Goal: Contribute content: Contribute content

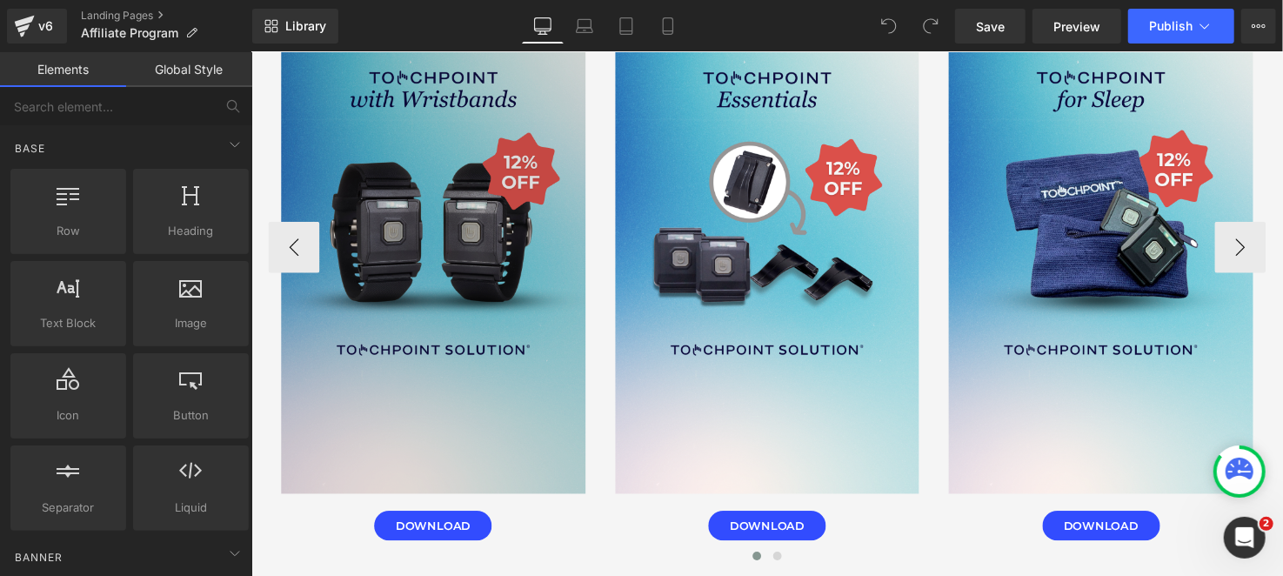
scroll to position [4262, 0]
drag, startPoint x: 446, startPoint y: 329, endPoint x: 519, endPoint y: 312, distance: 74.9
click at [446, 329] on img at bounding box center [436, 226] width 311 height 552
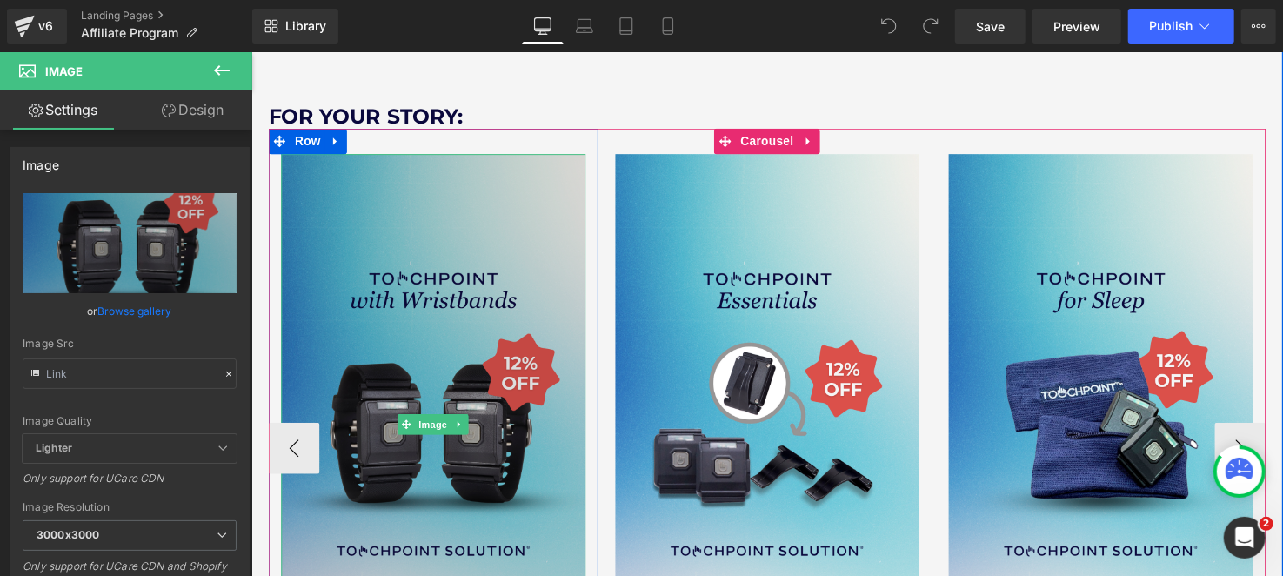
scroll to position [4002, 0]
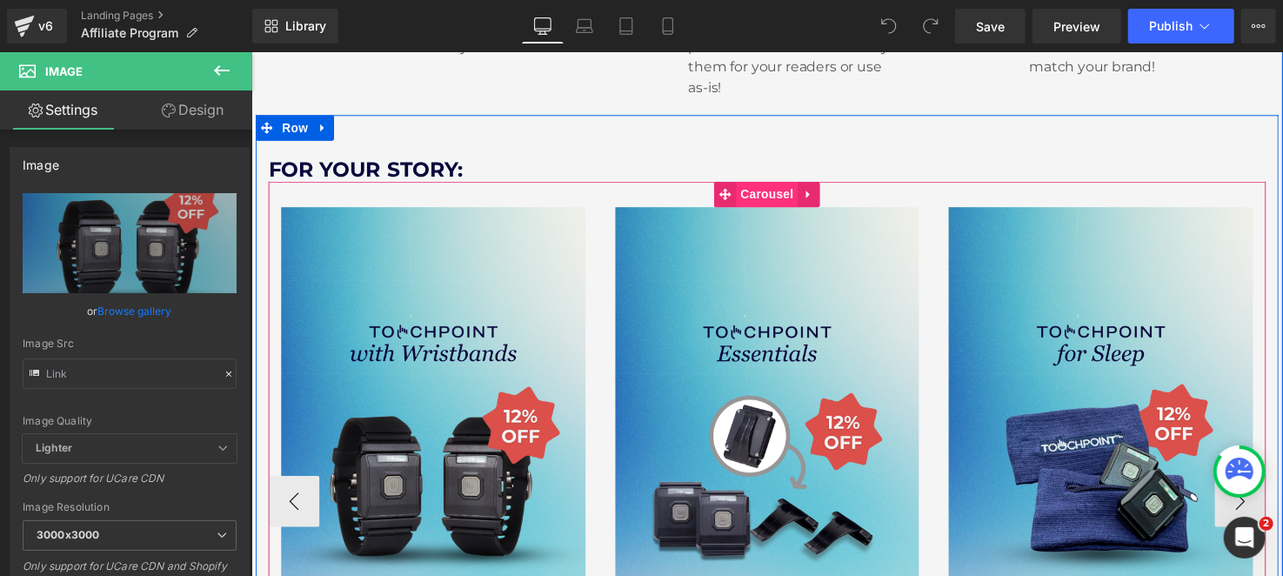
click at [746, 196] on span "Carousel" at bounding box center [777, 197] width 63 height 26
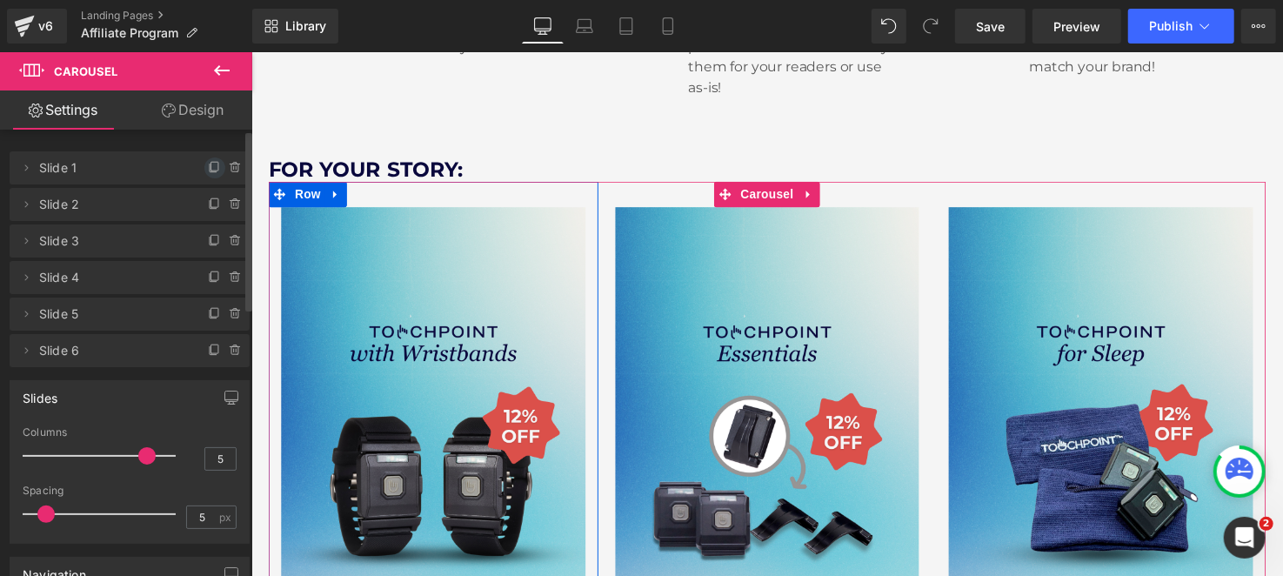
click at [208, 165] on icon at bounding box center [215, 168] width 14 height 14
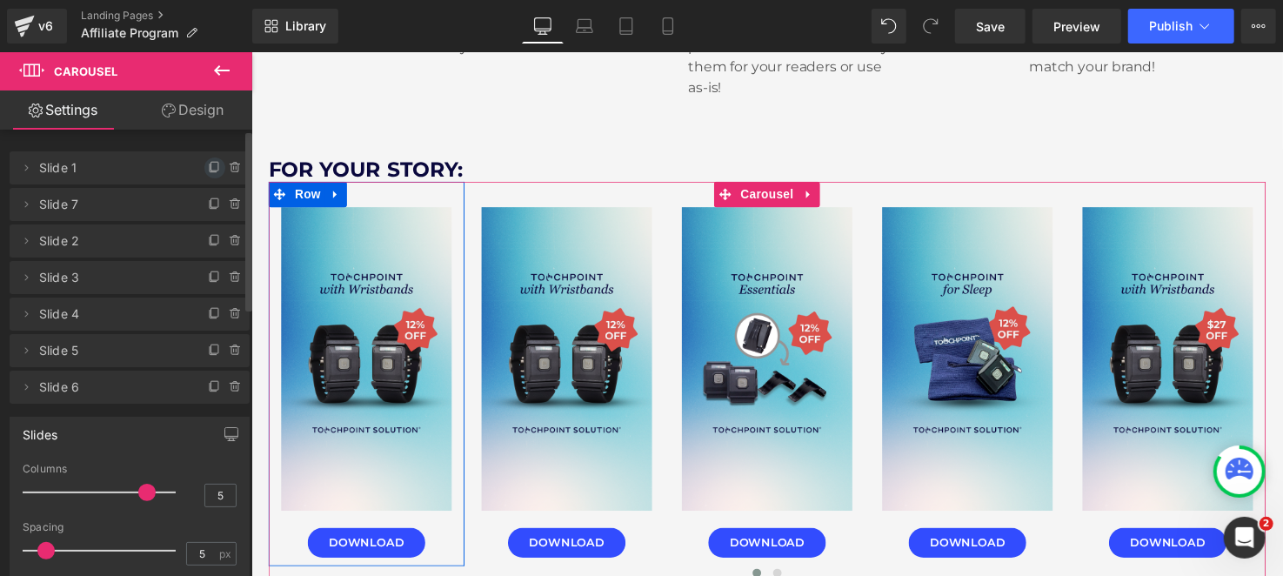
click at [208, 165] on icon at bounding box center [215, 168] width 14 height 14
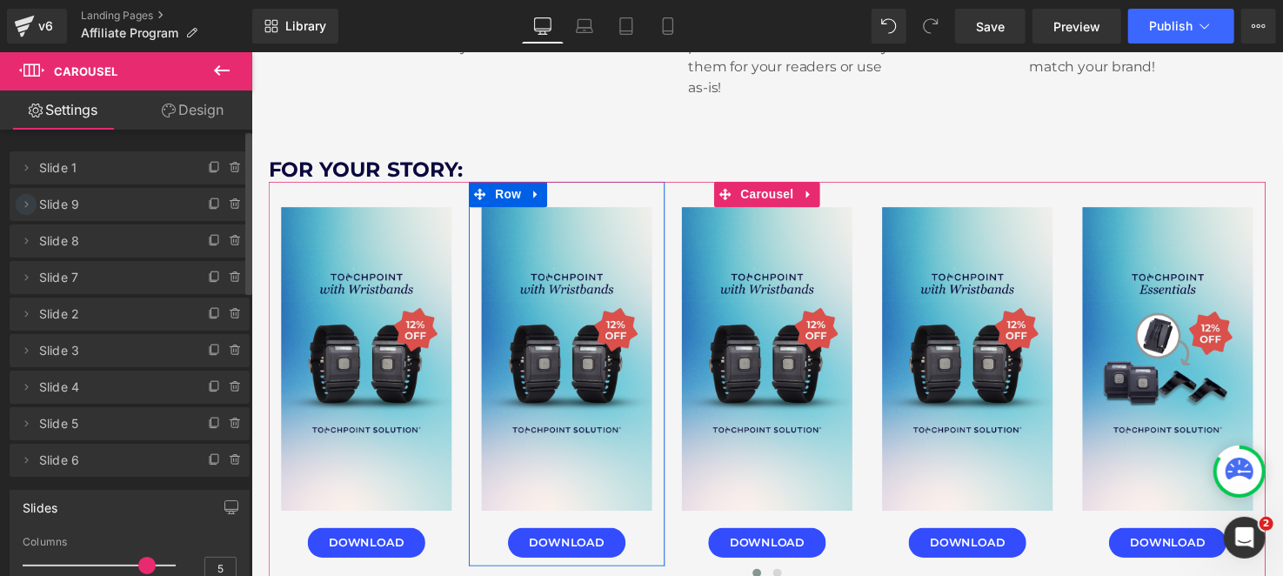
drag, startPoint x: 27, startPoint y: 164, endPoint x: 52, endPoint y: 203, distance: 45.8
click at [19, 148] on ul "Delete Cancel Slide 1 Slide 1 Delete Cancel Slide 9 Slide 9 Delete Cancel Slide…" at bounding box center [130, 148] width 240 height 0
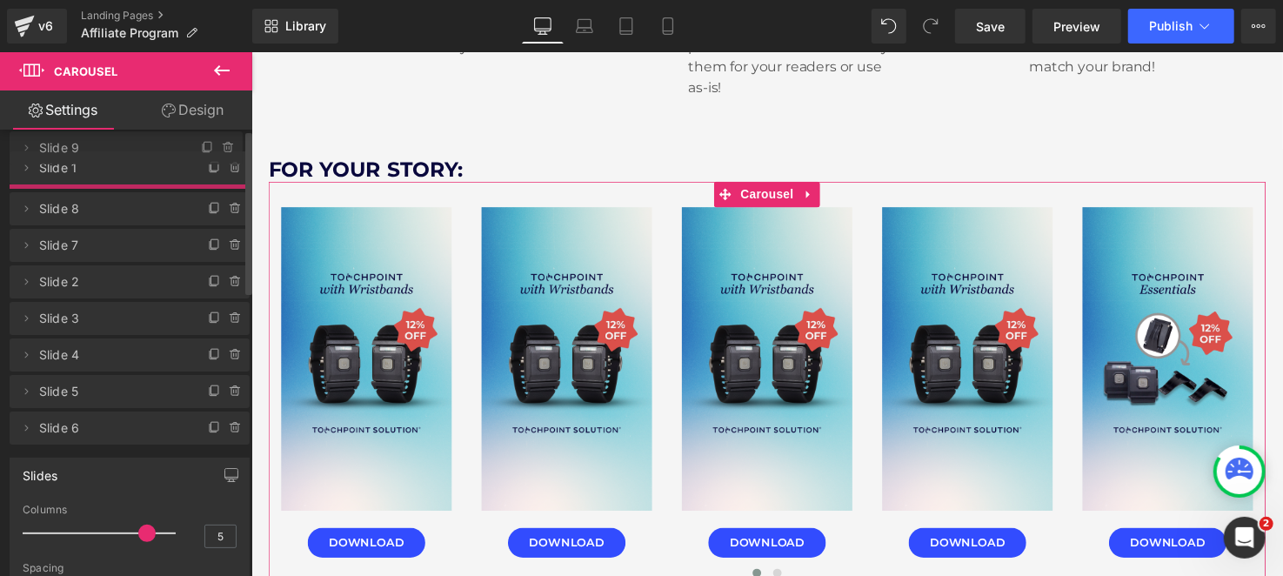
drag, startPoint x: 115, startPoint y: 211, endPoint x: 135, endPoint y: 154, distance: 60.0
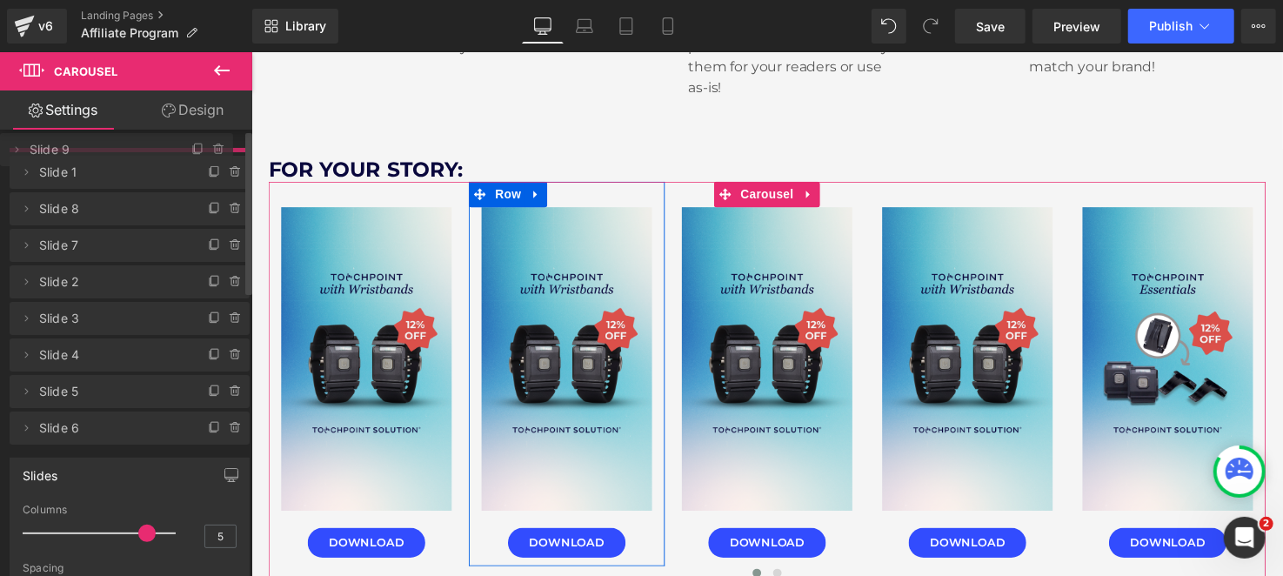
drag, startPoint x: 91, startPoint y: 210, endPoint x: 103, endPoint y: 155, distance: 56.0
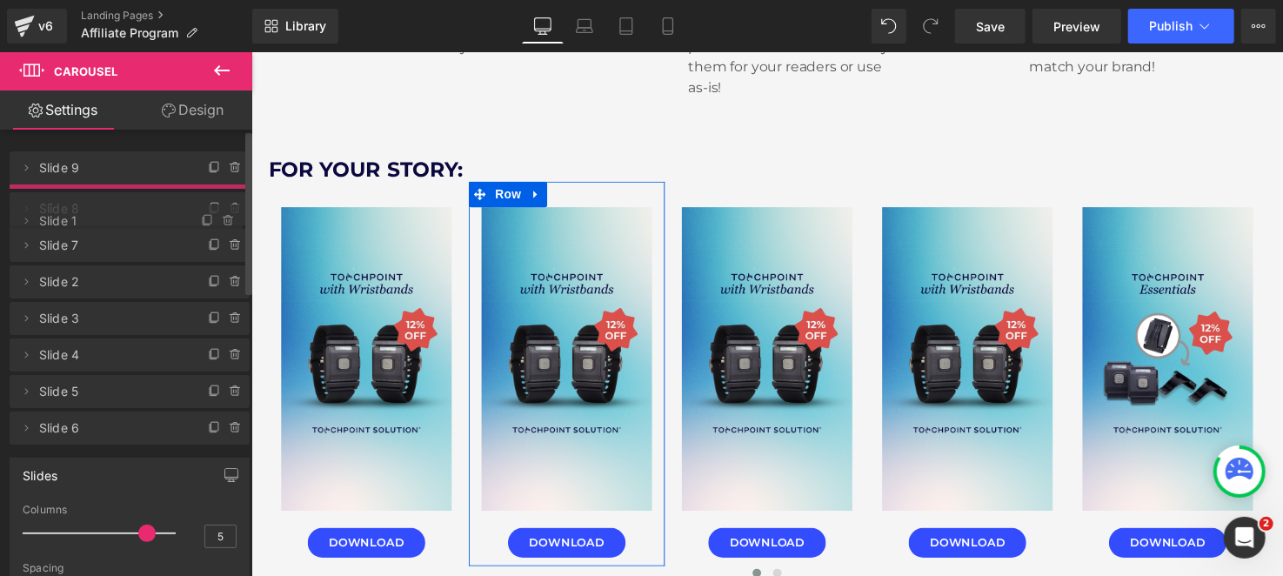
drag, startPoint x: 99, startPoint y: 211, endPoint x: 106, endPoint y: 228, distance: 17.9
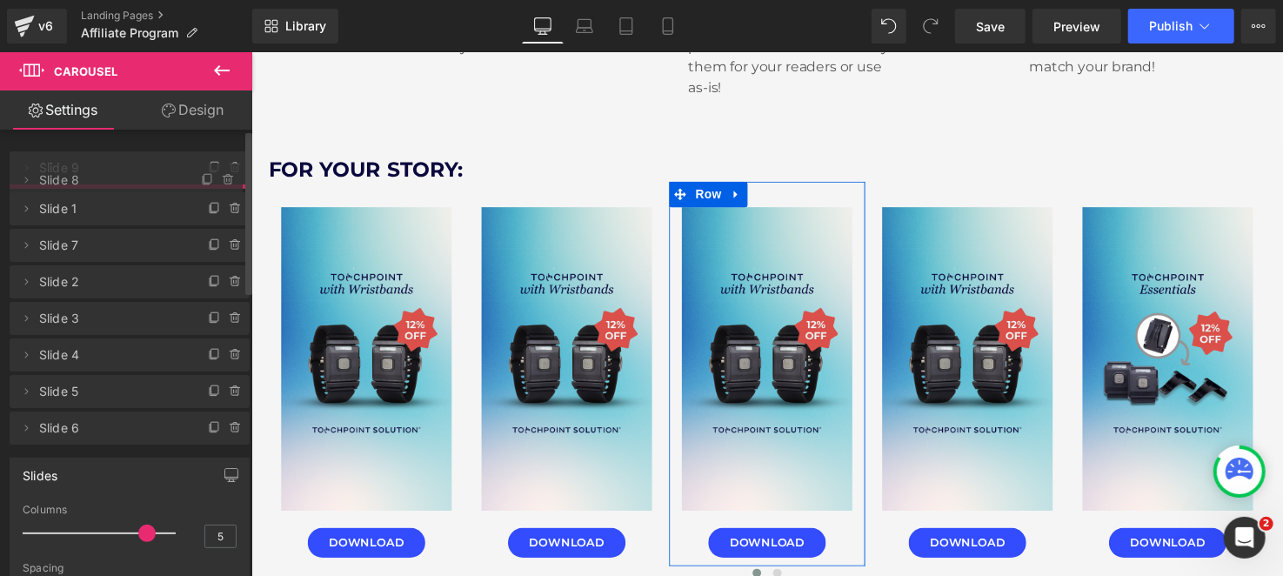
drag, startPoint x: 103, startPoint y: 240, endPoint x: 117, endPoint y: 179, distance: 62.7
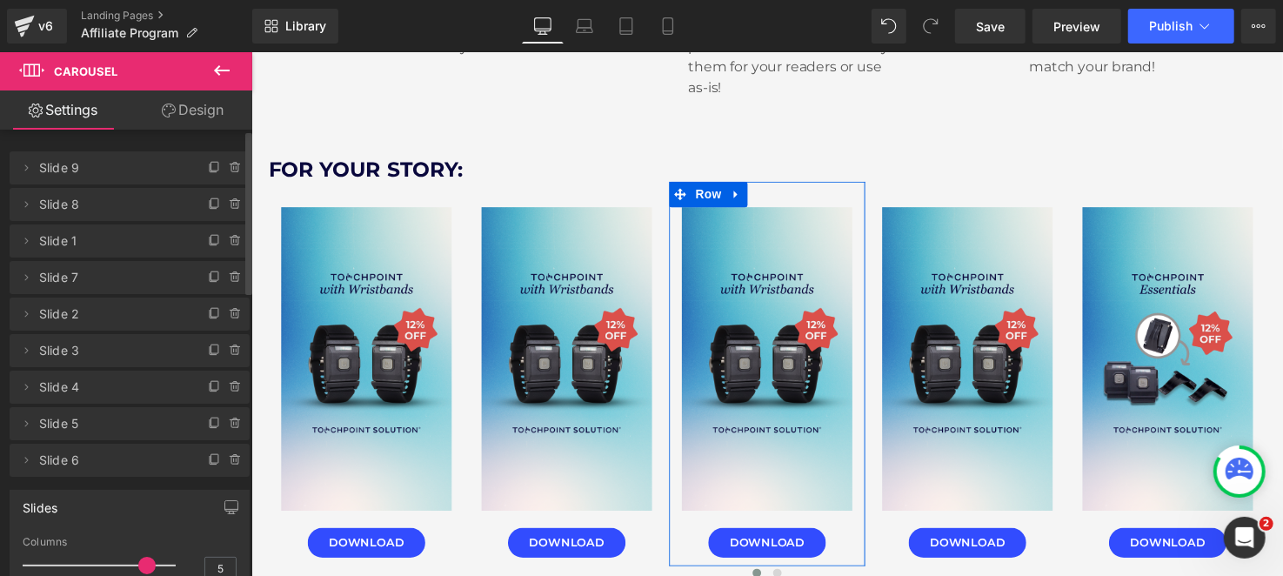
click at [109, 240] on span "Slide 1" at bounding box center [112, 240] width 146 height 33
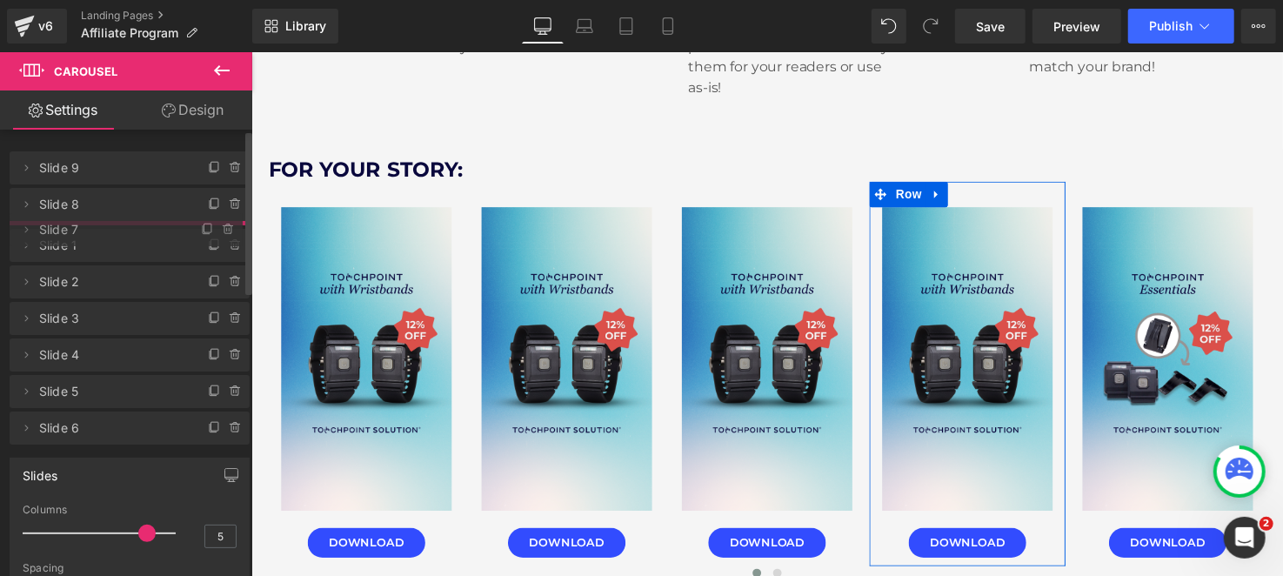
drag, startPoint x: 109, startPoint y: 274, endPoint x: 126, endPoint y: 226, distance: 50.9
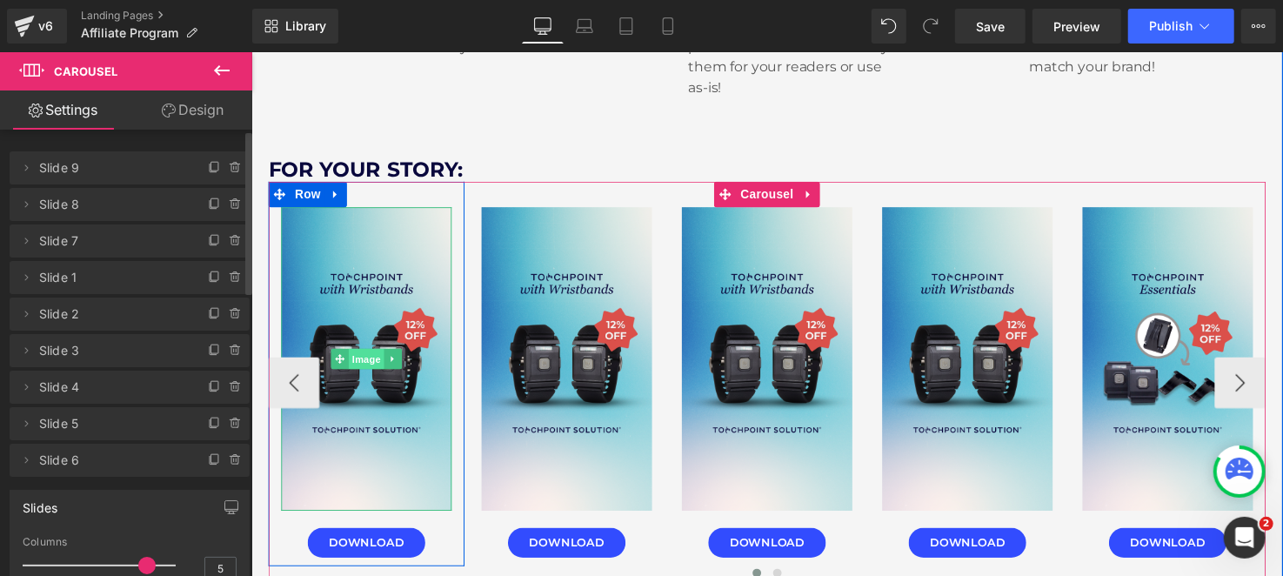
click at [359, 363] on span "Image" at bounding box center [368, 364] width 37 height 21
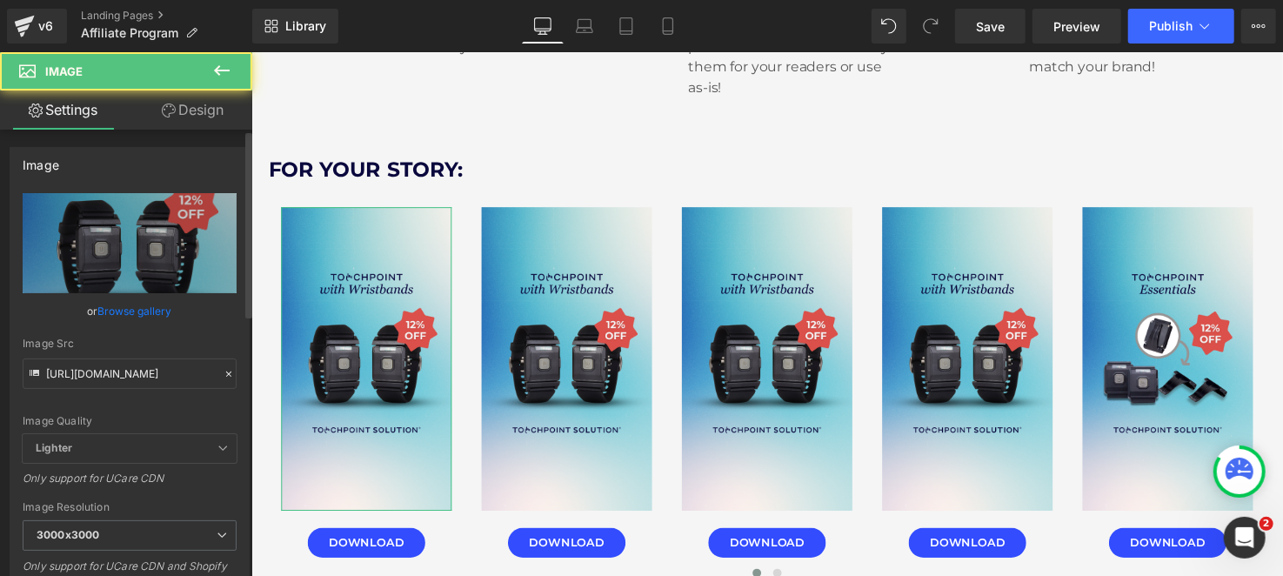
click at [137, 394] on div "Image Quality Lighter Lightest Lighter Lighter Lightest Only support for UCare …" at bounding box center [130, 313] width 214 height 241
click at [137, 378] on input "[URL][DOMAIN_NAME]" at bounding box center [130, 373] width 214 height 30
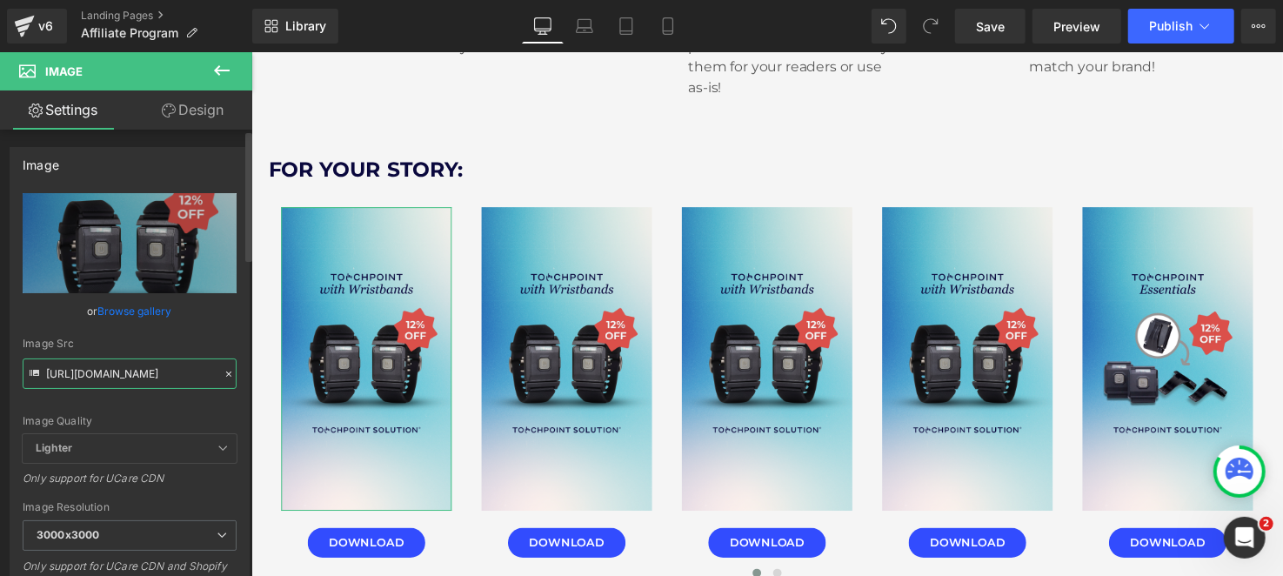
click at [137, 378] on input "[URL][DOMAIN_NAME]" at bounding box center [130, 373] width 214 height 30
paste input "1_da83ac88-266e-4794-b2e9-330ef908ae9b.png?v=1756507729"
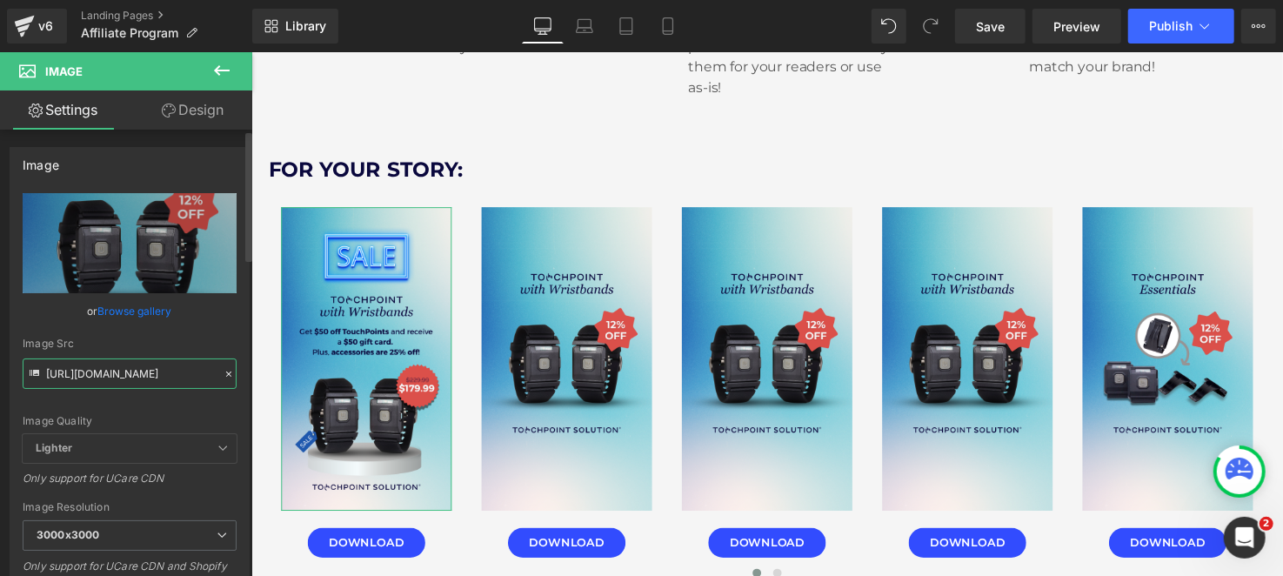
type input "[URL][DOMAIN_NAME]"
click at [178, 401] on div "Image Quality Lighter Lightest Lighter Lighter Lightest Only support for UCare …" at bounding box center [130, 313] width 214 height 241
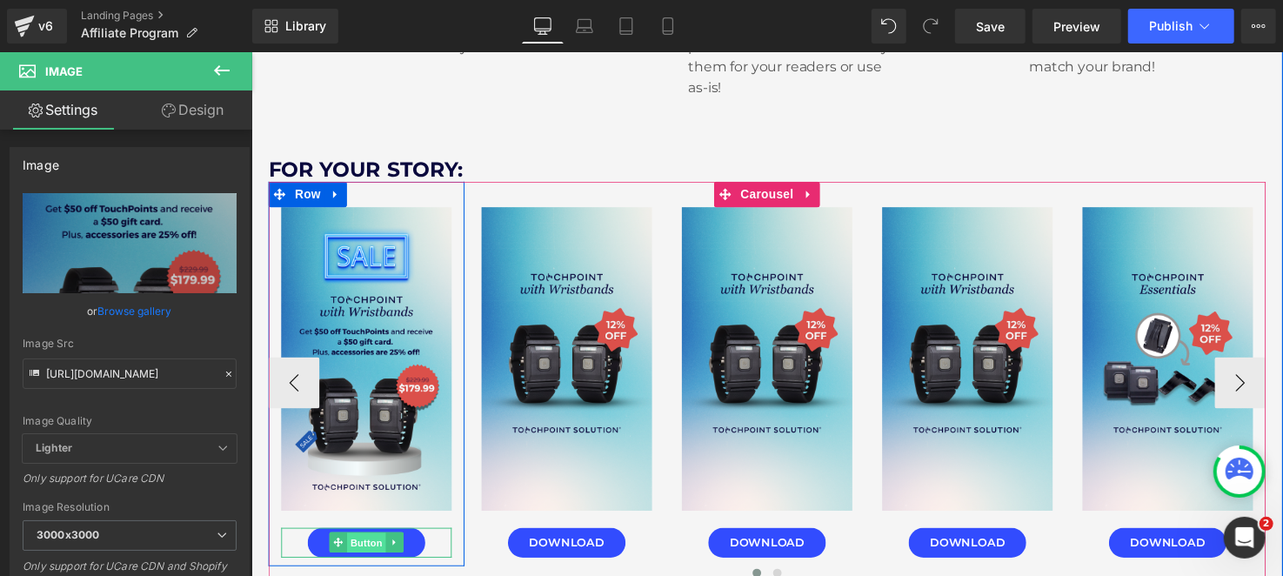
click at [361, 549] on span "Button" at bounding box center [368, 552] width 40 height 21
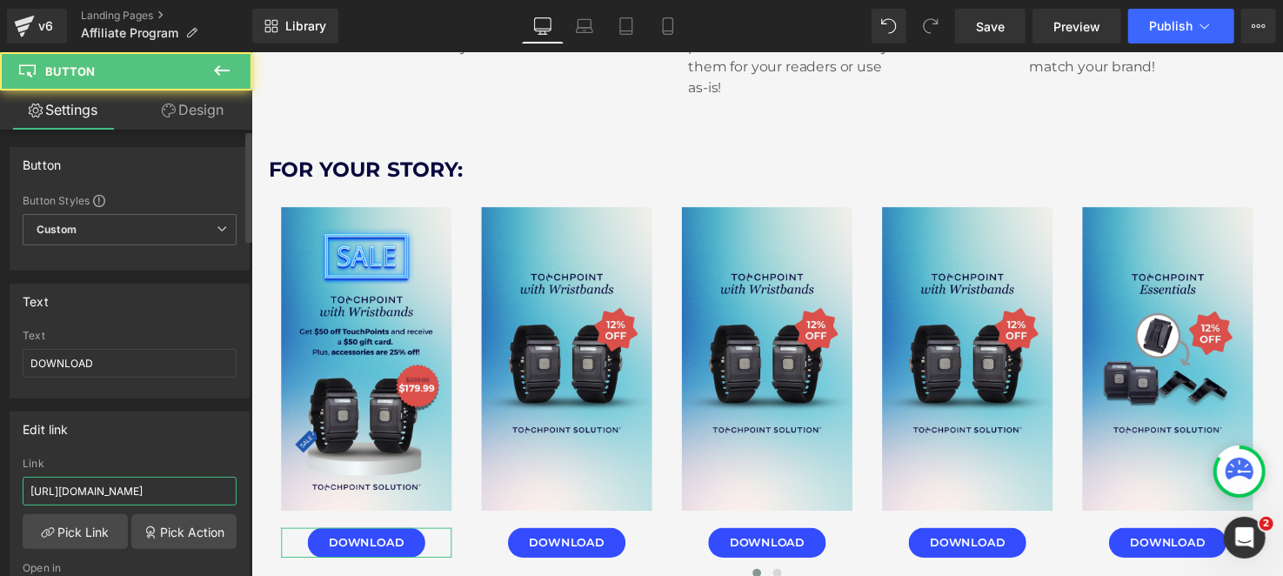
click at [174, 493] on input "[URL][DOMAIN_NAME]" at bounding box center [130, 491] width 214 height 29
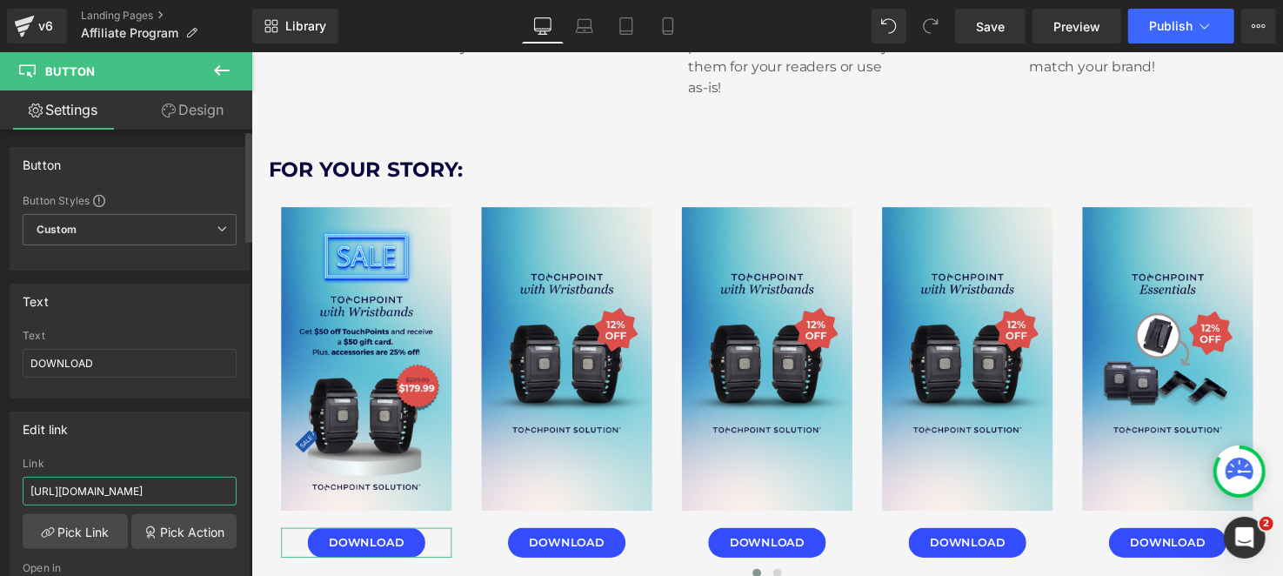
click at [174, 493] on input "[URL][DOMAIN_NAME]" at bounding box center [130, 491] width 214 height 29
paste input "1_da83ac88-266e-4794-b2e9-330ef908ae9b.png?v=1756507729"
type input "[URL][DOMAIN_NAME]"
click at [175, 465] on div "Link" at bounding box center [130, 464] width 214 height 12
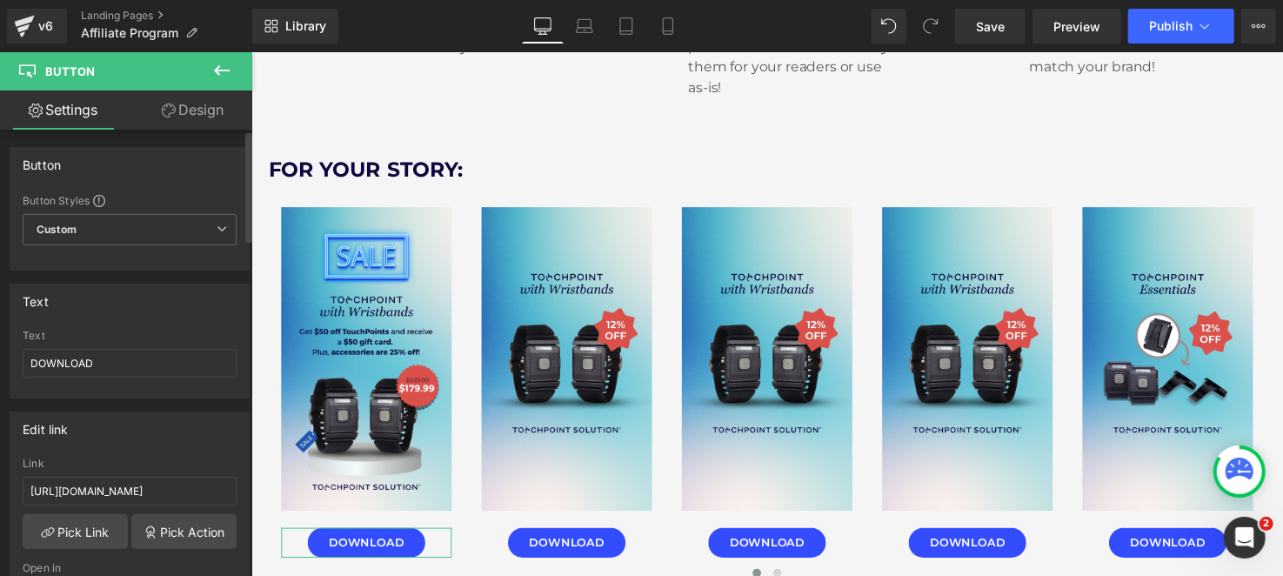
scroll to position [0, 0]
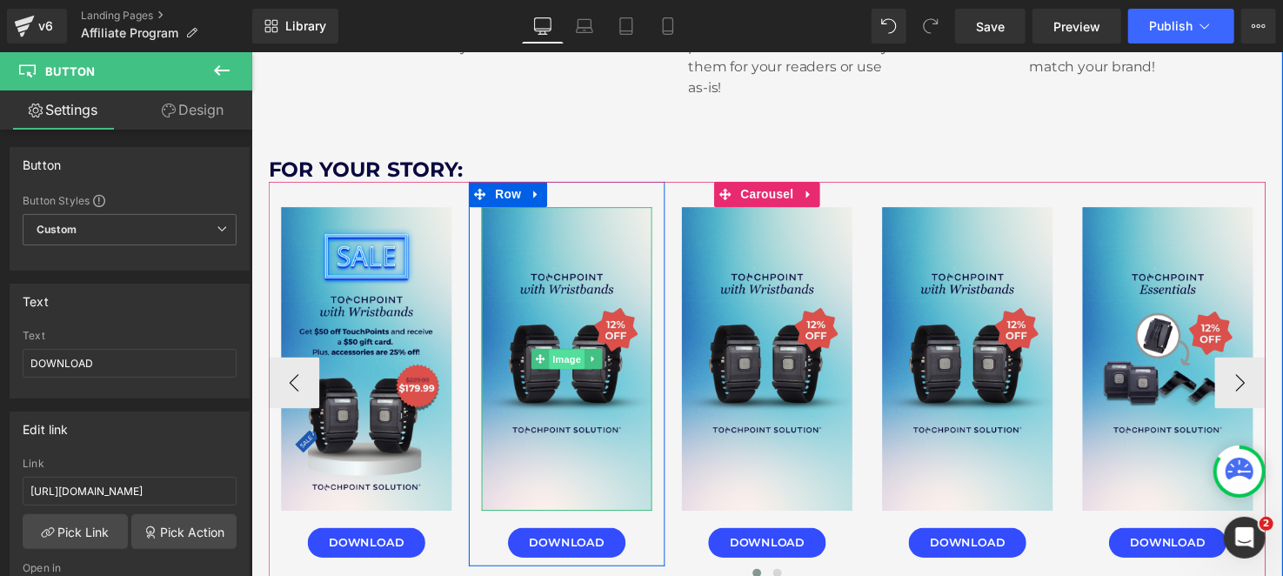
click at [571, 368] on span "Image" at bounding box center [572, 365] width 37 height 21
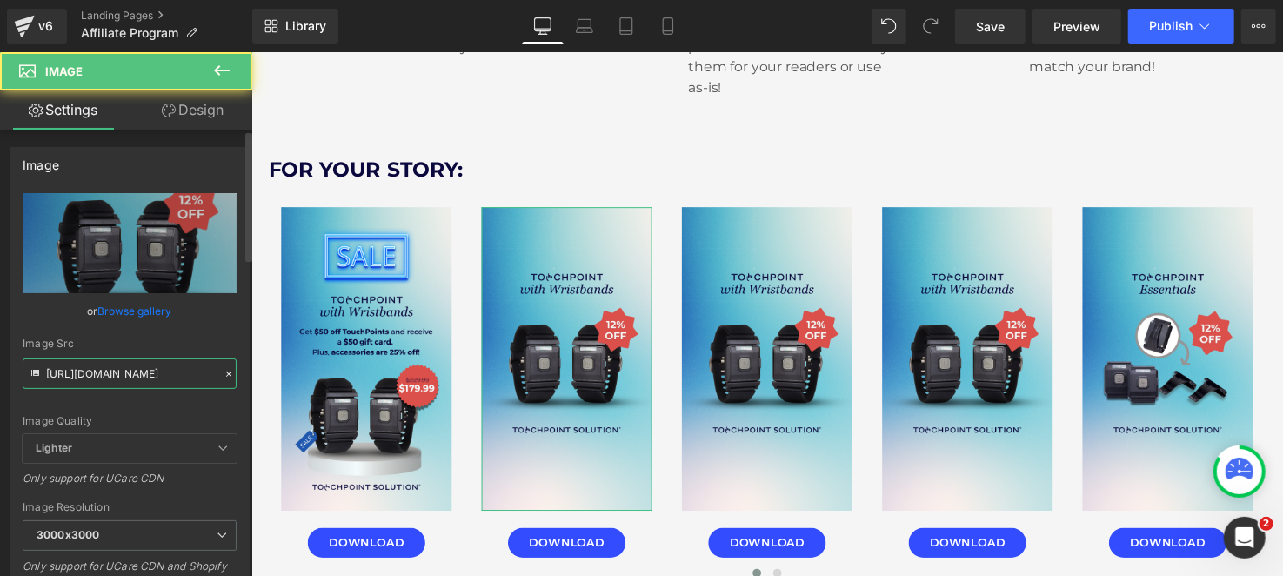
click at [112, 372] on input "[URL][DOMAIN_NAME]" at bounding box center [130, 373] width 214 height 30
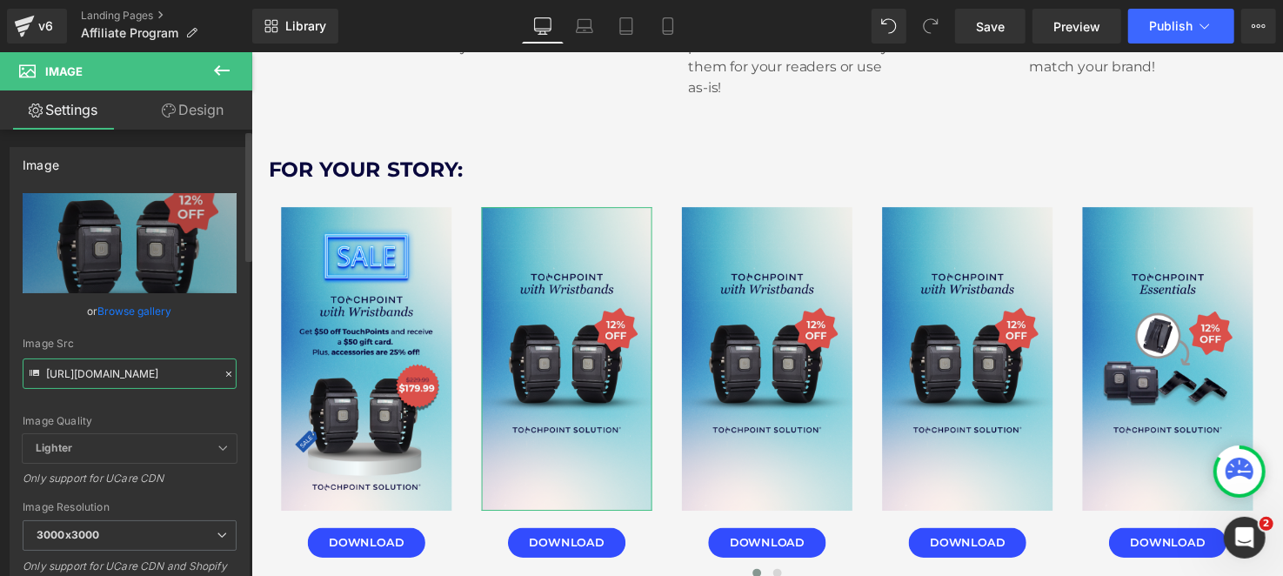
paste input "3_c5cf0299-ad52-4352-827f-a946f887e0c8.png?v=1756507729"
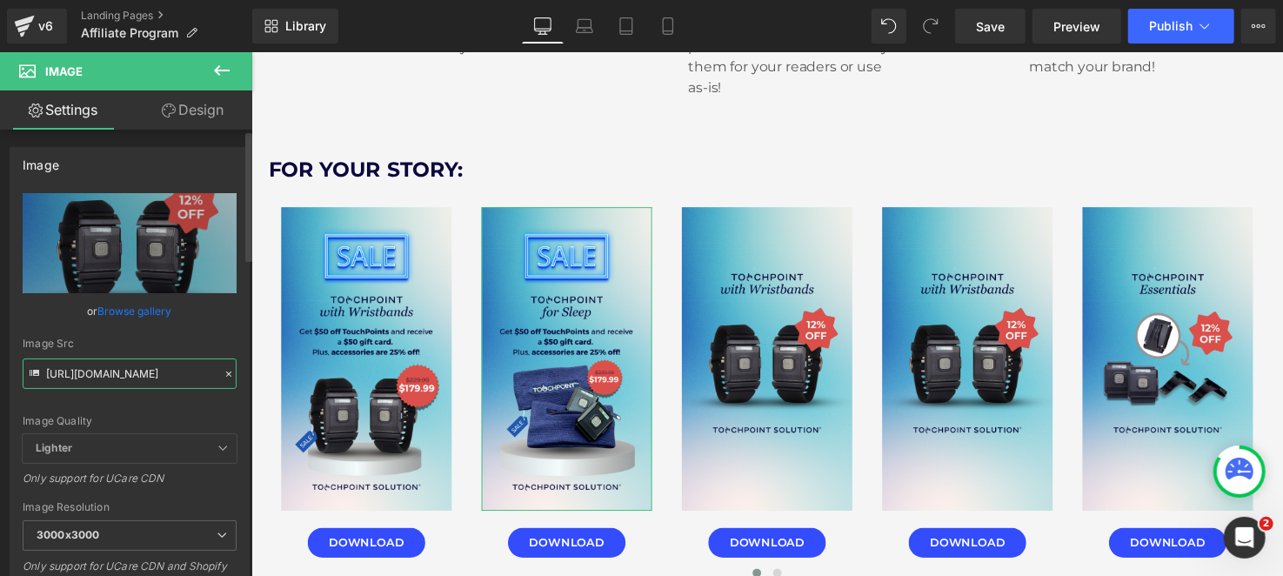
type input "[URL][DOMAIN_NAME]"
click at [124, 405] on div "Image Quality Lighter Lightest Lighter Lighter Lightest Only support for UCare …" at bounding box center [130, 313] width 214 height 241
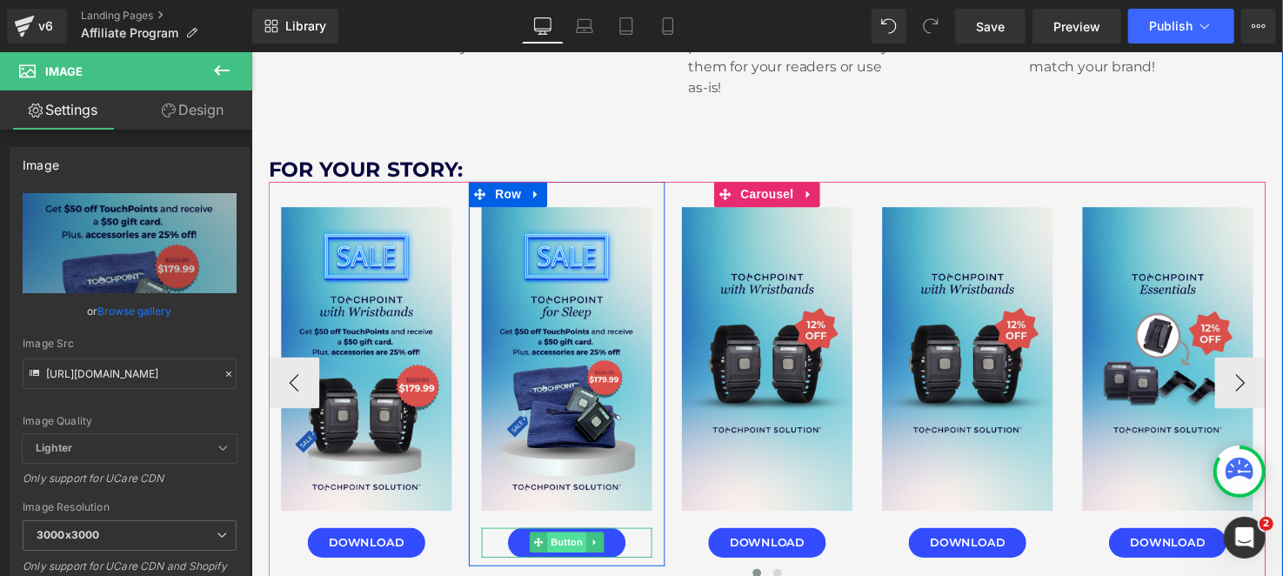
click at [562, 542] on span "Button" at bounding box center [572, 551] width 40 height 21
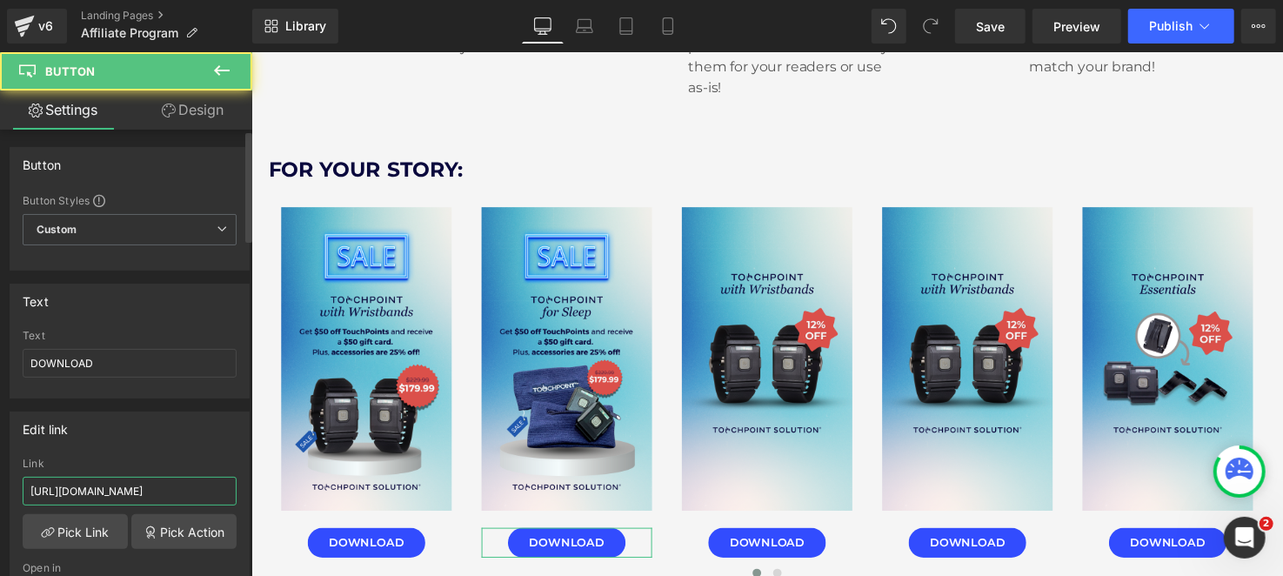
click at [93, 490] on input "[URL][DOMAIN_NAME]" at bounding box center [130, 491] width 214 height 29
click at [93, 489] on input "[URL][DOMAIN_NAME]" at bounding box center [130, 491] width 214 height 29
paste input "3_c5cf0299-ad52-4352-827f-a946f887e0c8.png?v=1756507729"
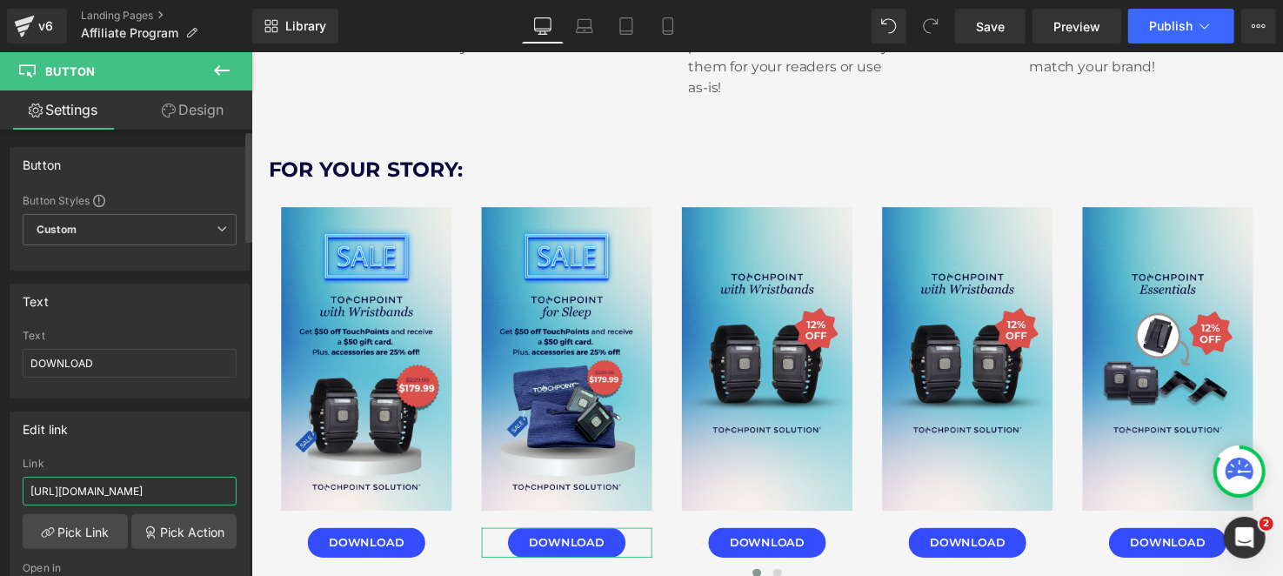
scroll to position [0, 376]
type input "[URL][DOMAIN_NAME]"
click at [164, 439] on div "Edit link" at bounding box center [129, 428] width 238 height 33
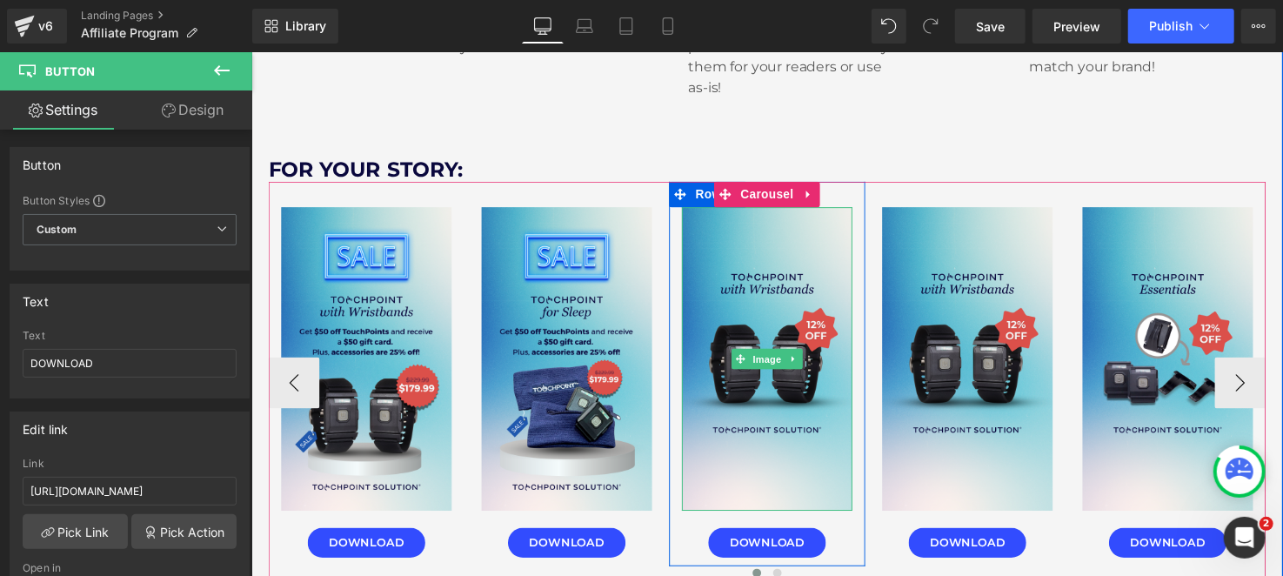
click at [795, 366] on link at bounding box center [804, 364] width 18 height 21
click at [743, 365] on link "Image" at bounding box center [740, 364] width 54 height 21
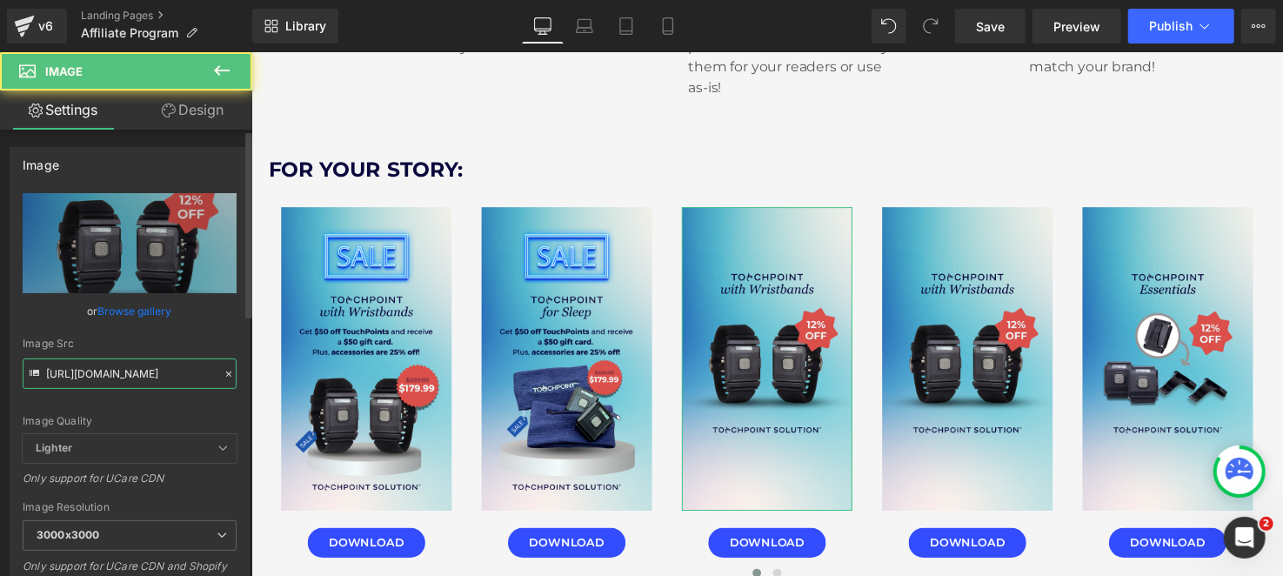
click at [160, 377] on input "[URL][DOMAIN_NAME]" at bounding box center [130, 373] width 214 height 30
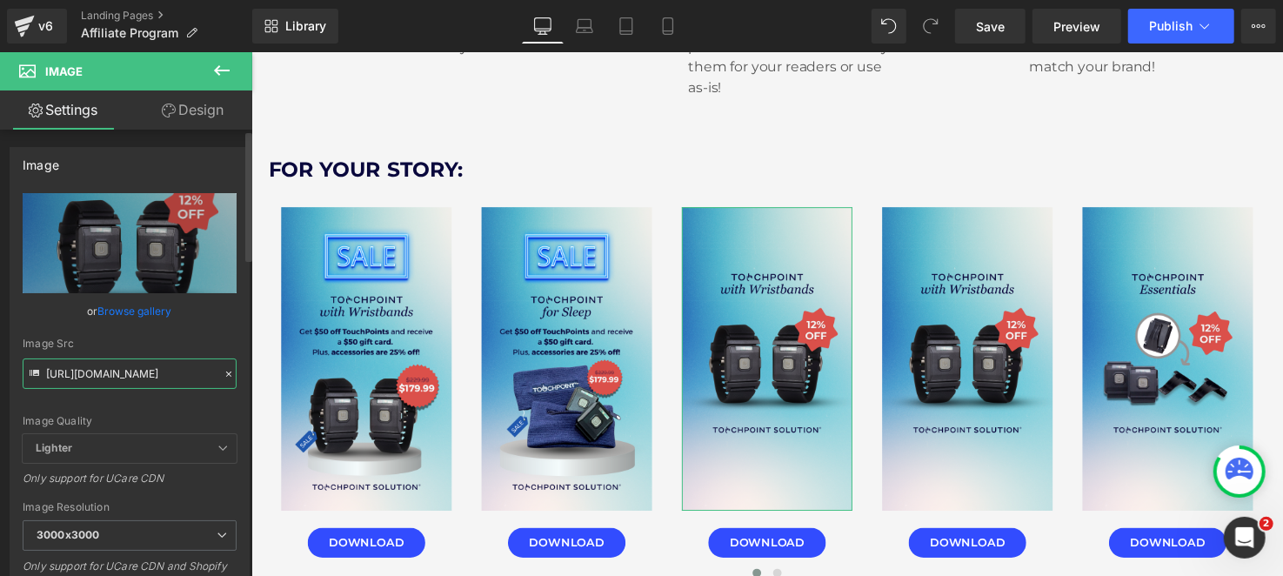
click at [160, 377] on input "[URL][DOMAIN_NAME]" at bounding box center [130, 373] width 214 height 30
paste input "2_a7d28ac1-88ae-4715-904e-518078ca4e7a.png?v=1756507729"
type input "[URL][DOMAIN_NAME]"
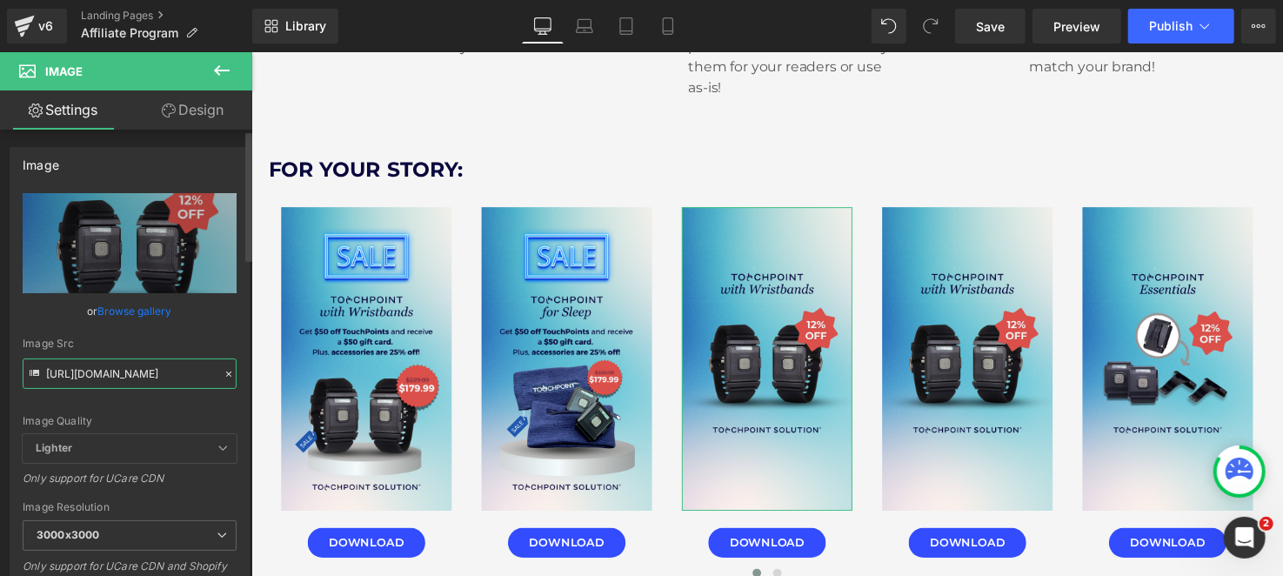
click at [195, 358] on input "[URL][DOMAIN_NAME]" at bounding box center [130, 373] width 214 height 30
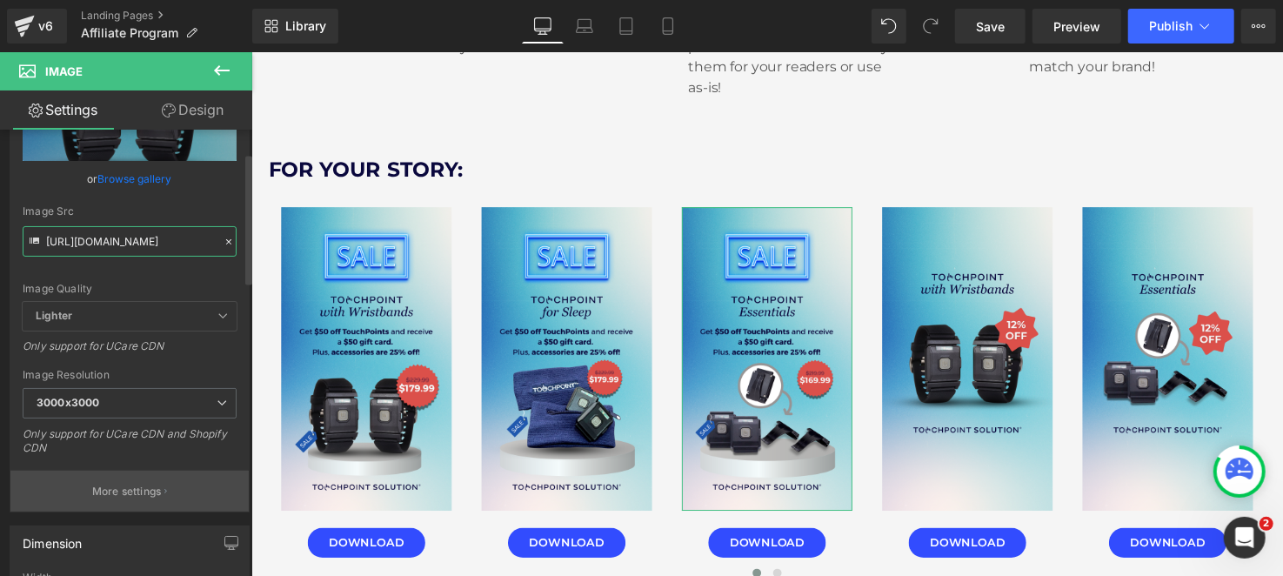
scroll to position [173, 0]
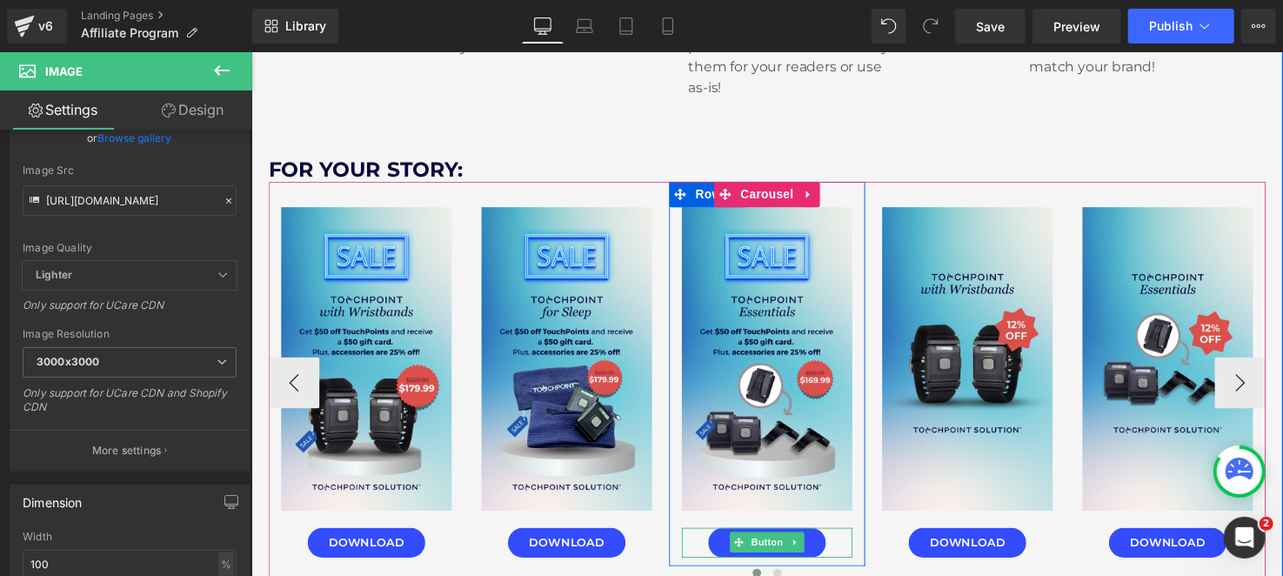
click at [776, 552] on span "Button" at bounding box center [777, 551] width 40 height 21
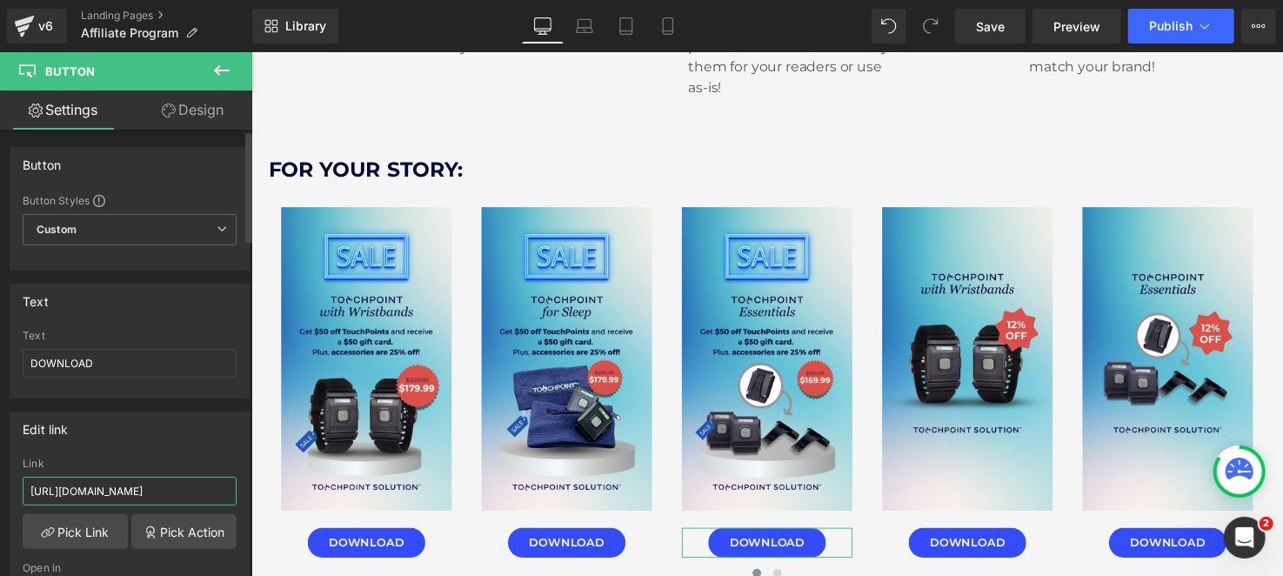
click at [134, 481] on input "[URL][DOMAIN_NAME]" at bounding box center [130, 491] width 214 height 29
paste input "2_a7d28ac1-88ae-4715-904e-518078ca4e7a.png?v=1756507729"
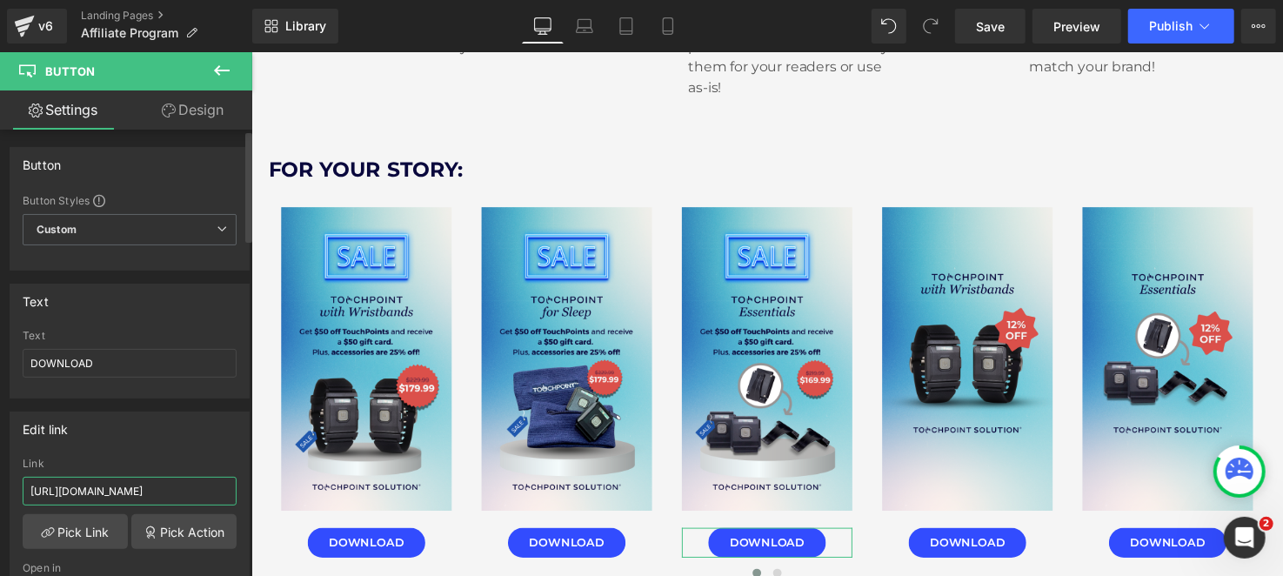
type input "[URL][DOMAIN_NAME]"
click at [150, 451] on div "Edit link [URL][DOMAIN_NAME] Link [URL][DOMAIN_NAME] Pick Link Pick Action Curr…" at bounding box center [130, 523] width 240 height 225
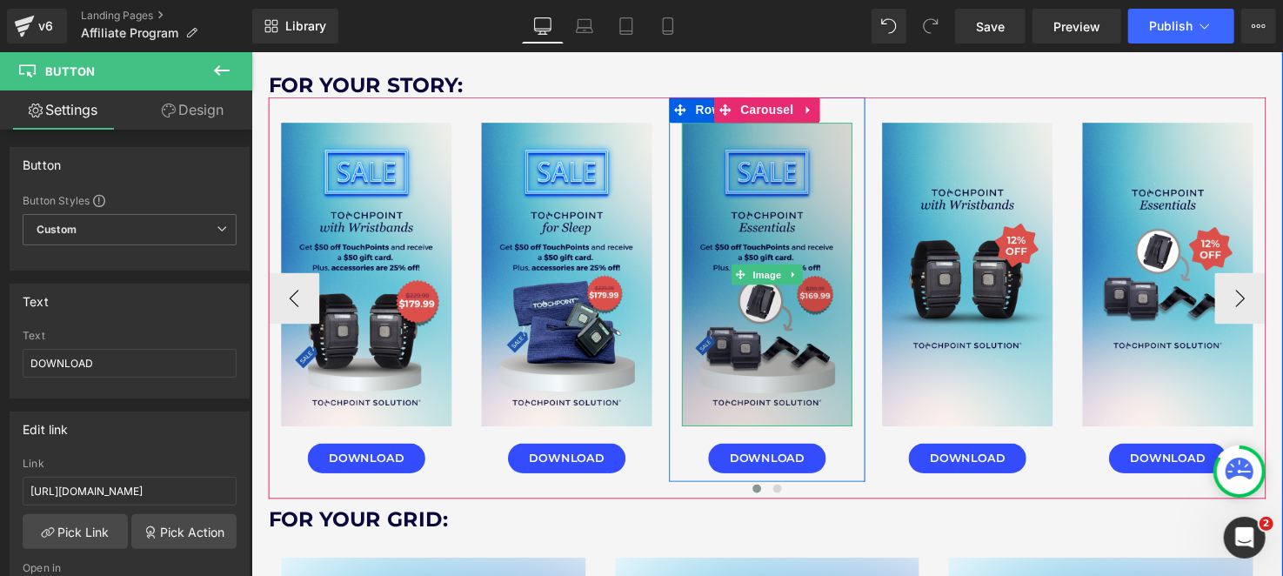
scroll to position [4089, 0]
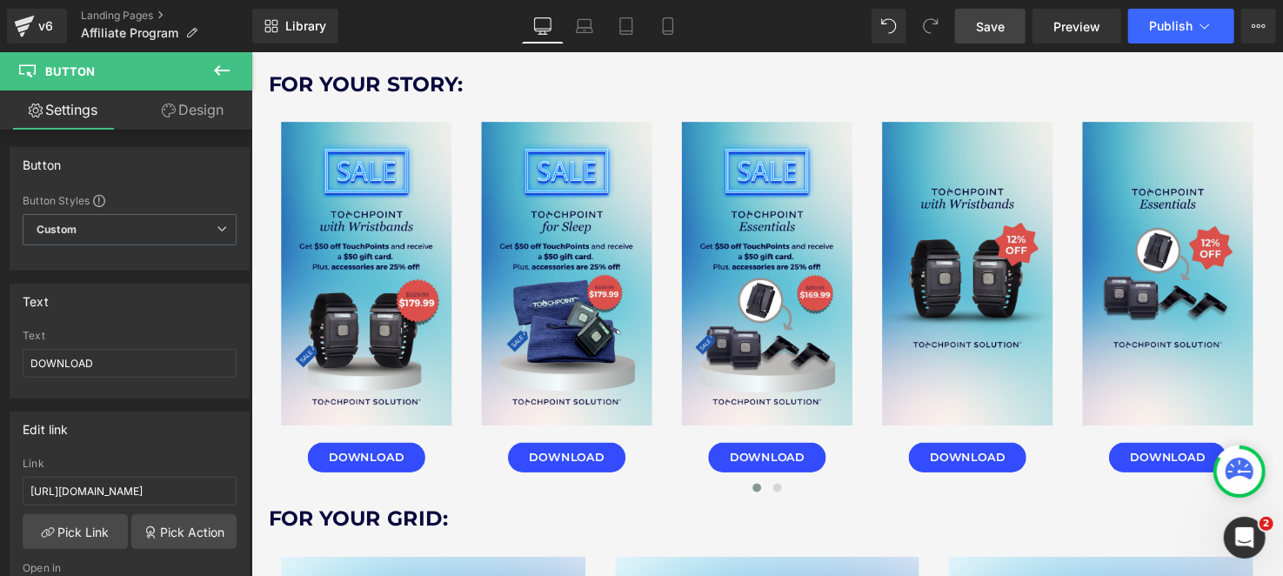
click at [984, 26] on span "Save" at bounding box center [990, 26] width 29 height 18
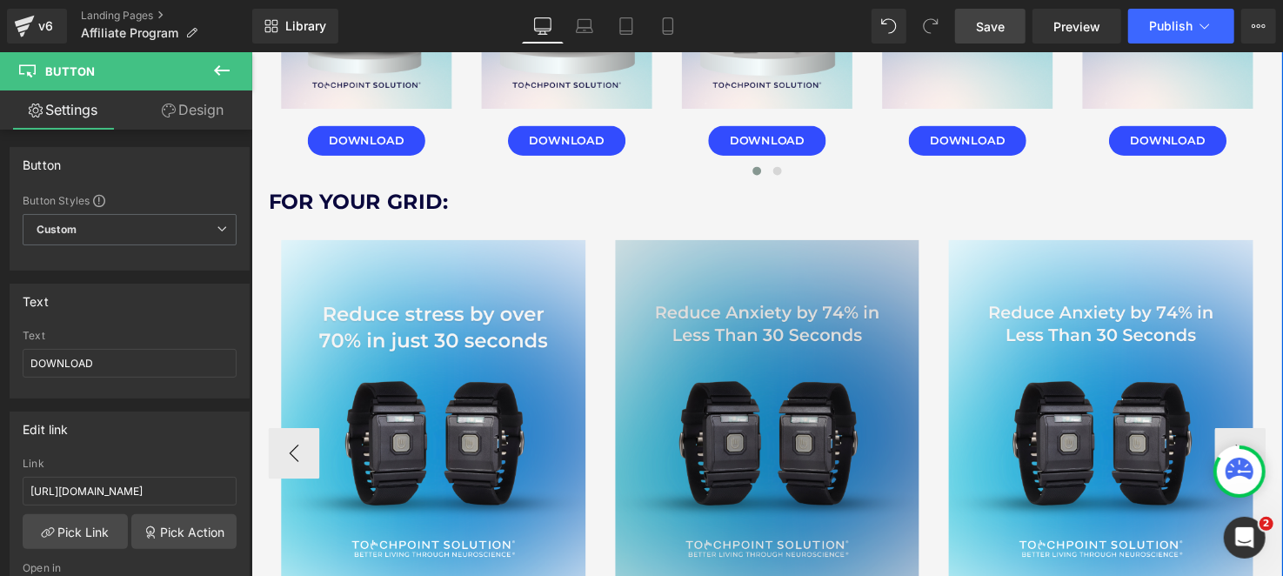
scroll to position [4437, 0]
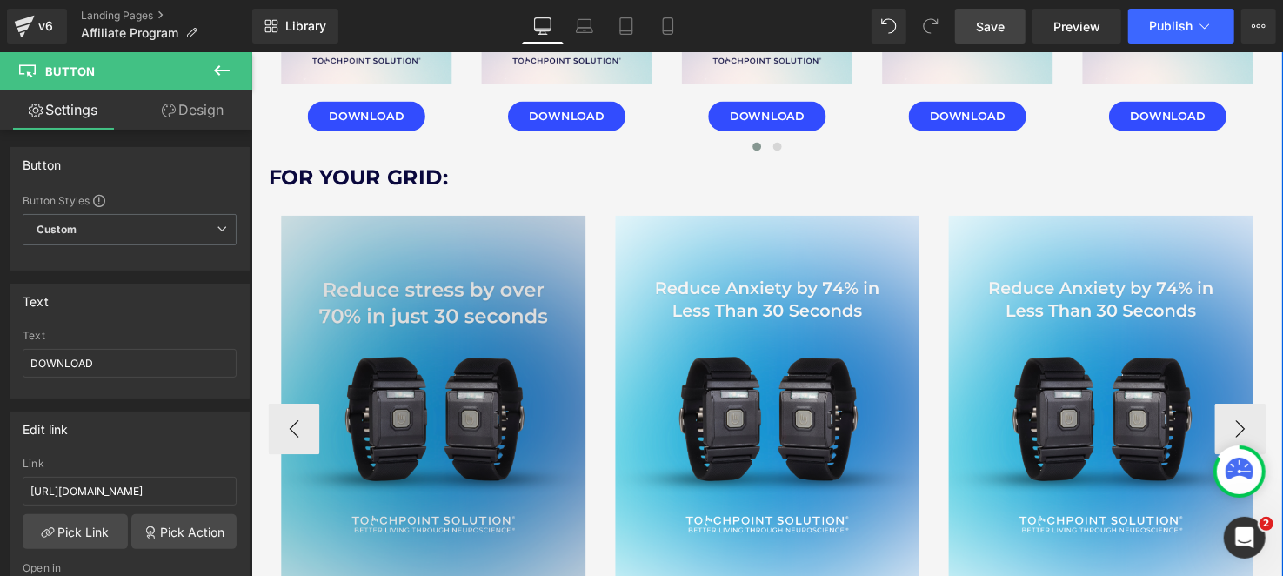
click at [371, 398] on img at bounding box center [436, 412] width 311 height 388
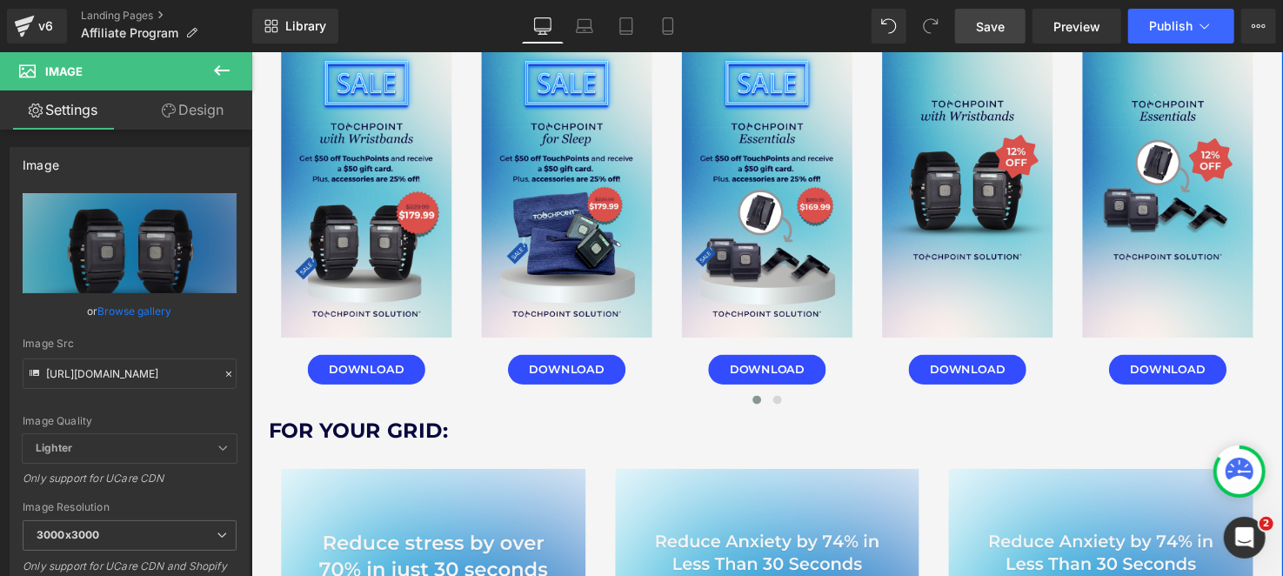
scroll to position [3827, 0]
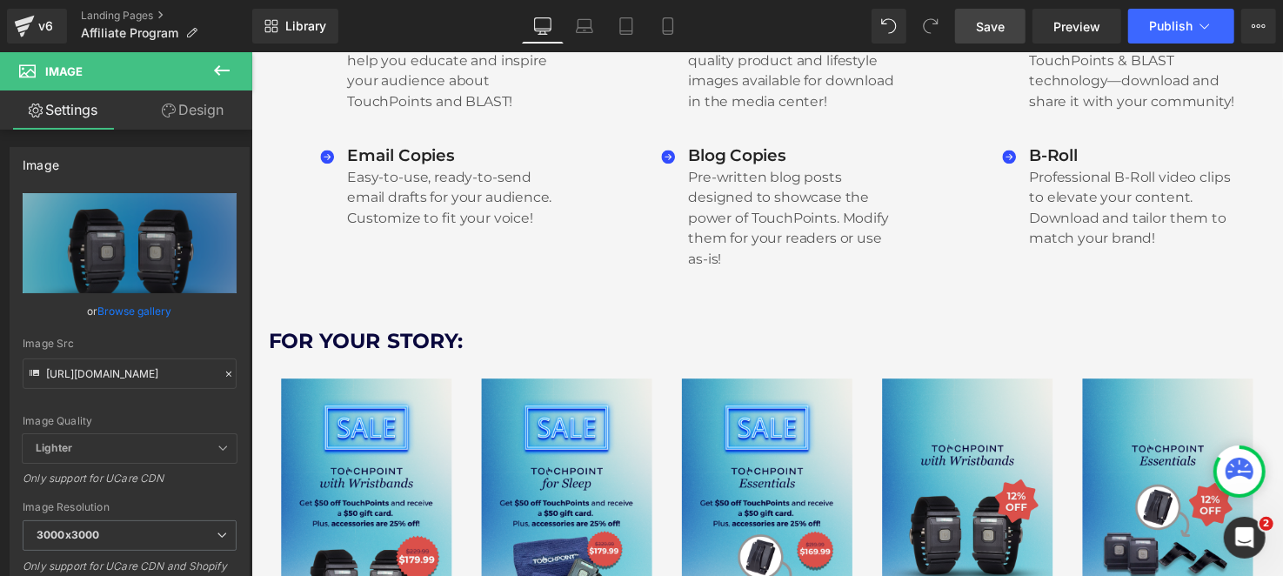
drag, startPoint x: 1009, startPoint y: 22, endPoint x: 888, endPoint y: 73, distance: 131.4
click at [1009, 22] on link "Save" at bounding box center [990, 26] width 70 height 35
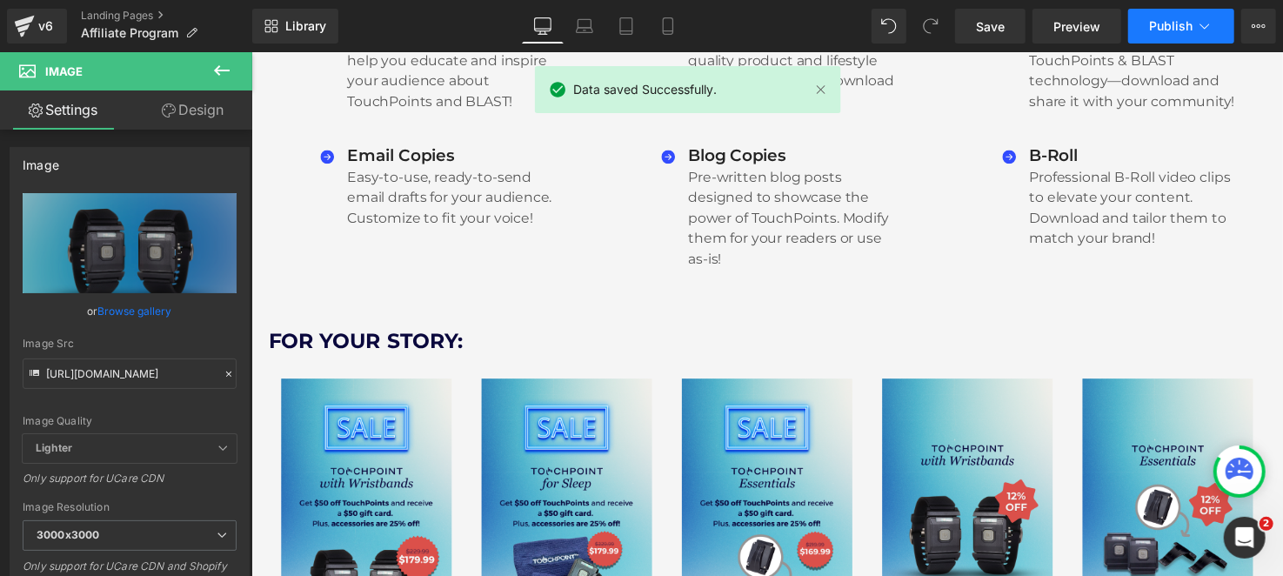
click at [1189, 30] on span "Publish" at bounding box center [1170, 26] width 43 height 14
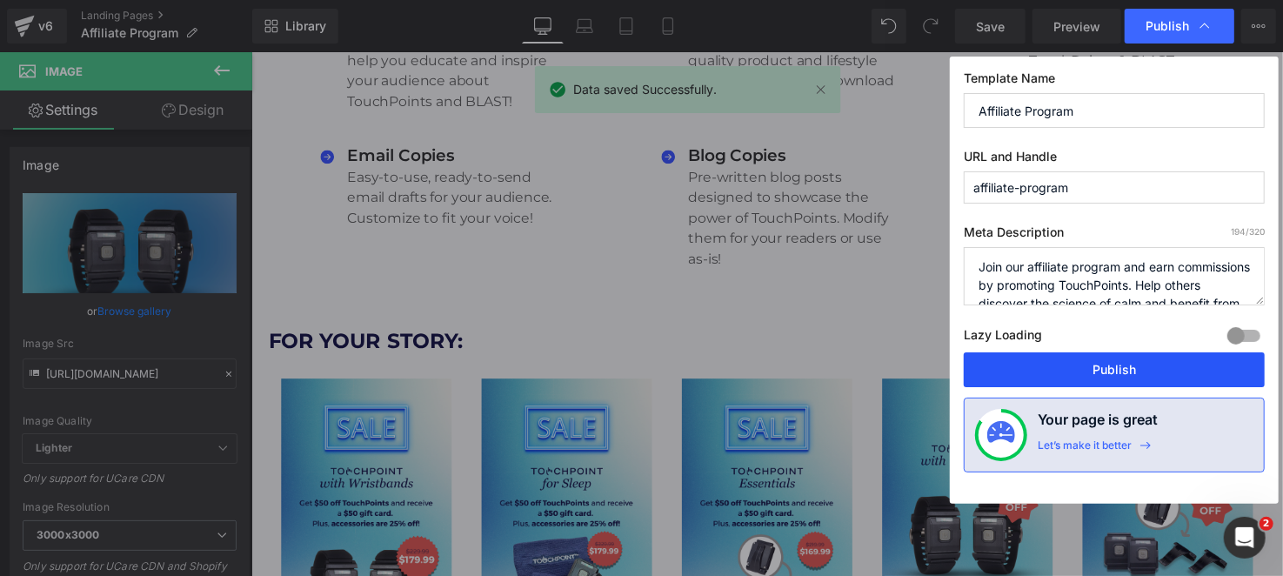
click at [1123, 367] on button "Publish" at bounding box center [1114, 369] width 301 height 35
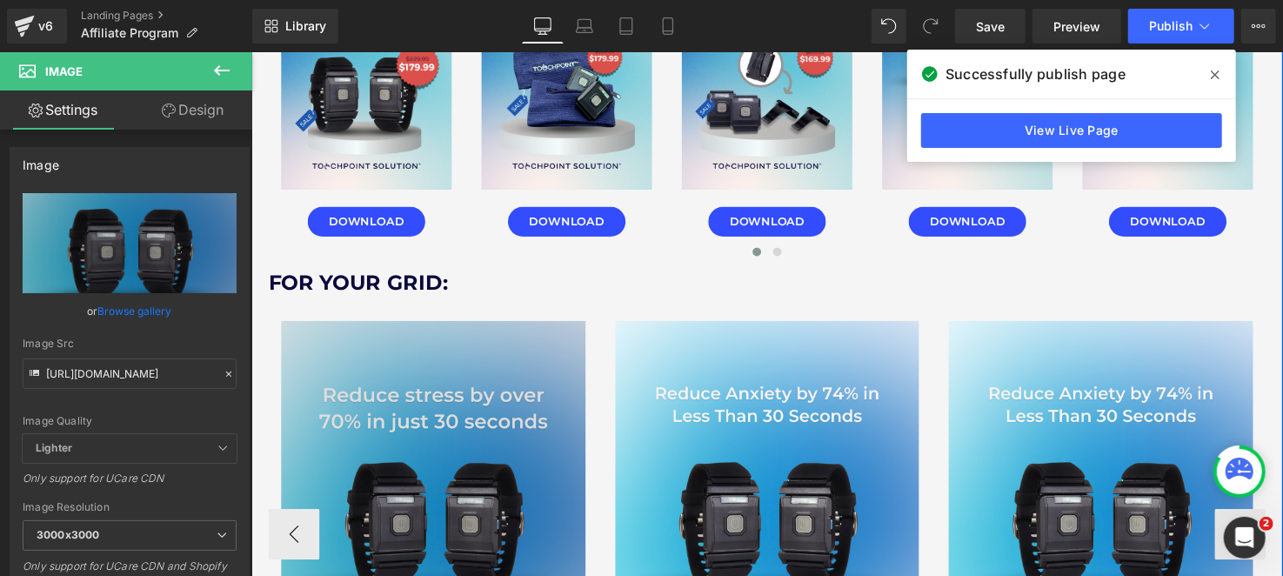
scroll to position [4349, 0]
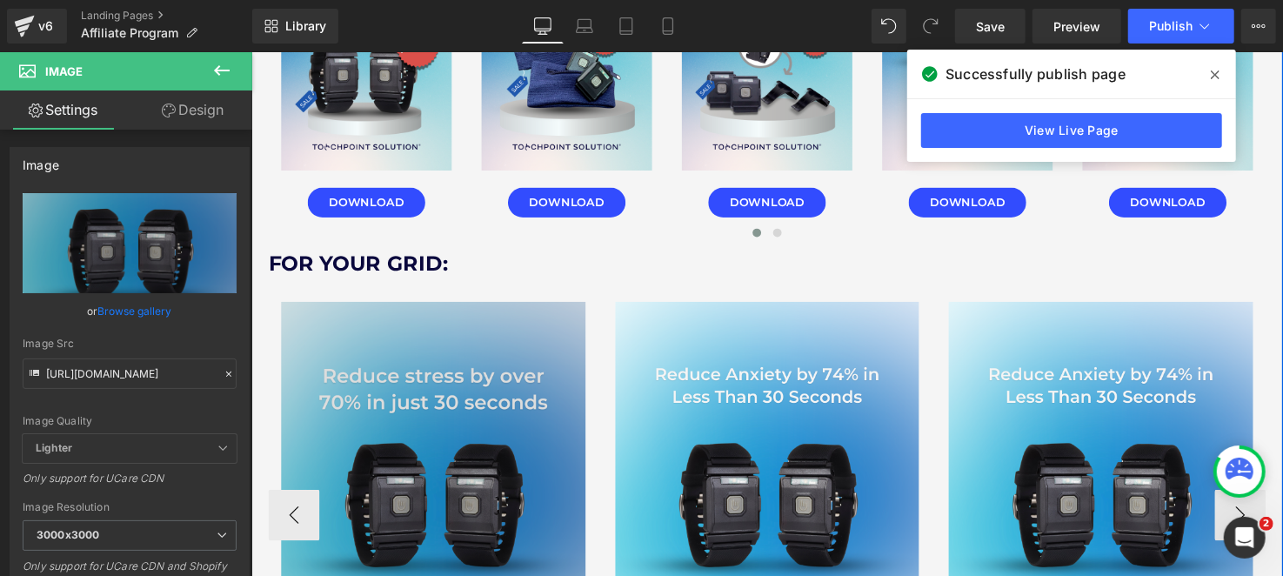
click at [433, 392] on img at bounding box center [436, 500] width 311 height 388
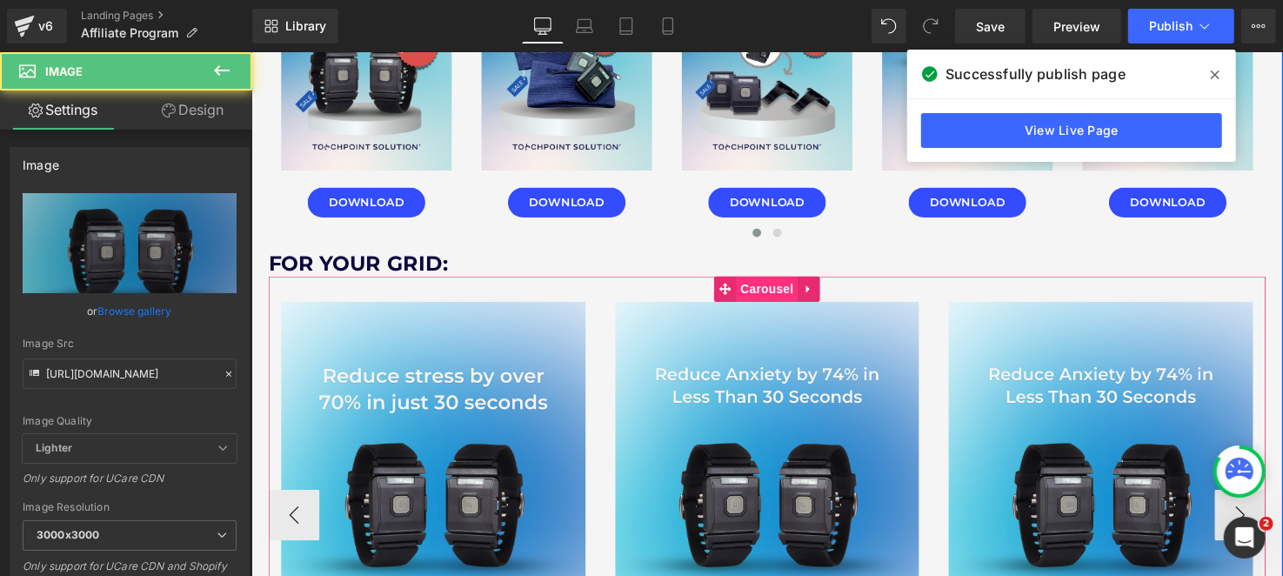
click at [763, 290] on span "Carousel" at bounding box center [777, 293] width 63 height 26
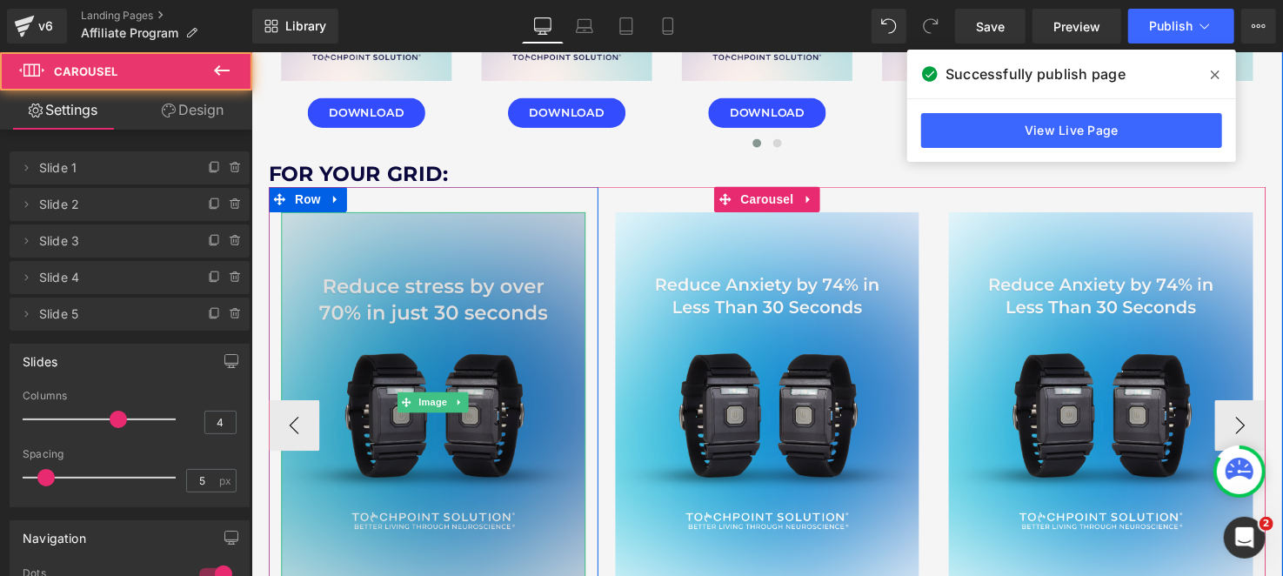
scroll to position [4524, 0]
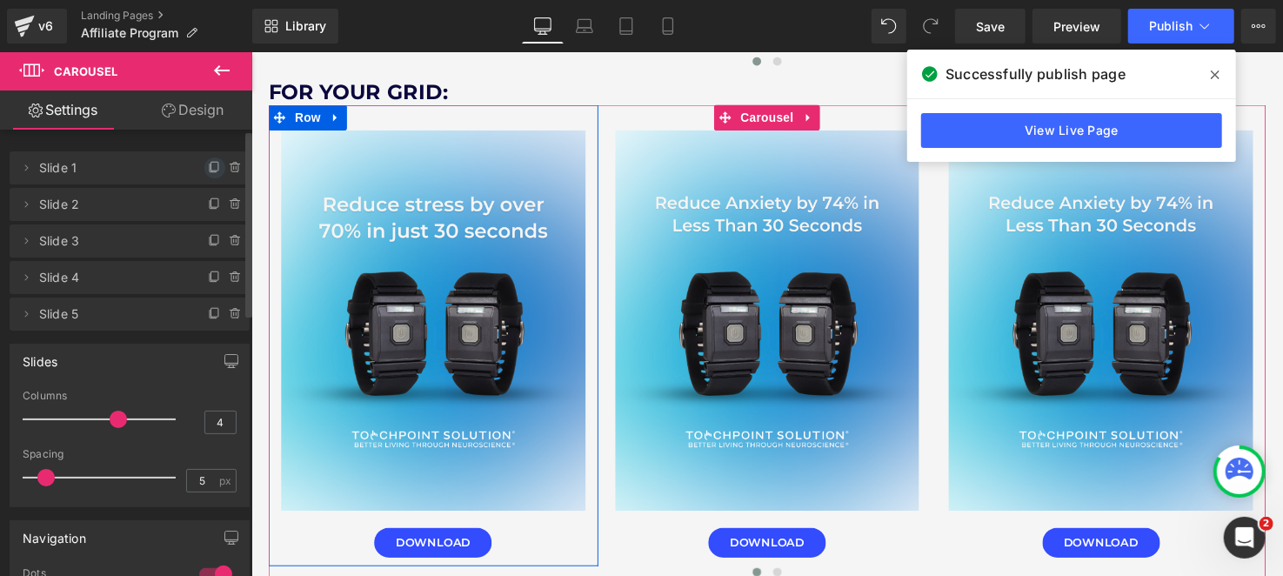
click at [210, 171] on icon at bounding box center [213, 168] width 7 height 8
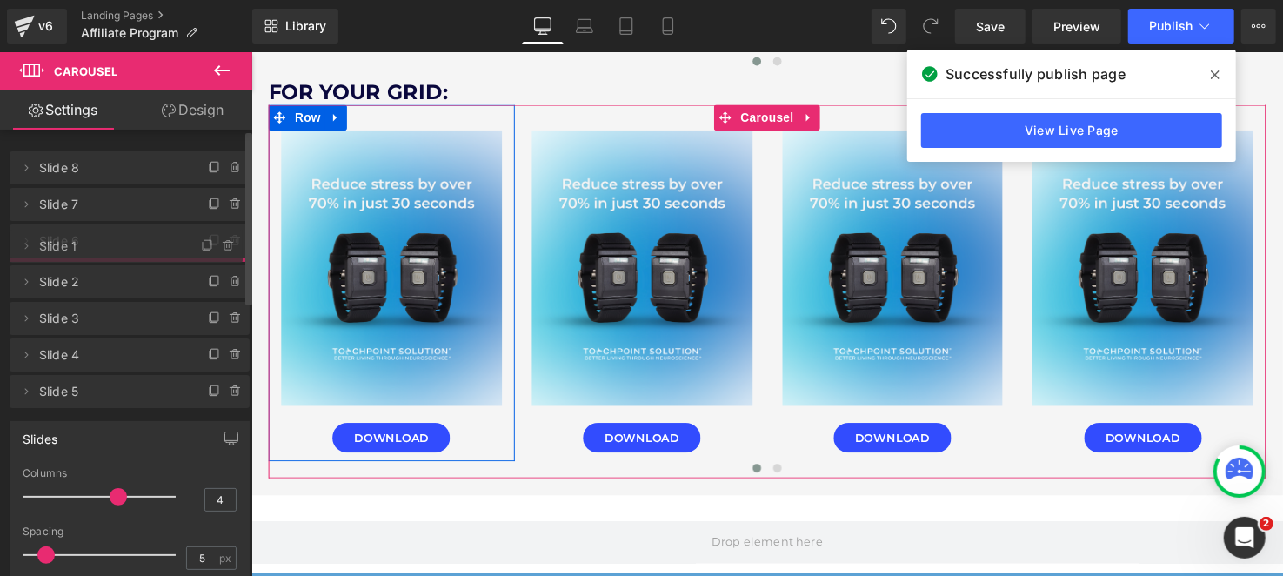
drag, startPoint x: 122, startPoint y: 171, endPoint x: 120, endPoint y: 249, distance: 78.3
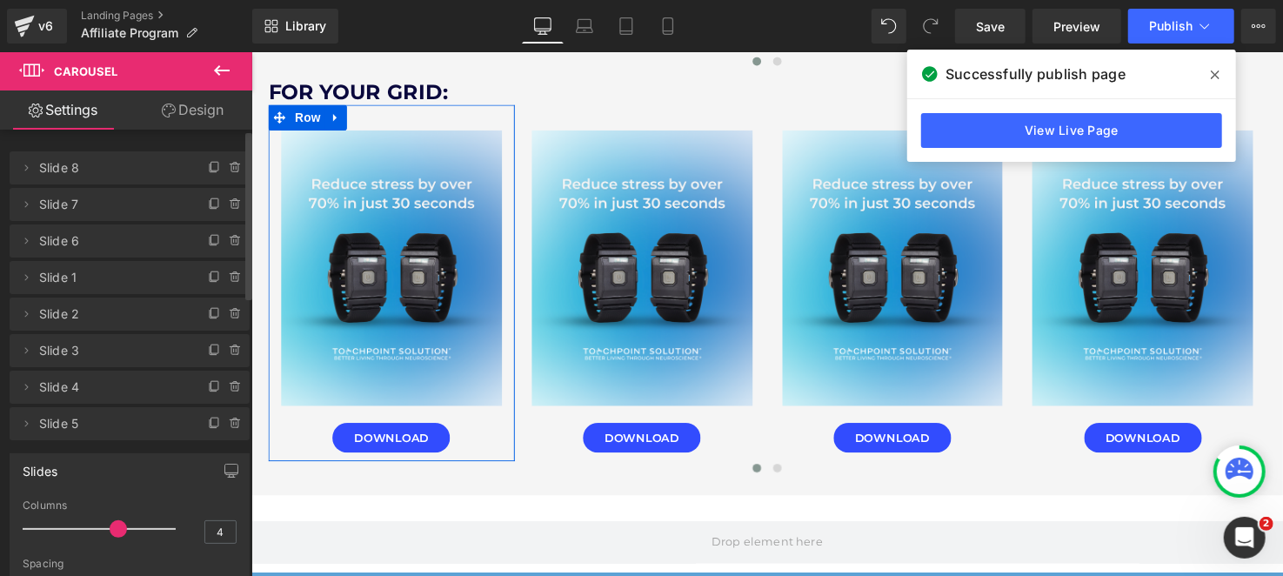
click at [120, 167] on span "Slide 8" at bounding box center [112, 167] width 146 height 33
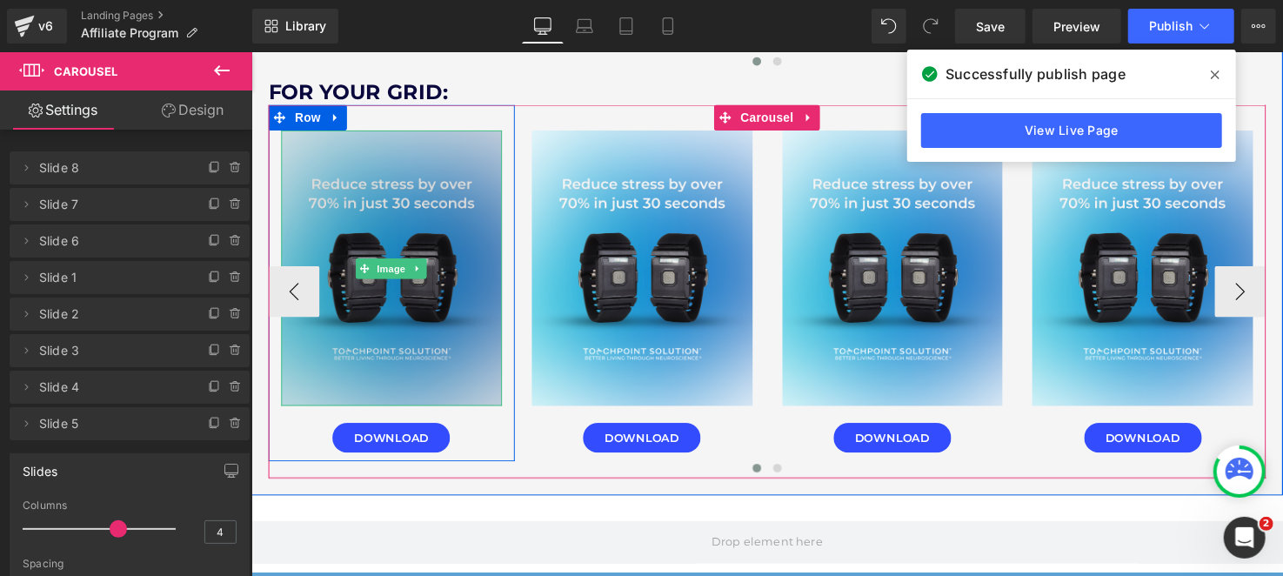
click at [388, 212] on img at bounding box center [393, 271] width 225 height 281
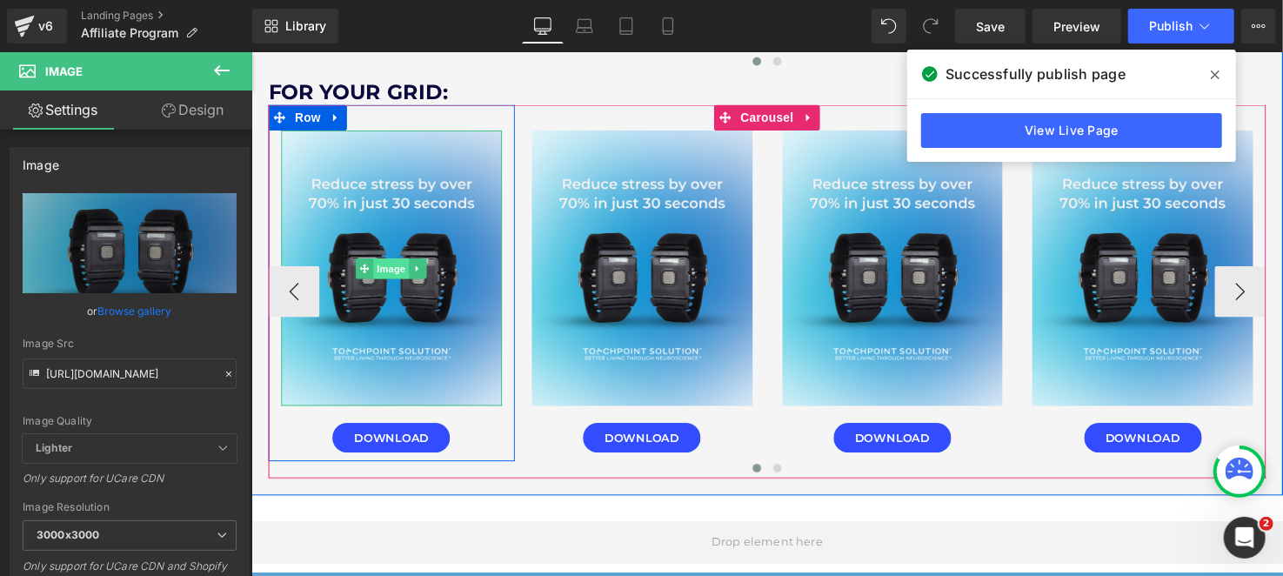
click at [386, 271] on span "Image" at bounding box center [394, 272] width 37 height 21
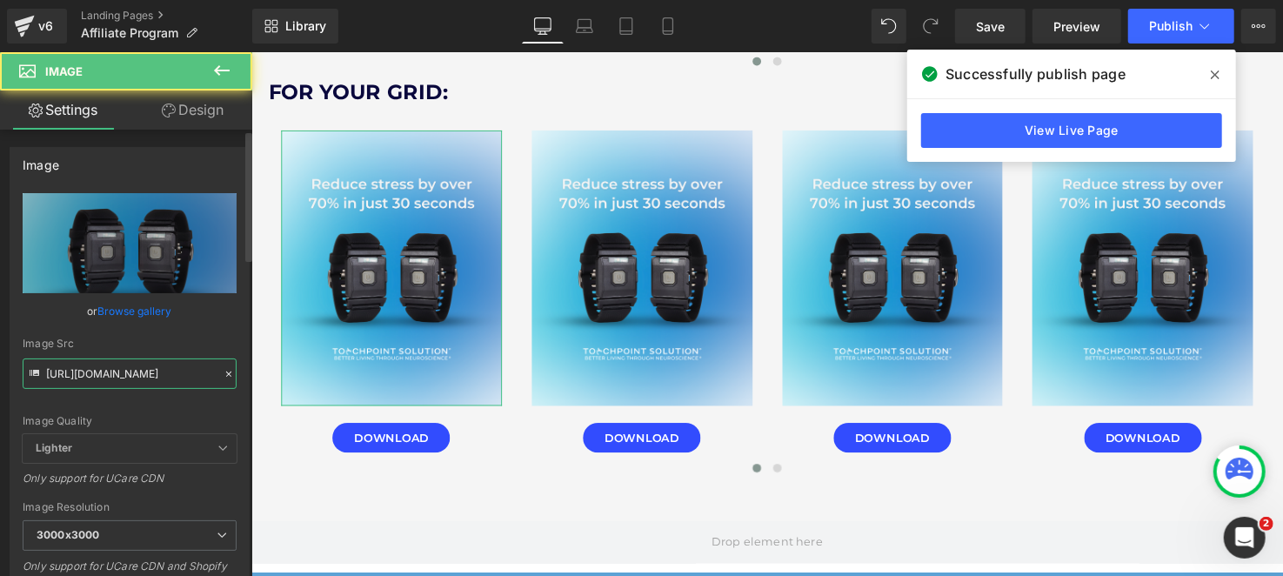
click at [64, 387] on input "[URL][DOMAIN_NAME]" at bounding box center [130, 373] width 214 height 30
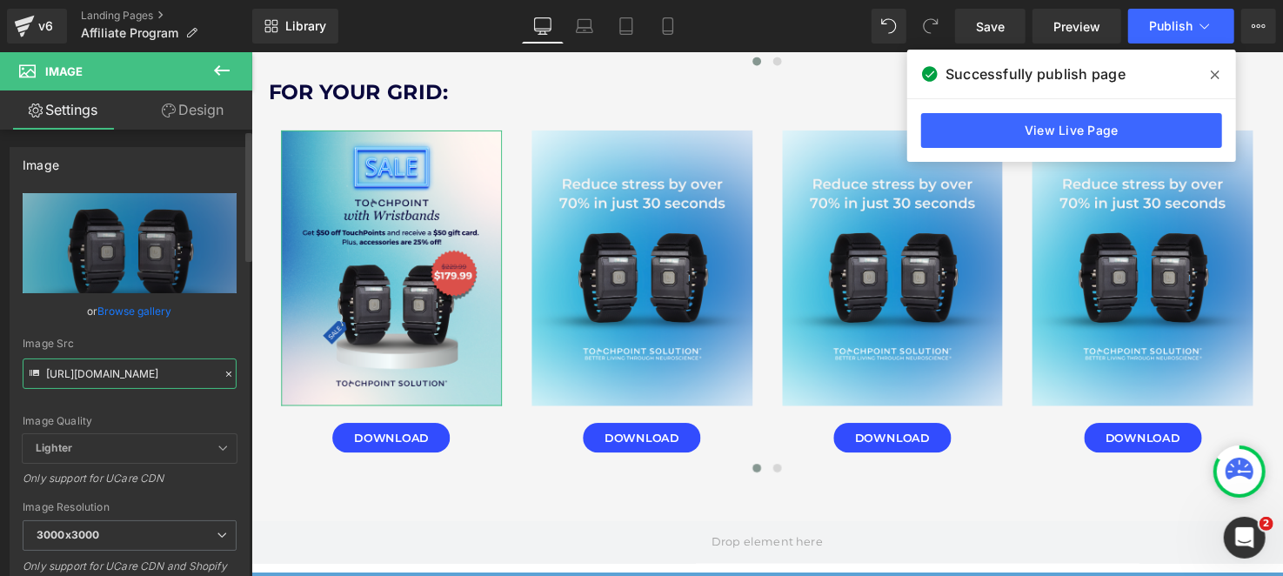
type input "[URL][DOMAIN_NAME]"
drag, startPoint x: 149, startPoint y: 407, endPoint x: 175, endPoint y: 398, distance: 27.5
click at [152, 407] on div "Image Quality Lighter Lightest Lighter Lighter Lightest Only support for UCare …" at bounding box center [130, 313] width 214 height 241
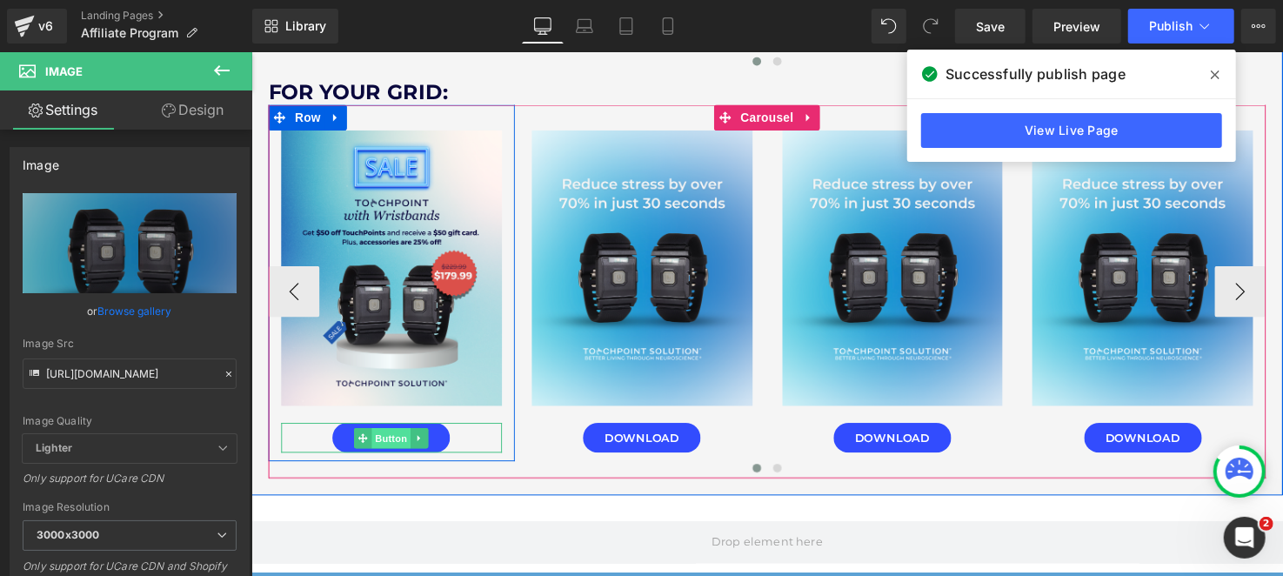
click at [398, 438] on span "Button" at bounding box center [394, 445] width 40 height 21
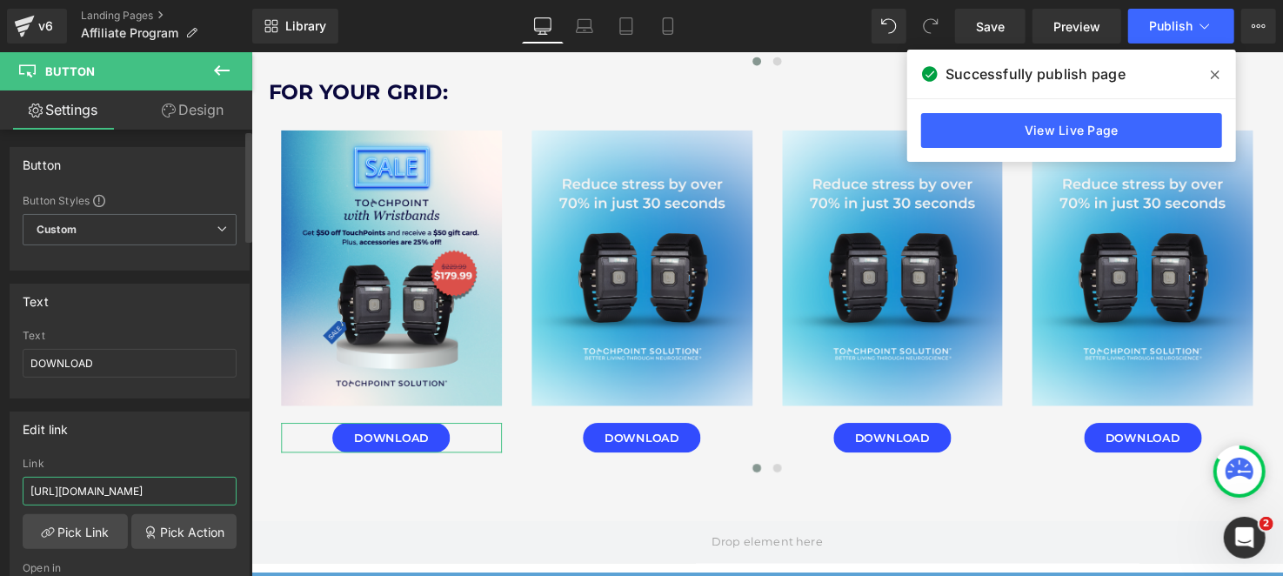
click at [89, 489] on input "[URL][DOMAIN_NAME]" at bounding box center [130, 491] width 214 height 29
paste input "grid.png?v=1756507924"
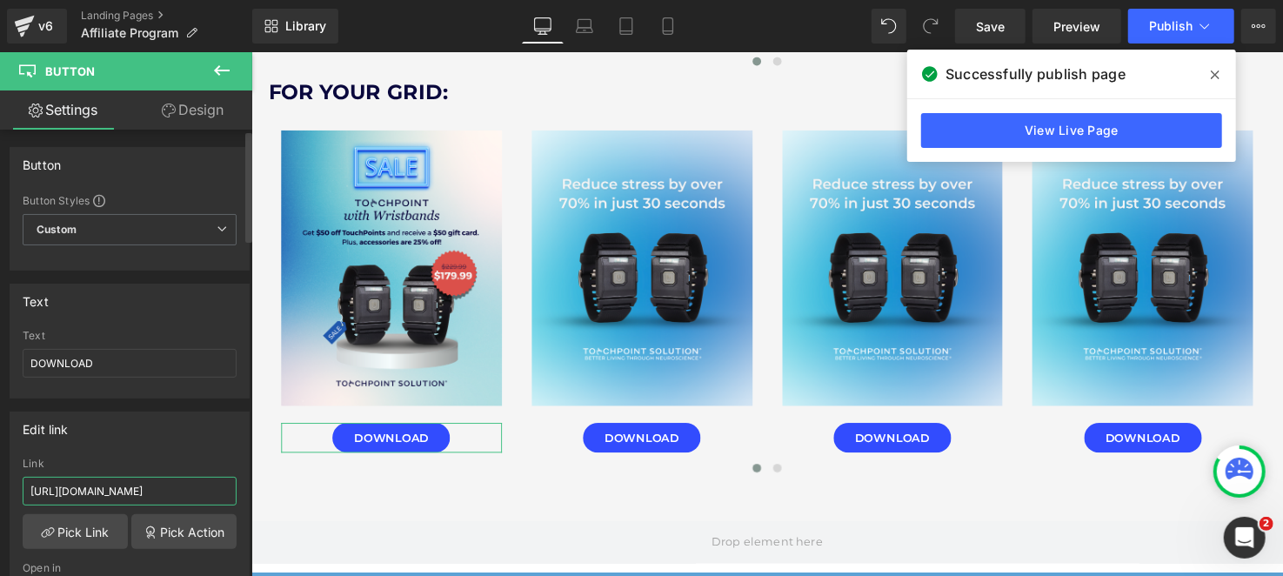
type input "[URL][DOMAIN_NAME]"
click at [144, 458] on div "Link" at bounding box center [130, 464] width 214 height 12
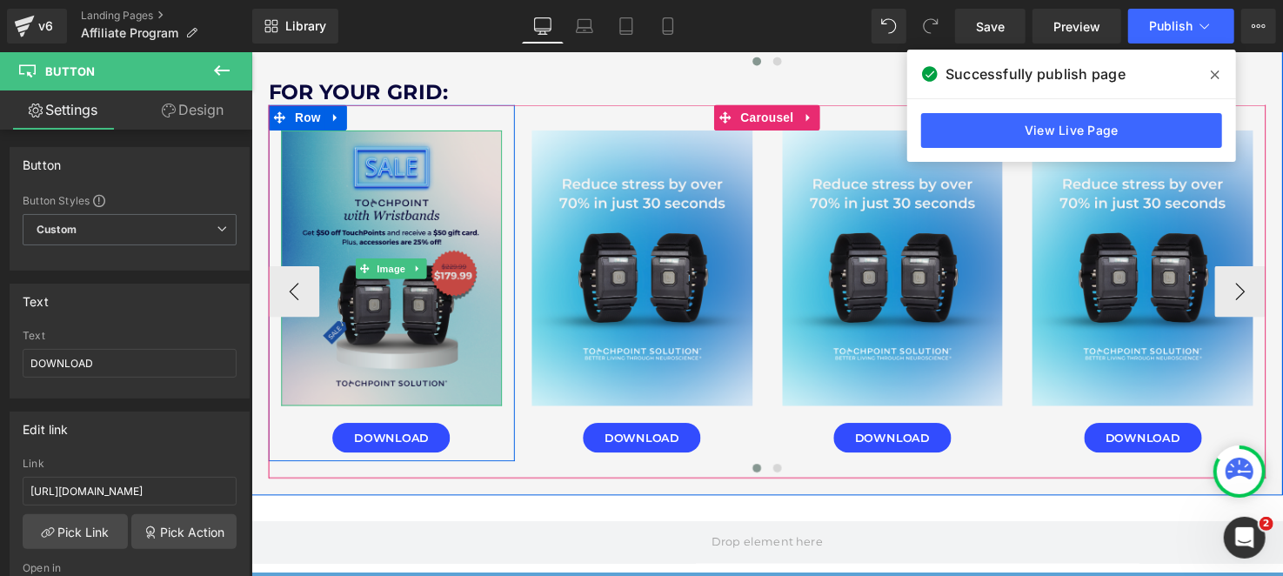
click at [411, 382] on img at bounding box center [393, 271] width 225 height 281
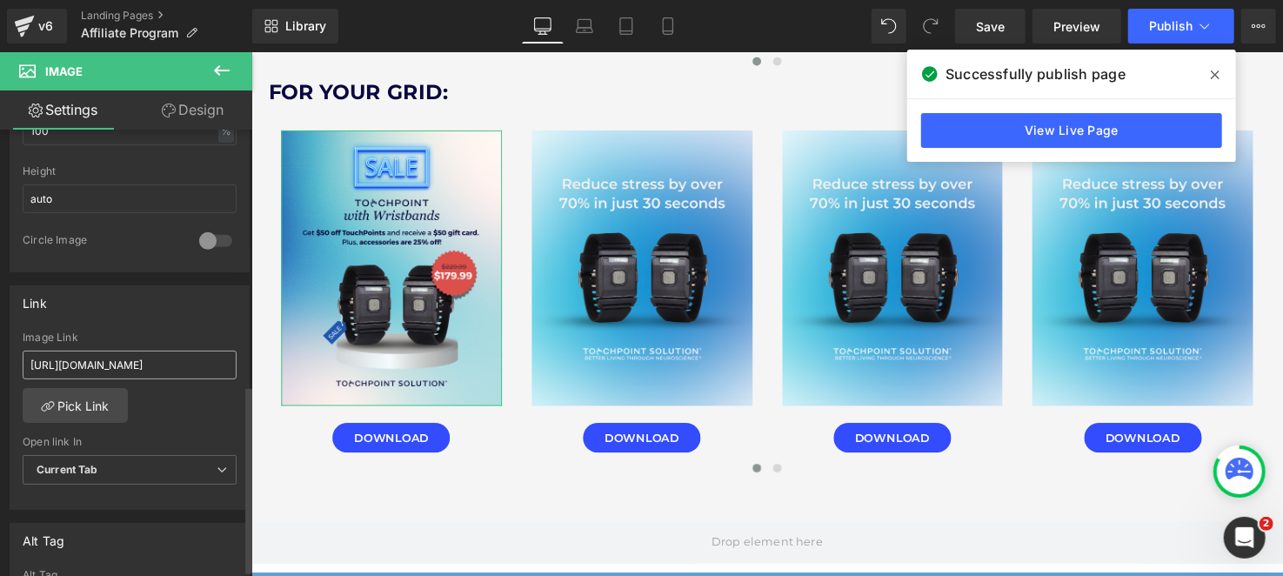
scroll to position [608, 0]
click at [142, 358] on input "[URL][DOMAIN_NAME]" at bounding box center [130, 363] width 214 height 29
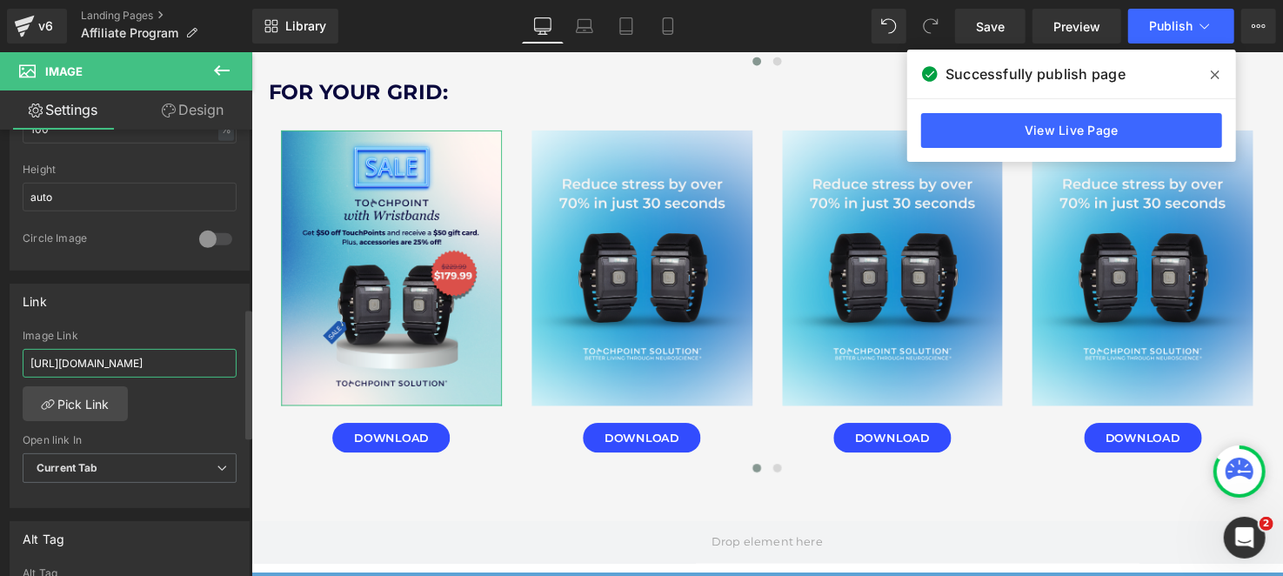
type input "[URL][DOMAIN_NAME]"
click at [170, 331] on div "Image Link" at bounding box center [130, 336] width 214 height 12
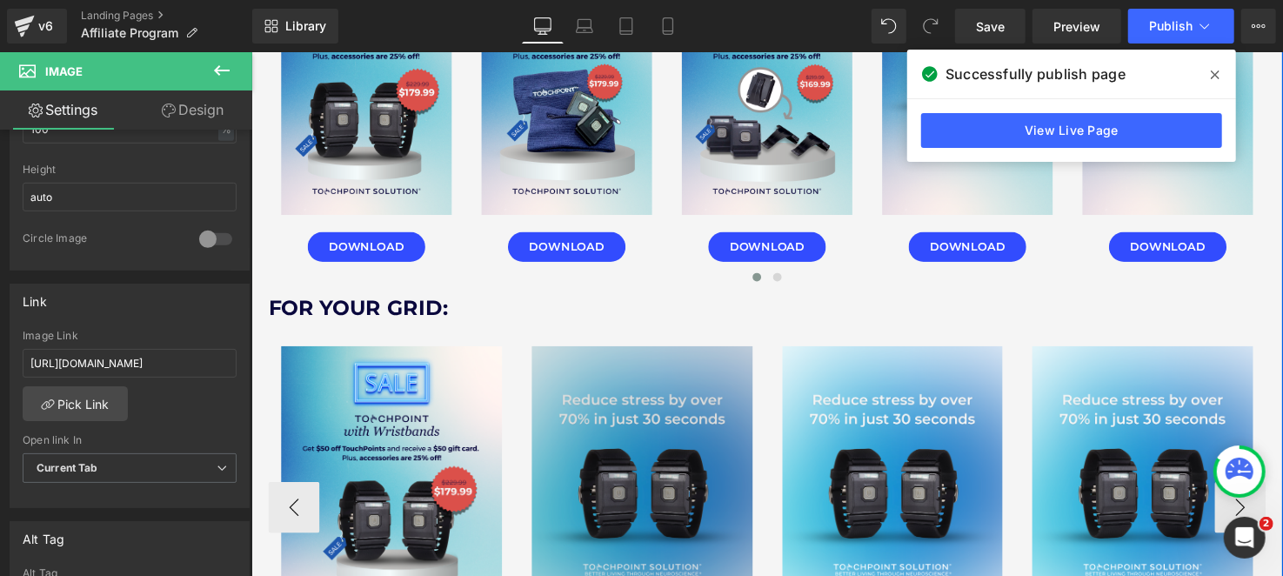
scroll to position [4437, 0]
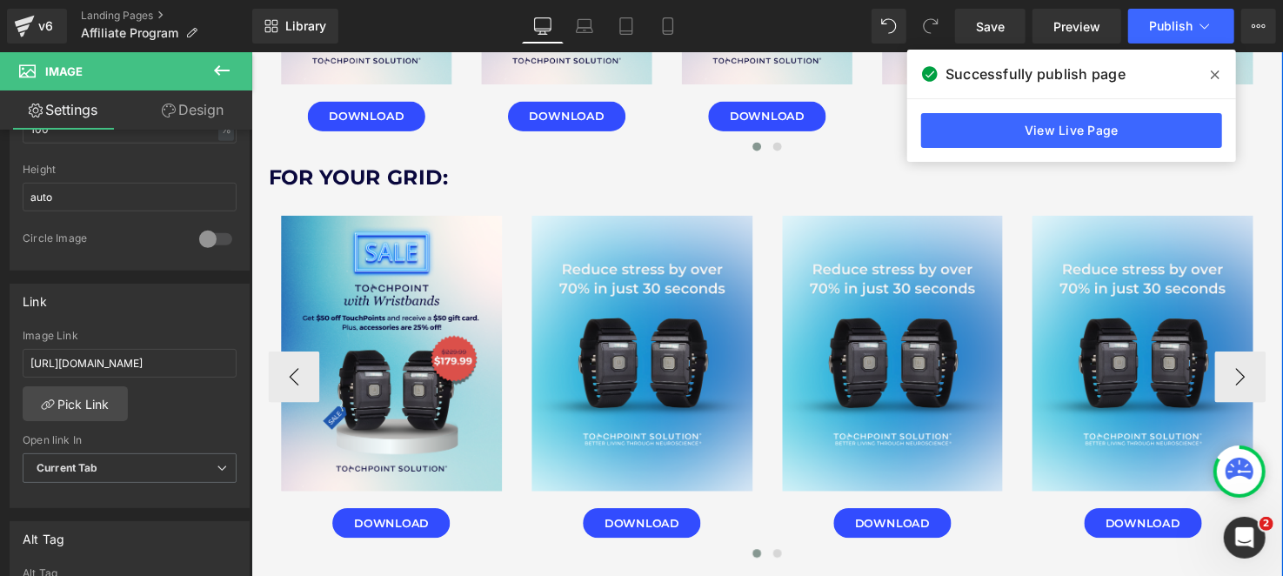
click at [923, 357] on div "Image" at bounding box center [905, 358] width 225 height 281
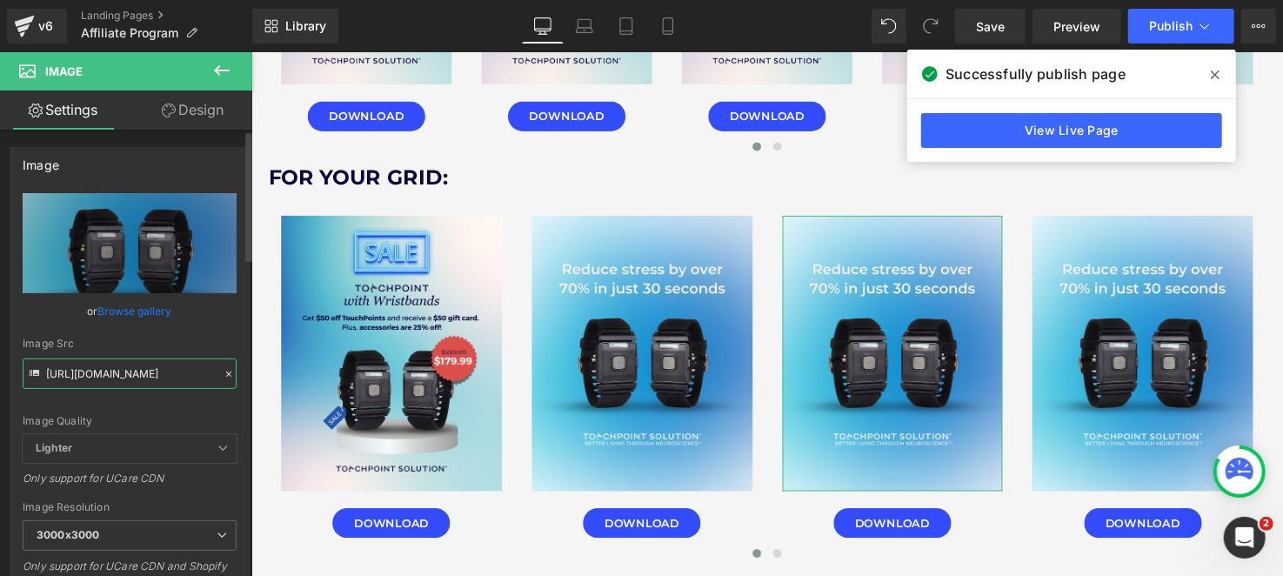
click at [135, 384] on input "[URL][DOMAIN_NAME]" at bounding box center [130, 373] width 214 height 30
paste input "grid_2.png?v=1756507924"
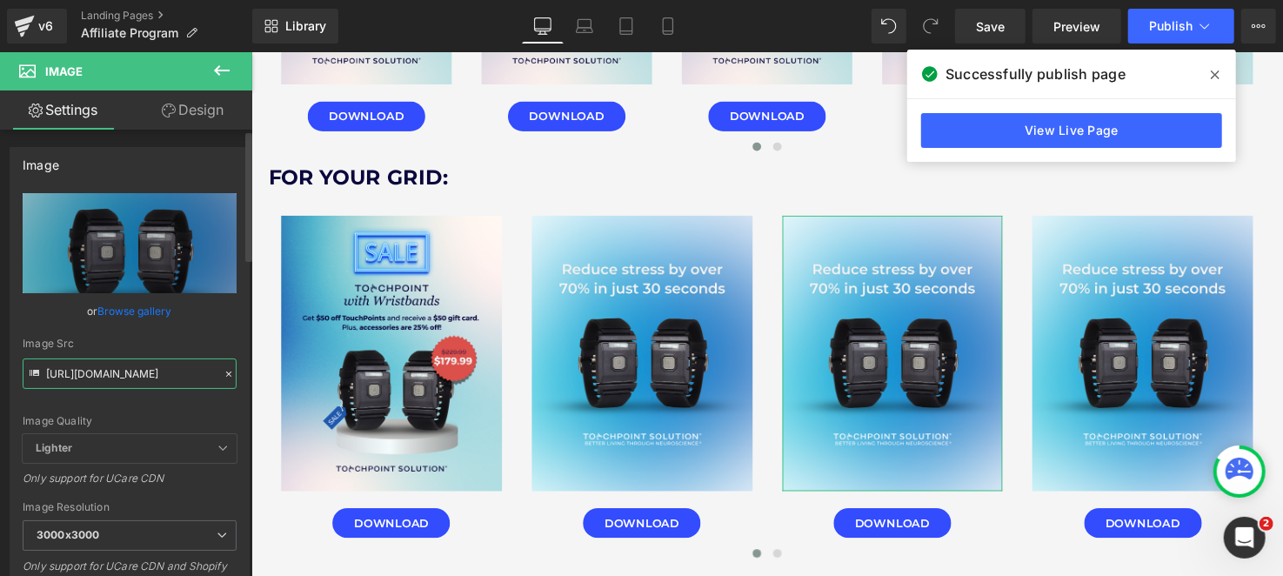
type input "[URL][DOMAIN_NAME]"
click at [132, 405] on div "Image Quality Lighter Lightest Lighter Lighter Lightest Only support for UCare …" at bounding box center [130, 313] width 214 height 241
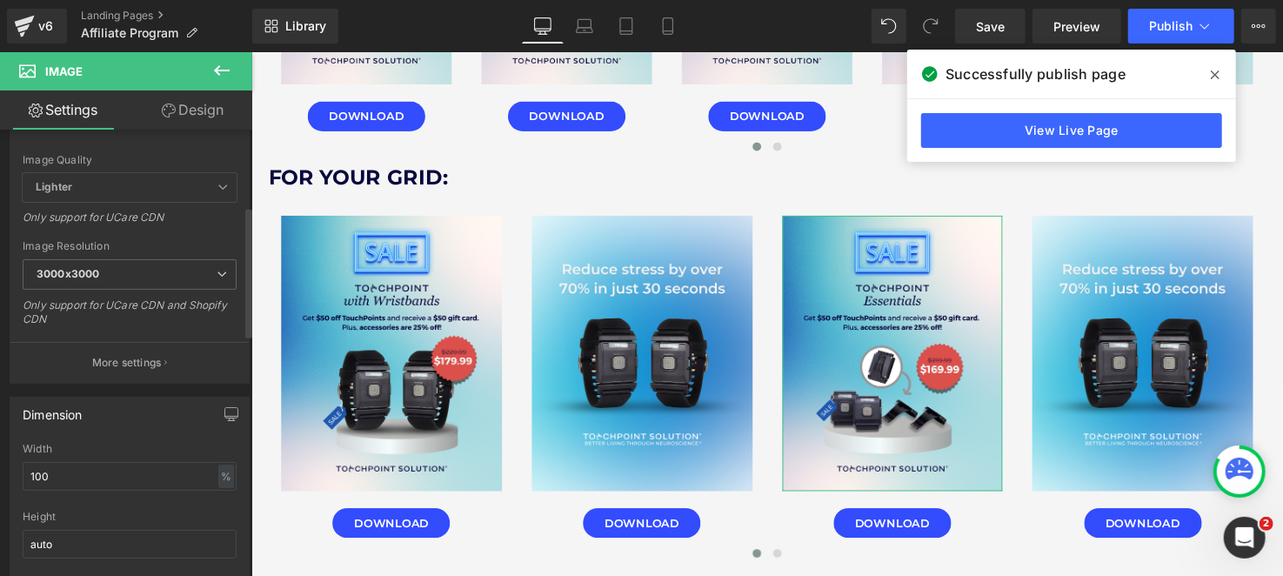
scroll to position [696, 0]
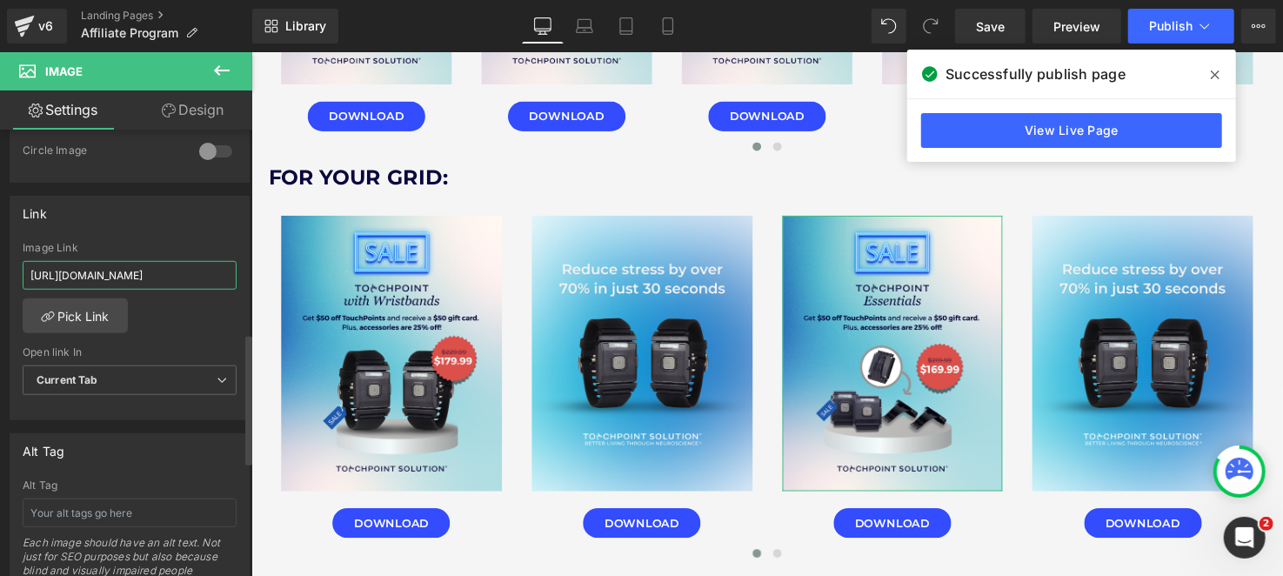
click at [132, 271] on input "[URL][DOMAIN_NAME]" at bounding box center [130, 275] width 214 height 29
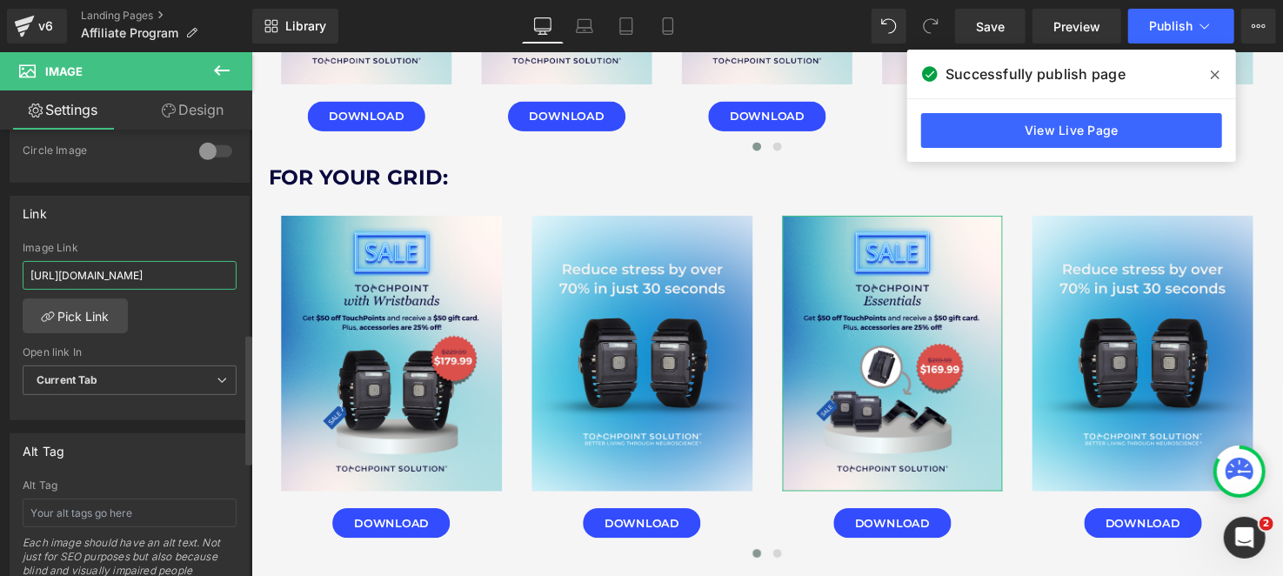
paste input "grid_2.png?v=1756507924"
type input "[URL][DOMAIN_NAME]"
click at [165, 245] on div "Image Link" at bounding box center [130, 248] width 214 height 12
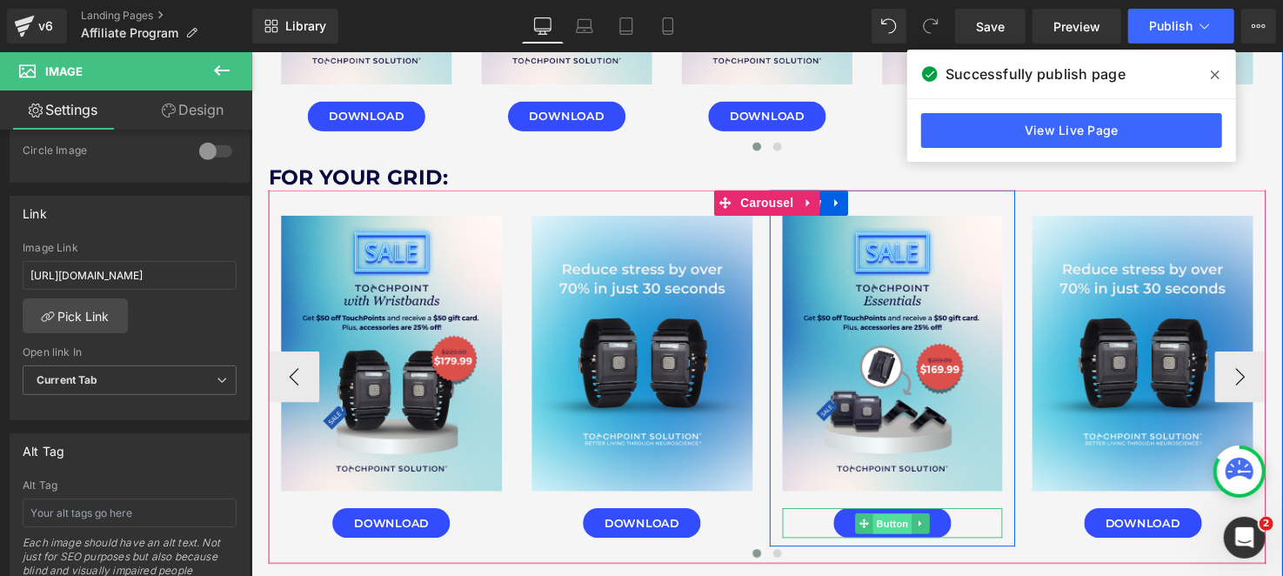
drag, startPoint x: 907, startPoint y: 525, endPoint x: 856, endPoint y: 555, distance: 59.7
click at [907, 525] on span "Button" at bounding box center [905, 533] width 40 height 21
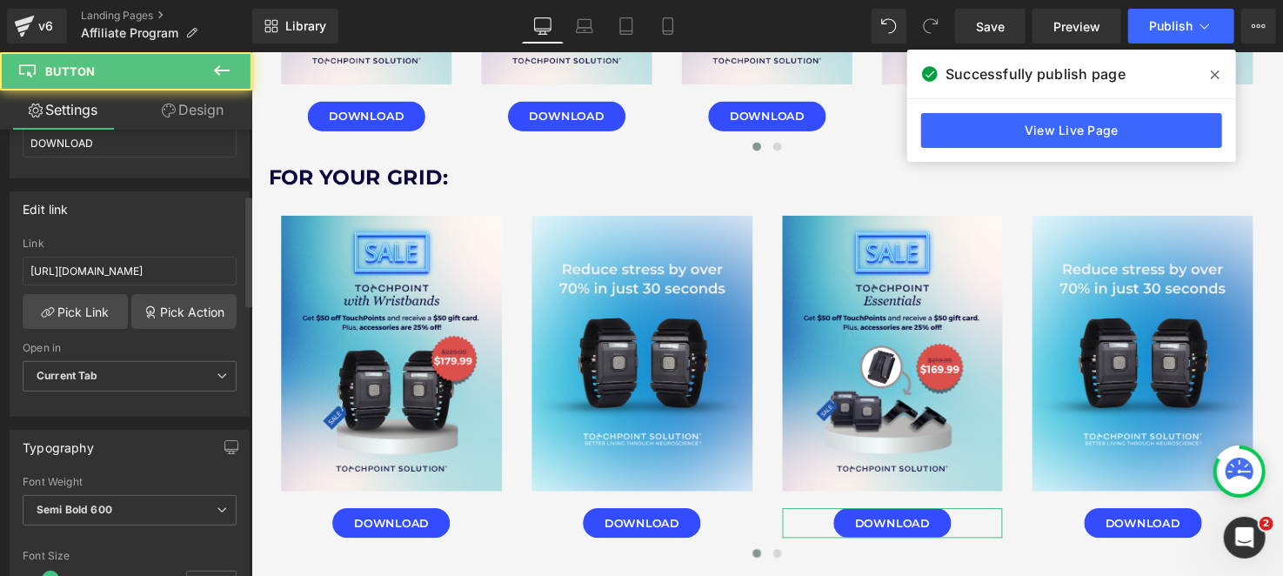
scroll to position [261, 0]
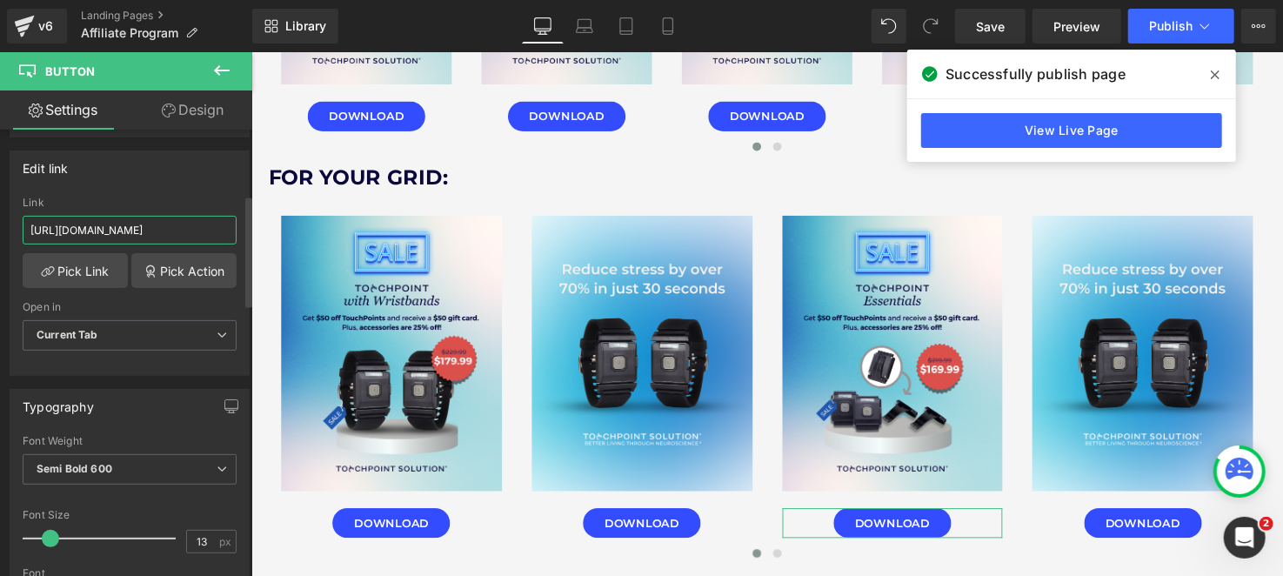
click at [133, 237] on input "[URL][DOMAIN_NAME]" at bounding box center [130, 230] width 214 height 29
paste input "grid_2.png?v=1756507924"
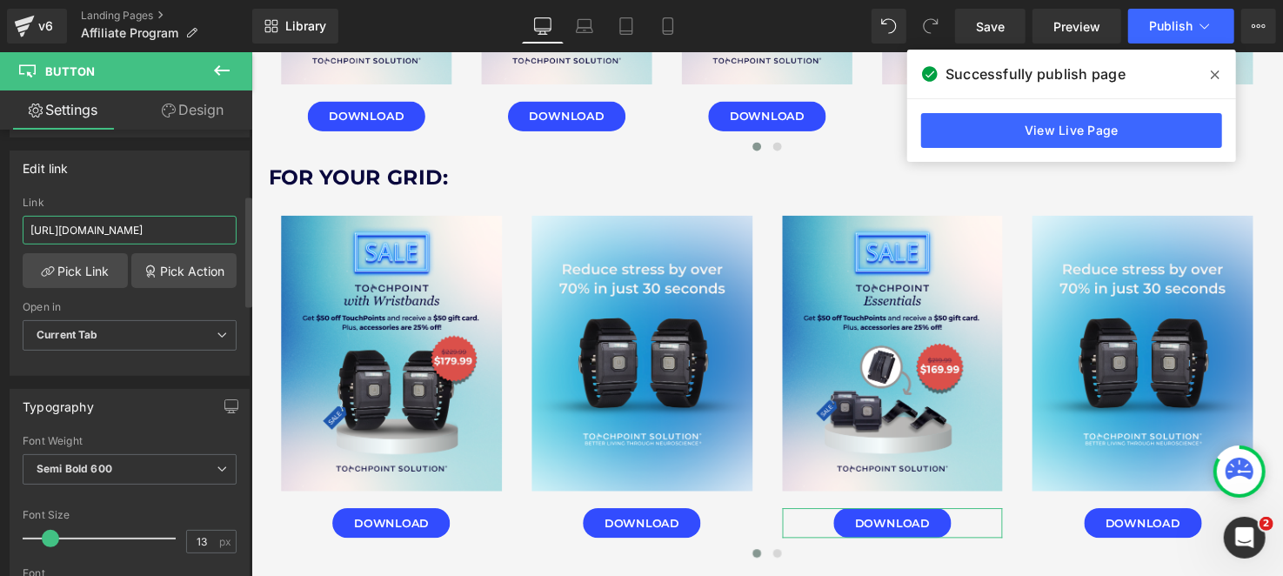
type input "[URL][DOMAIN_NAME]"
click at [146, 204] on div "Link" at bounding box center [130, 203] width 214 height 12
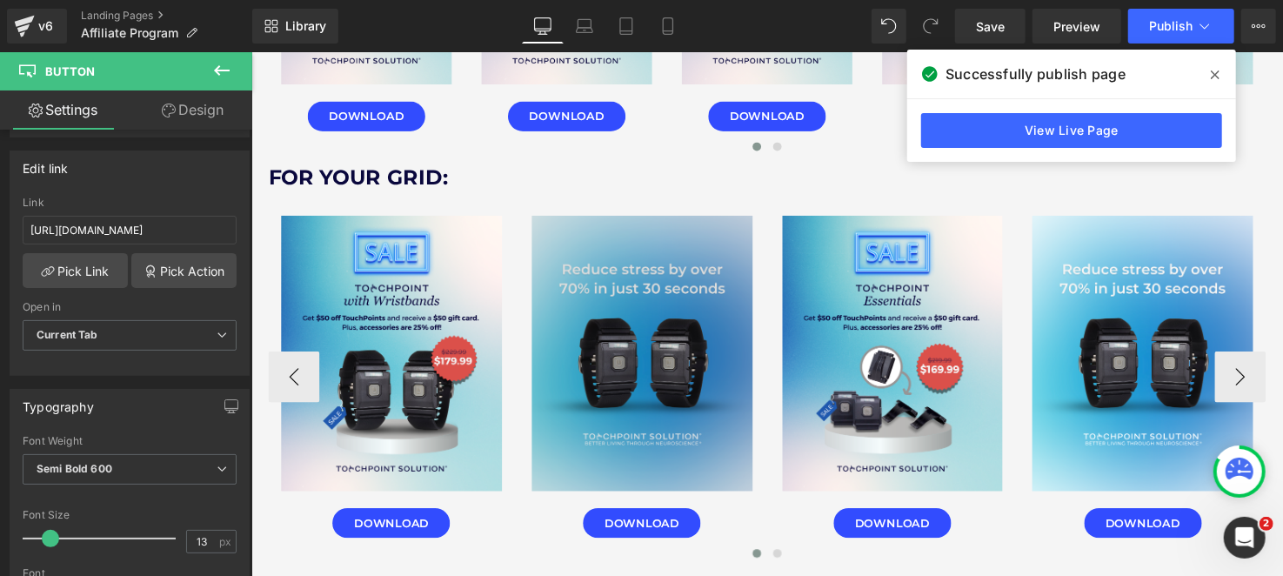
click at [617, 323] on img at bounding box center [649, 358] width 225 height 281
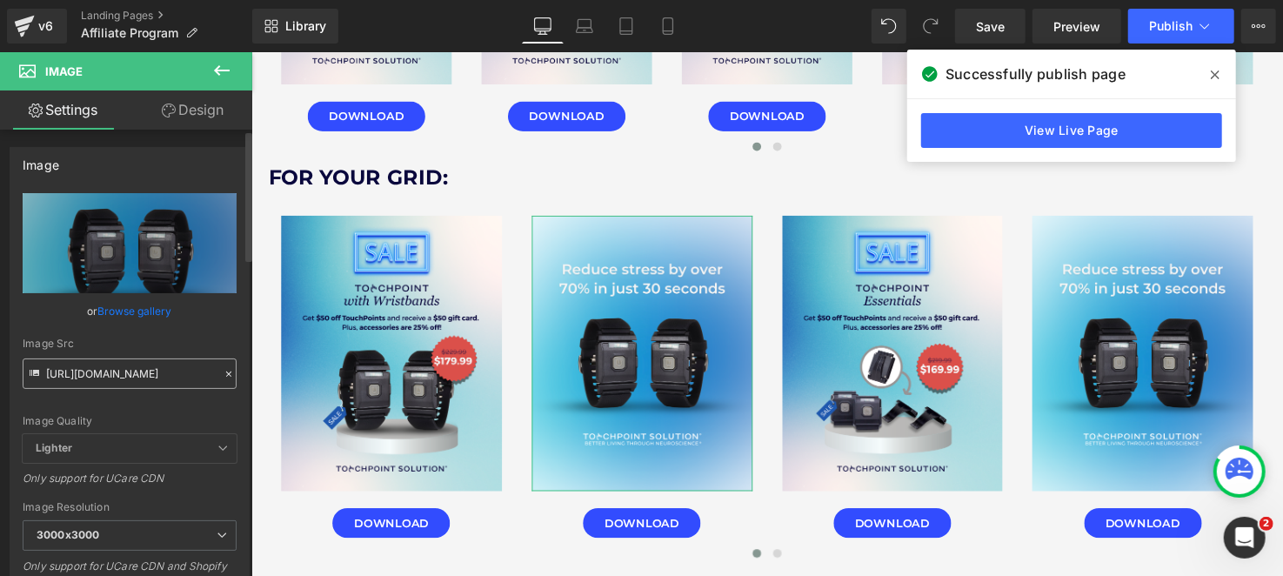
click at [169, 385] on input "[URL][DOMAIN_NAME]" at bounding box center [130, 373] width 214 height 30
type input "[URL][DOMAIN_NAME]"
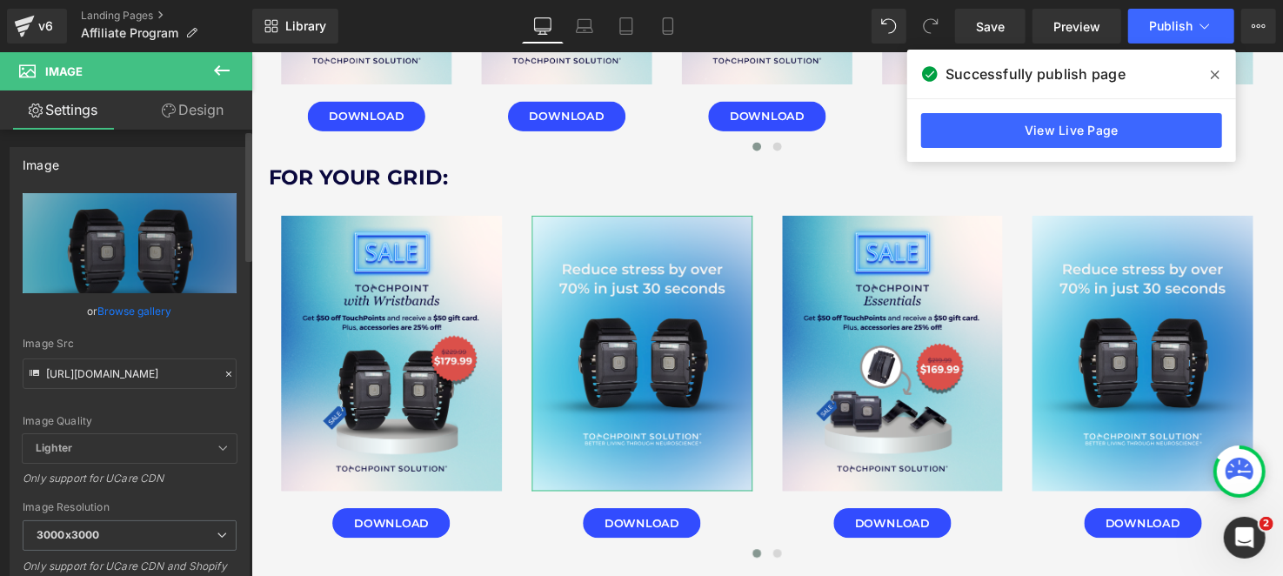
click at [170, 416] on div "Image Quality" at bounding box center [130, 421] width 214 height 12
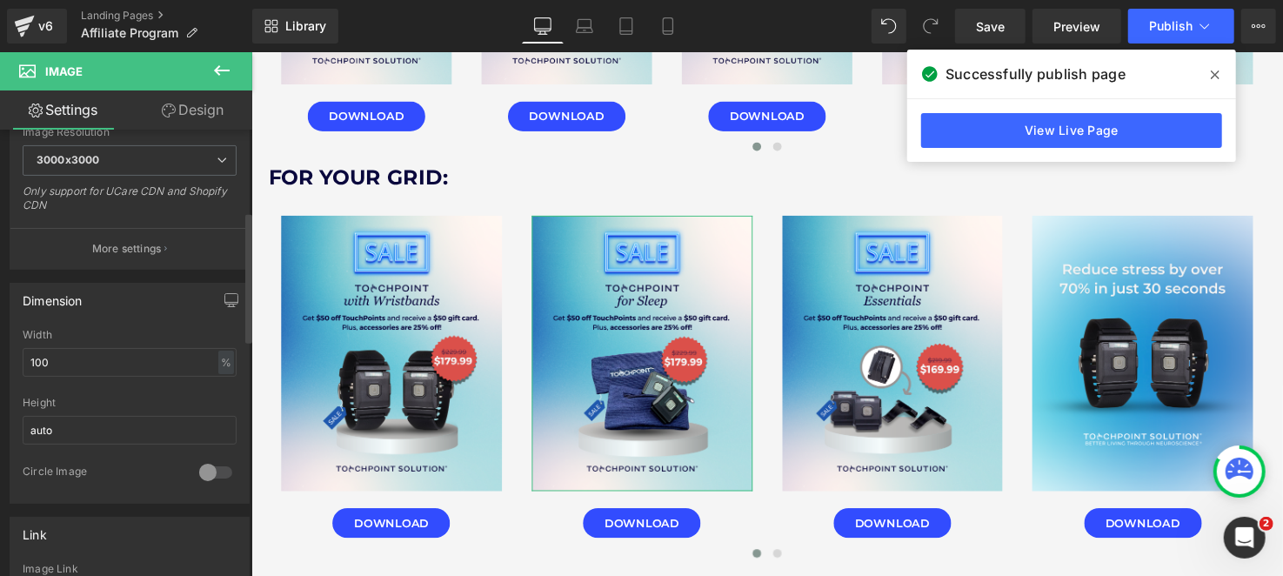
scroll to position [521, 0]
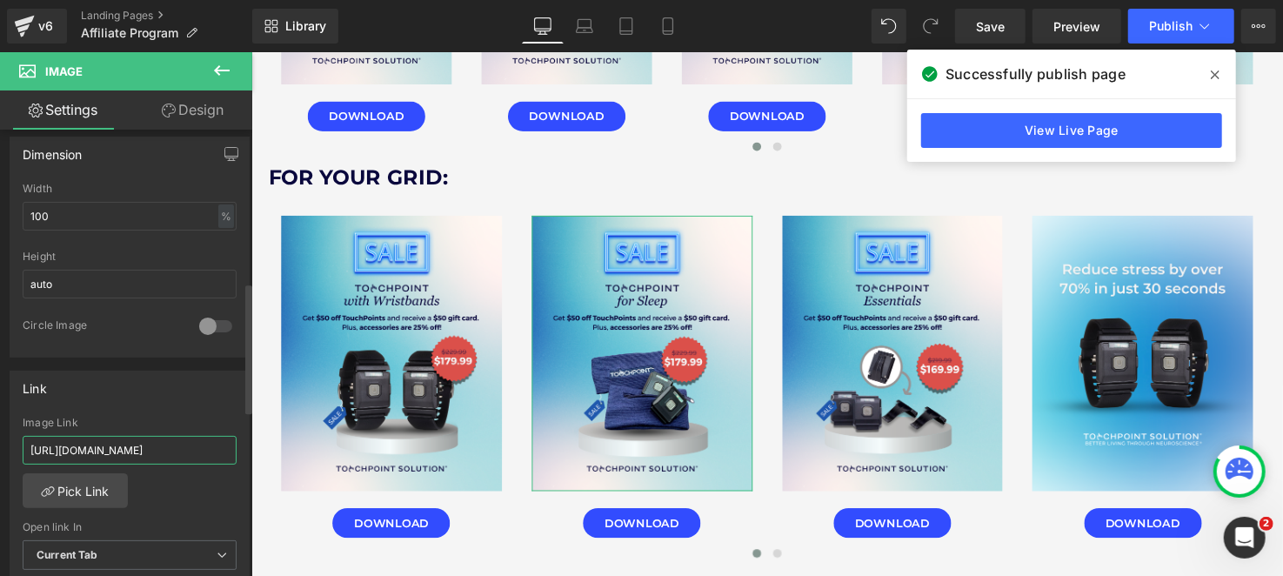
click at [172, 448] on input "[URL][DOMAIN_NAME]" at bounding box center [130, 450] width 214 height 29
click at [172, 447] on input "[URL][DOMAIN_NAME]" at bounding box center [130, 450] width 214 height 29
click at [173, 447] on input "[URL][DOMAIN_NAME]" at bounding box center [130, 450] width 214 height 29
paste input "grid_3.png?v=1756507924"
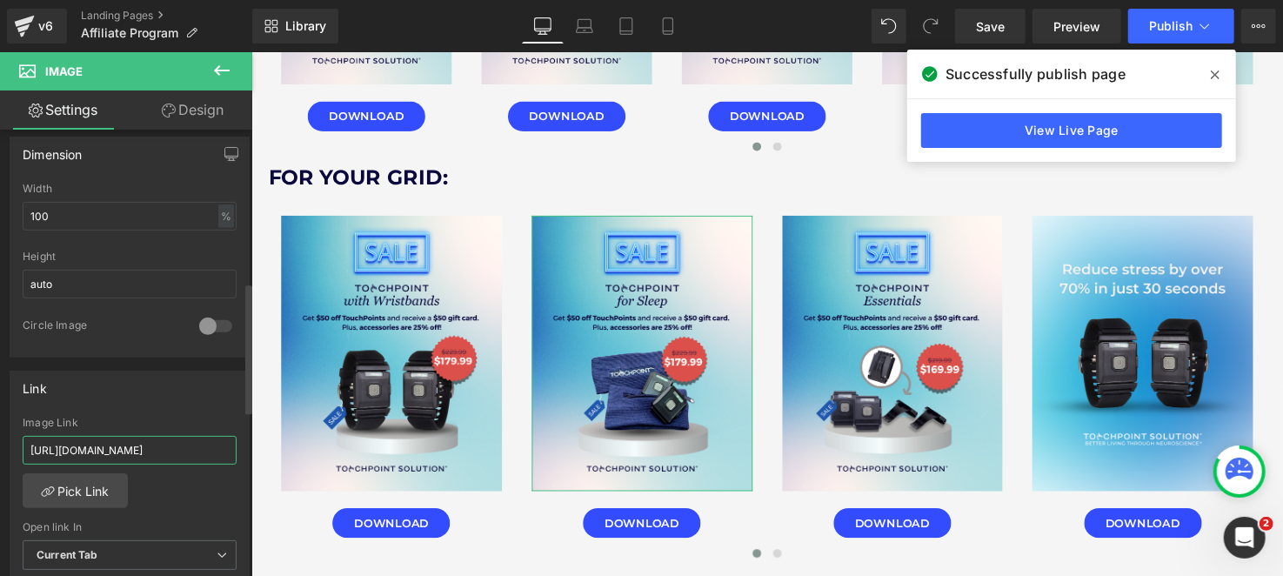
type input "[URL][DOMAIN_NAME]"
click at [175, 484] on div "[URL][DOMAIN_NAME] Image Link [URL][DOMAIN_NAME] Pick Link Current Tab New Tab …" at bounding box center [129, 506] width 238 height 178
click at [659, 509] on div "Rendering Content" at bounding box center [641, 507] width 107 height 19
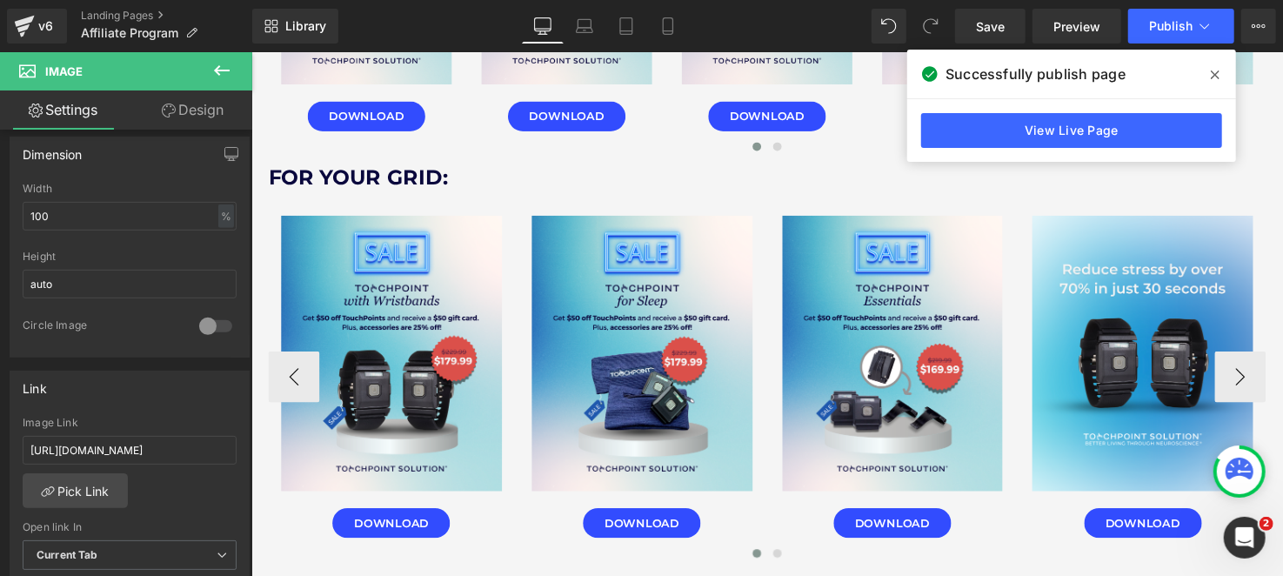
click at [642, 527] on span "Button" at bounding box center [649, 532] width 40 height 21
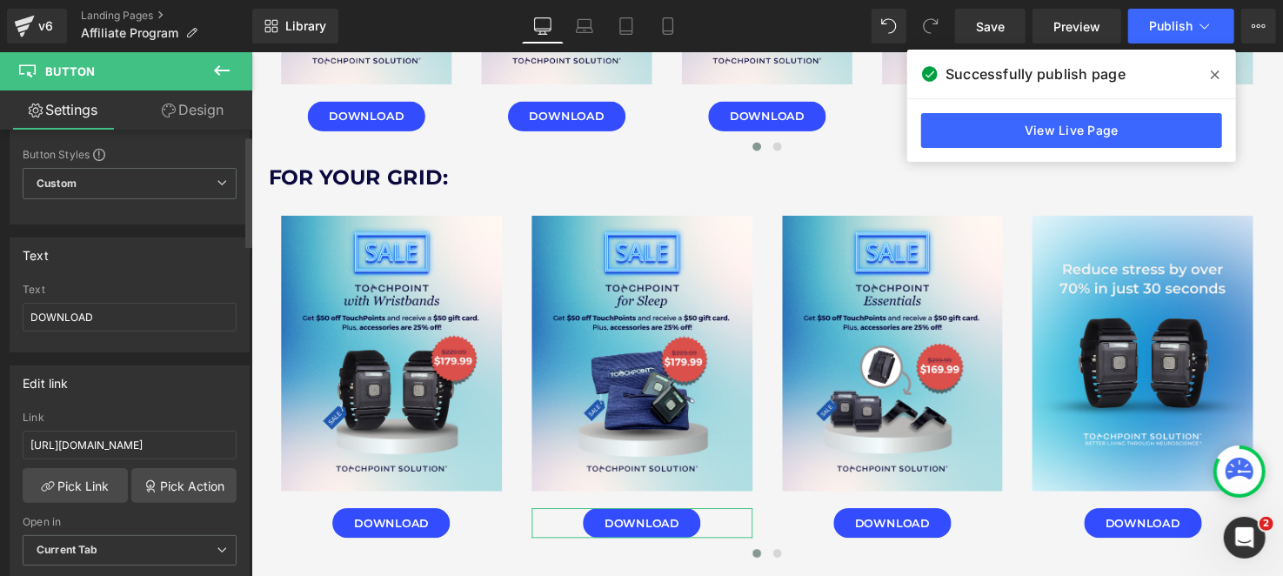
scroll to position [86, 0]
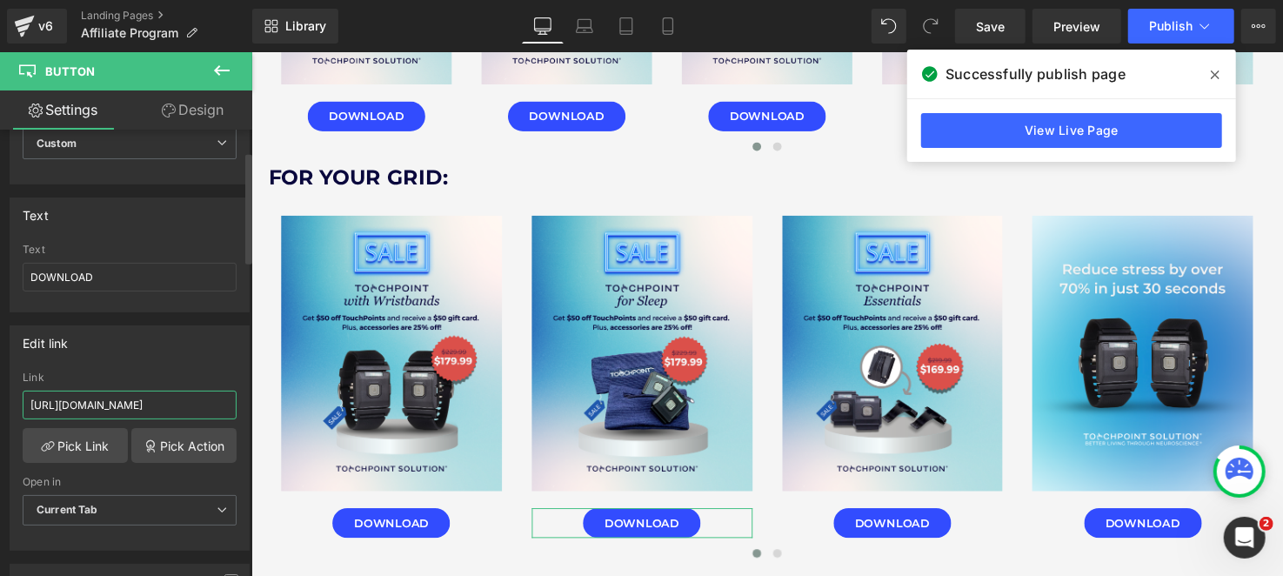
click at [104, 403] on input "[URL][DOMAIN_NAME]" at bounding box center [130, 405] width 214 height 29
paste input "grid_3.png?v=1756507924"
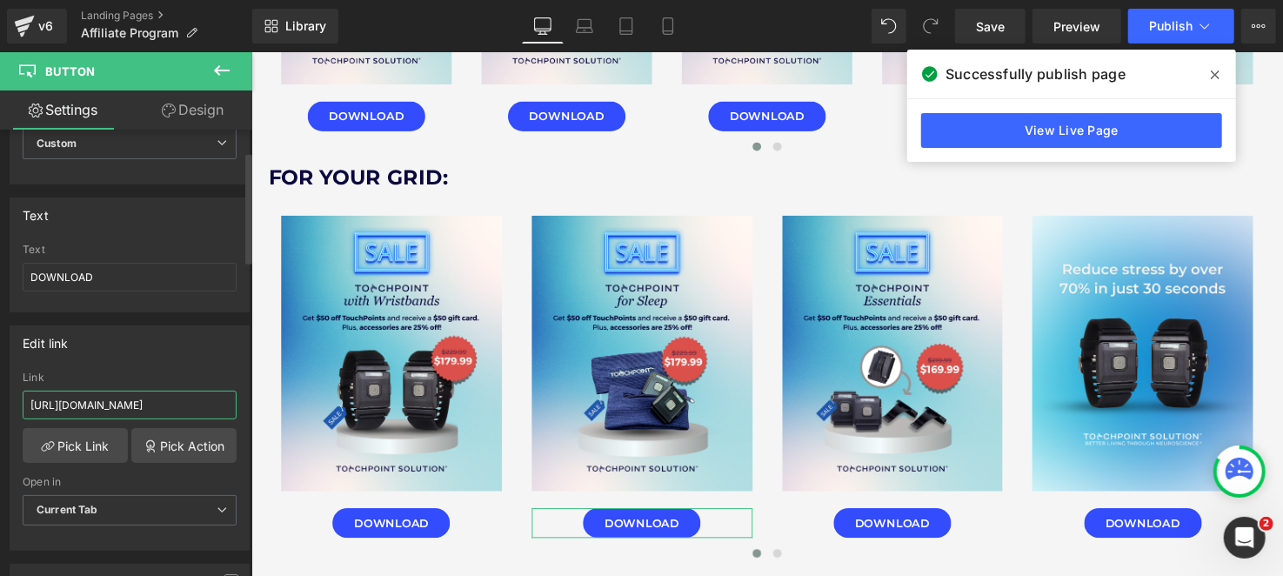
type input "[URL][DOMAIN_NAME]"
click at [110, 368] on div "Edit link [URL][DOMAIN_NAME] Link [URL][DOMAIN_NAME] Pick Link Pick Action Curr…" at bounding box center [130, 437] width 240 height 225
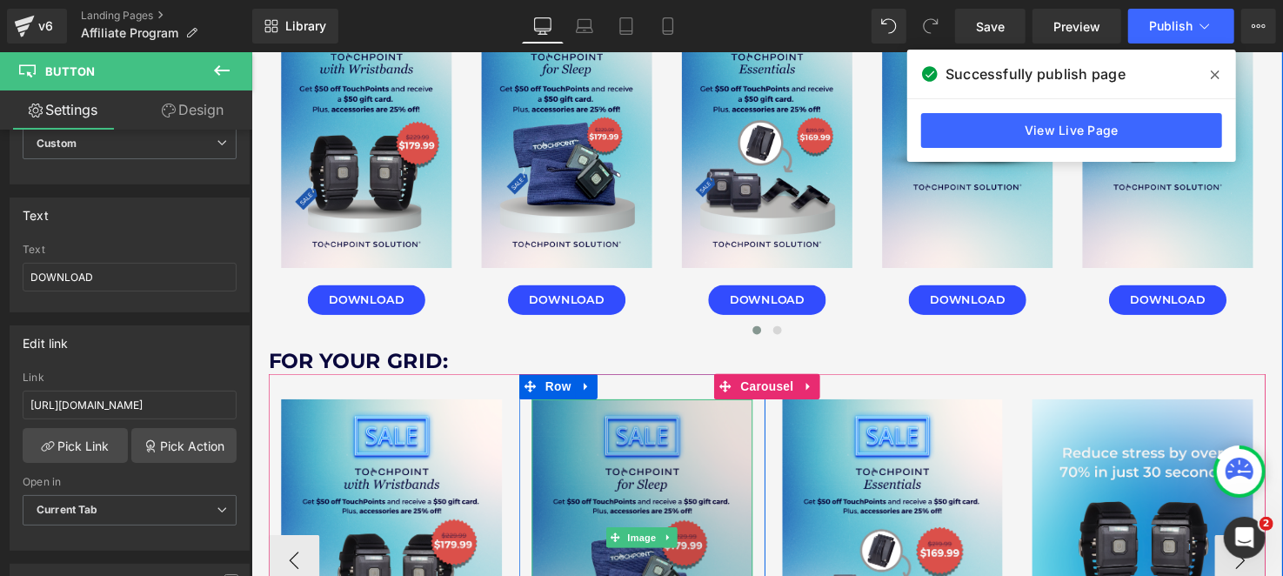
scroll to position [4089, 0]
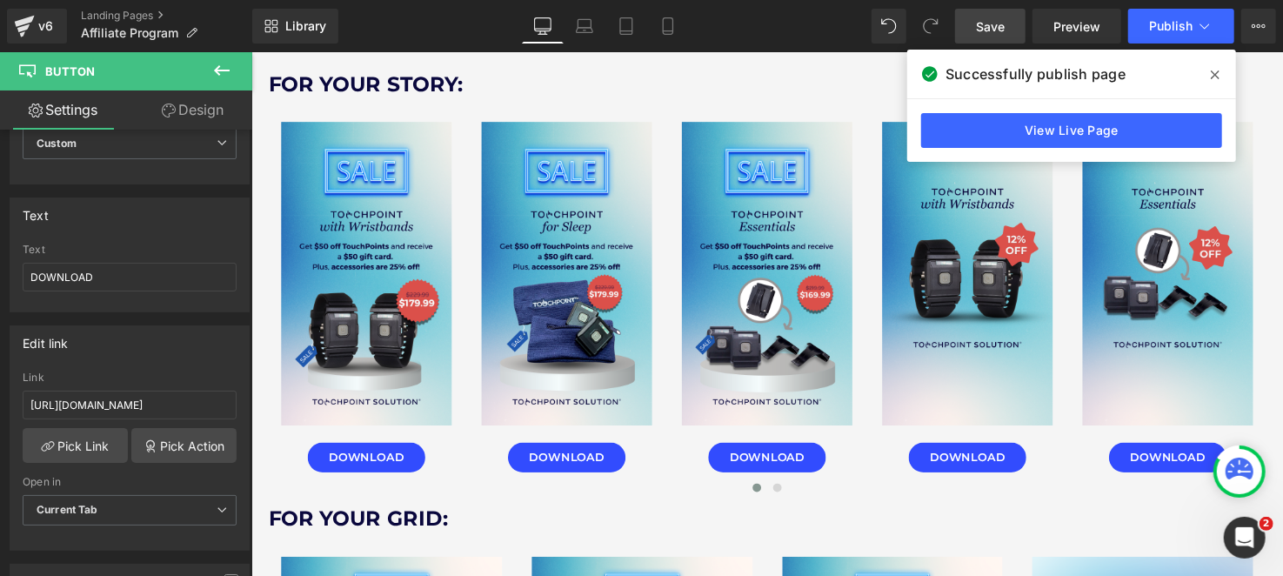
click at [1016, 33] on link "Save" at bounding box center [990, 26] width 70 height 35
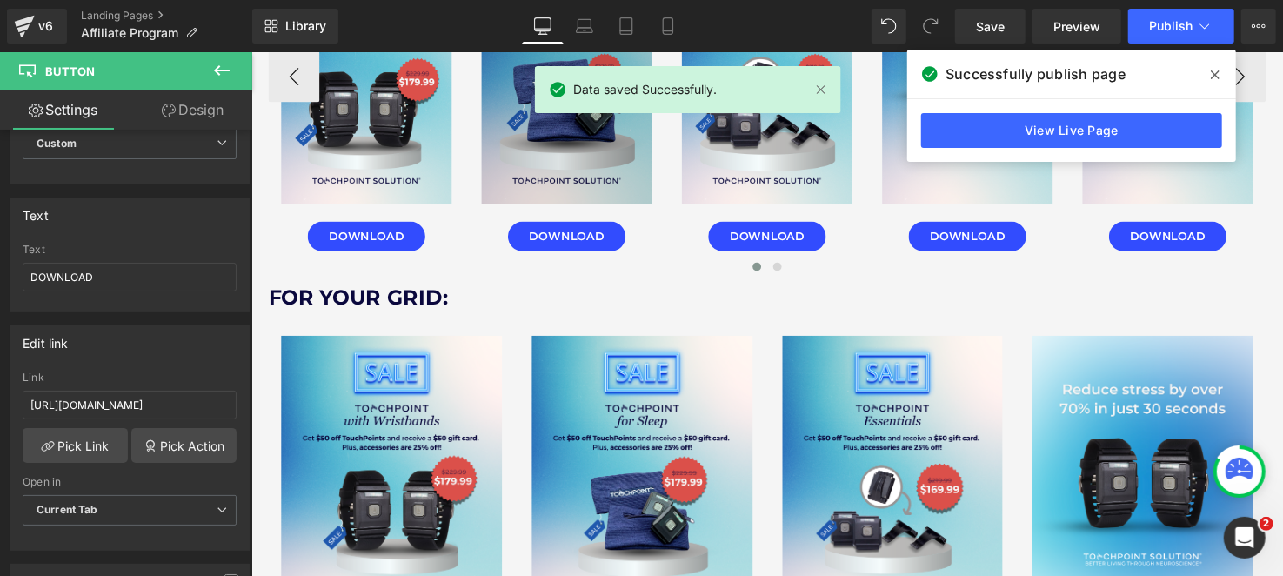
scroll to position [4176, 0]
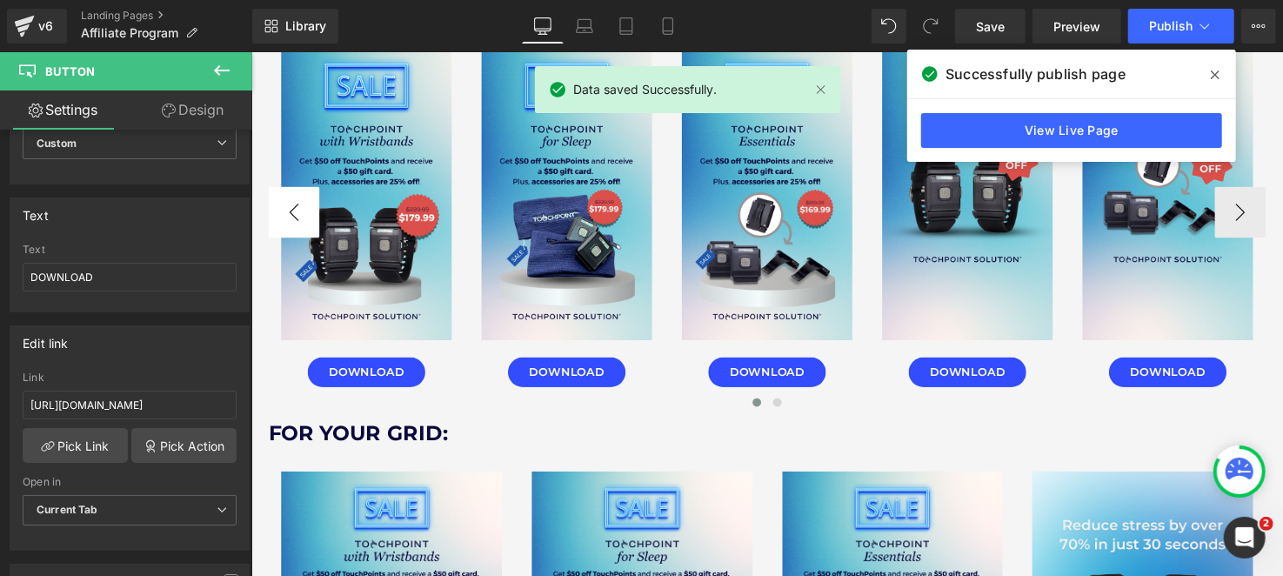
click at [291, 219] on button "‹" at bounding box center [294, 215] width 52 height 52
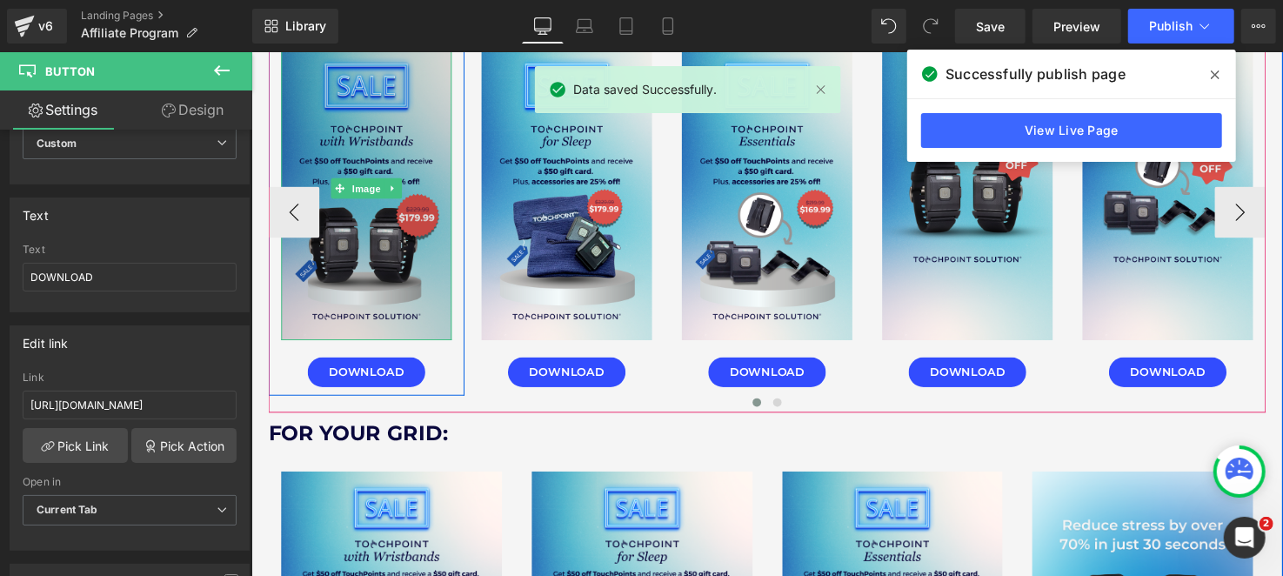
click at [401, 247] on img at bounding box center [368, 191] width 174 height 310
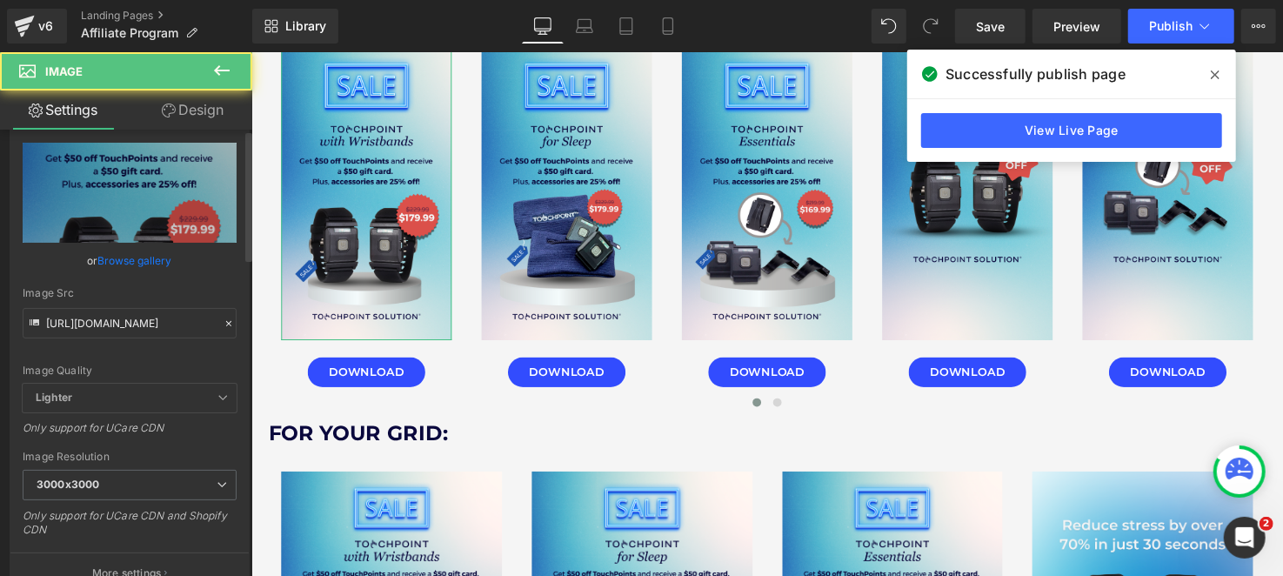
scroll to position [86, 0]
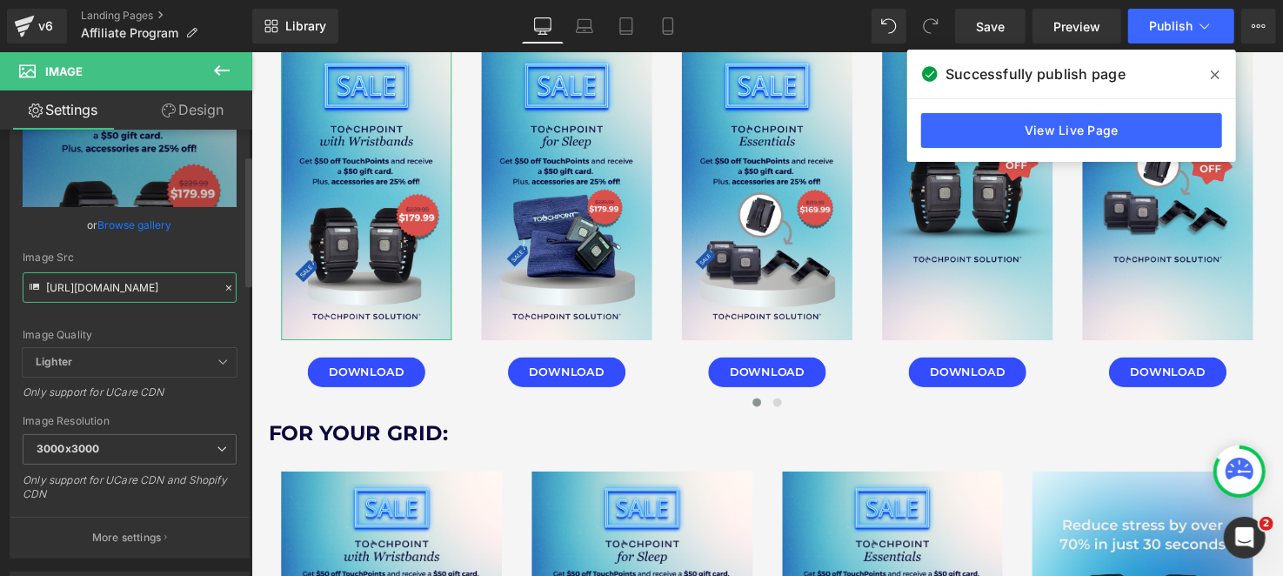
click at [142, 278] on input "[URL][DOMAIN_NAME]" at bounding box center [130, 287] width 214 height 30
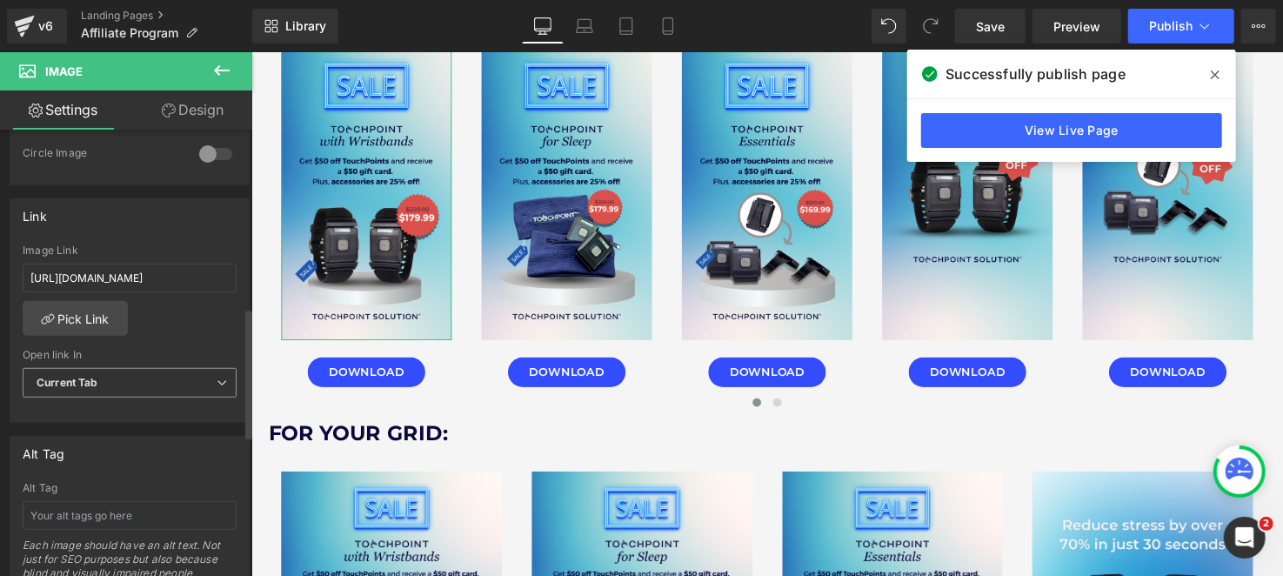
scroll to position [608, 0]
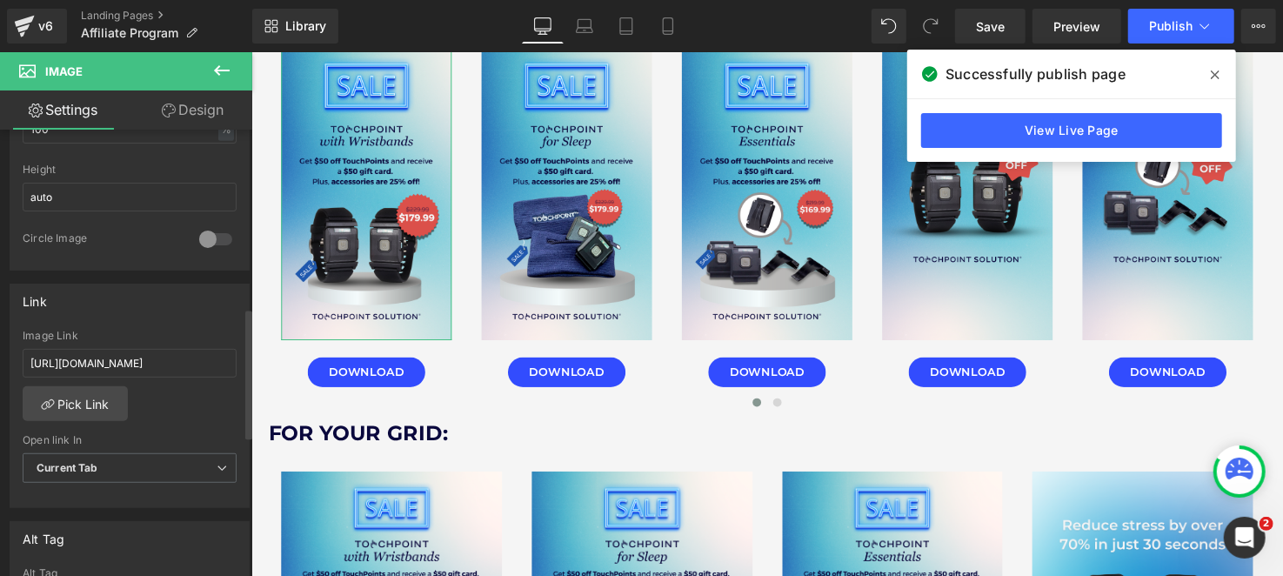
click at [170, 378] on div "Image Link [URL][DOMAIN_NAME]" at bounding box center [130, 358] width 214 height 57
click at [170, 361] on input "[URL][DOMAIN_NAME]" at bounding box center [130, 363] width 214 height 29
paste input "1_da83ac88-266e-4794-b2e9-330ef908ae9b_3000x3000.png?v=1756507729"
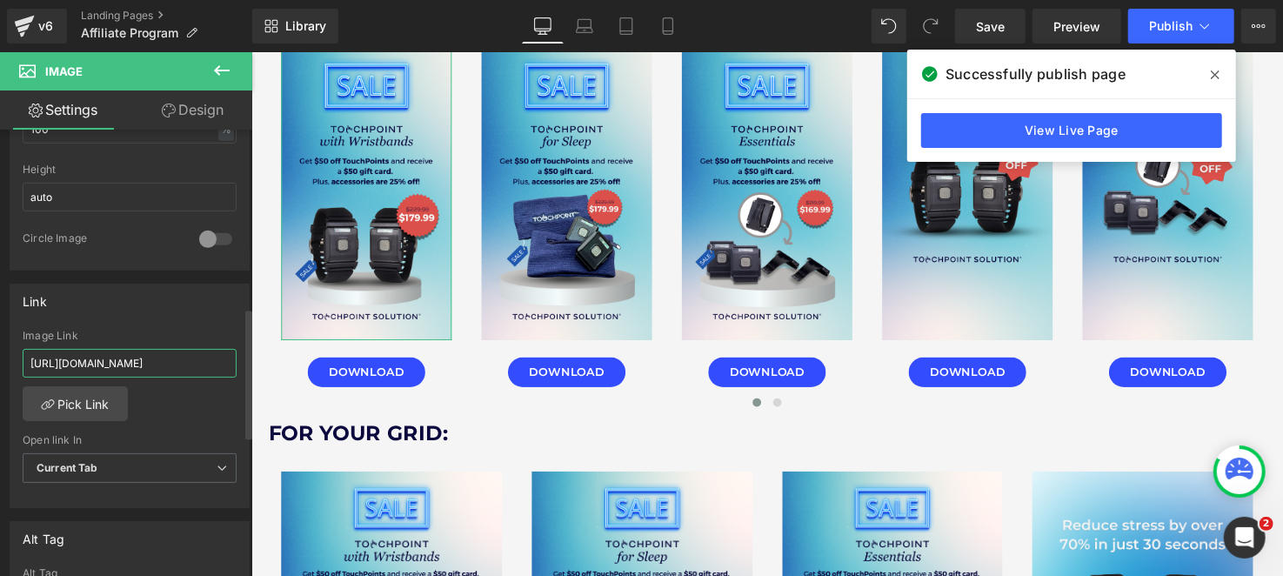
scroll to position [0, 443]
type input "[URL][DOMAIN_NAME]"
drag, startPoint x: 180, startPoint y: 387, endPoint x: 251, endPoint y: 363, distance: 74.6
click at [180, 387] on div "[URL][DOMAIN_NAME] Image Link [URL][DOMAIN_NAME] Pick Link Current Tab New Tab …" at bounding box center [129, 419] width 238 height 178
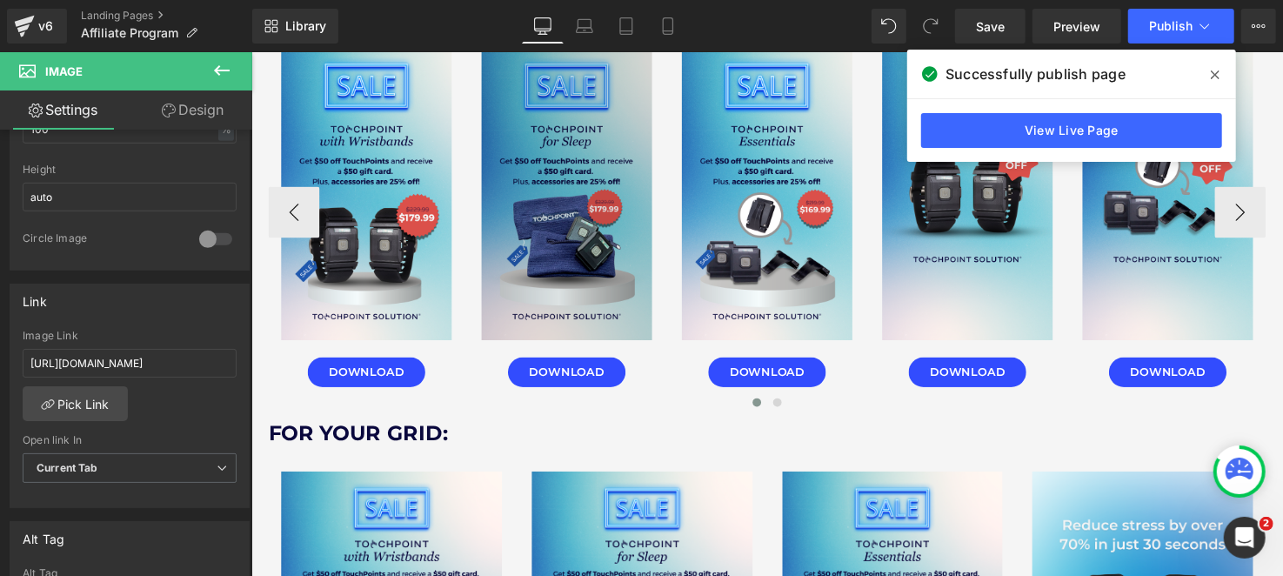
click at [607, 298] on img at bounding box center [572, 191] width 174 height 310
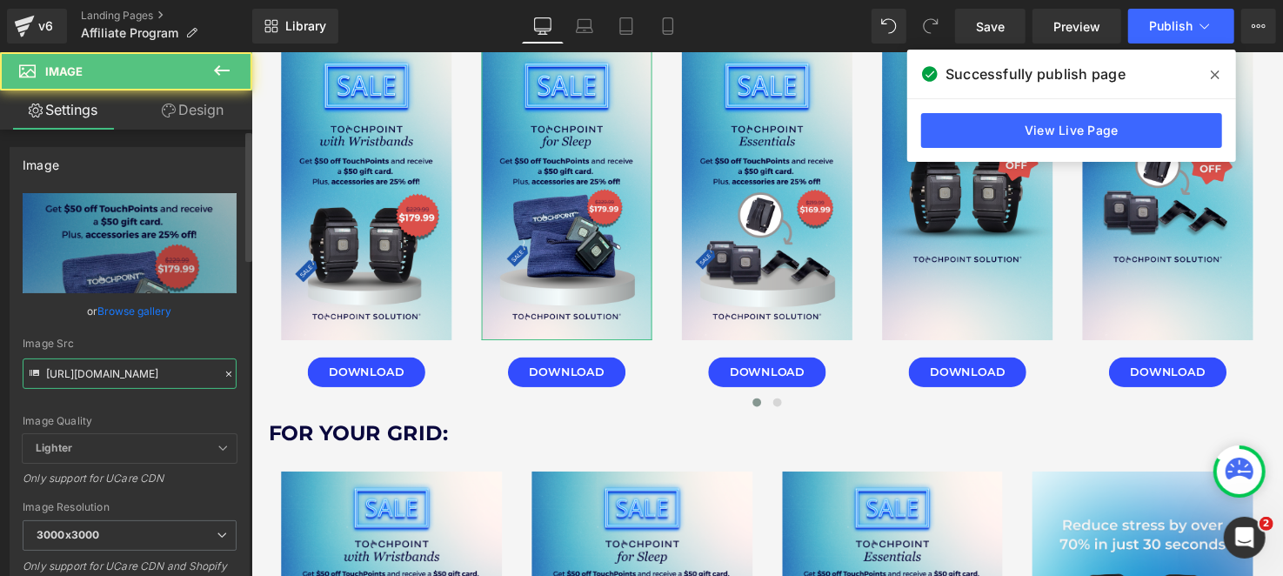
click at [170, 381] on input "[URL][DOMAIN_NAME]" at bounding box center [130, 373] width 214 height 30
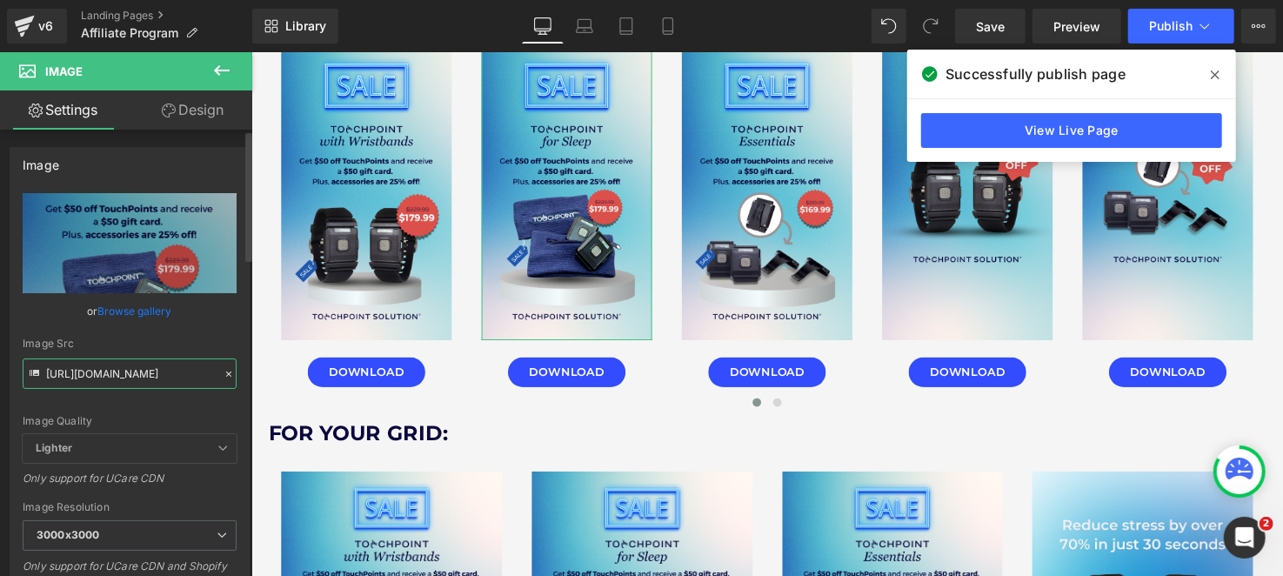
click at [170, 381] on input "[URL][DOMAIN_NAME]" at bounding box center [130, 373] width 214 height 30
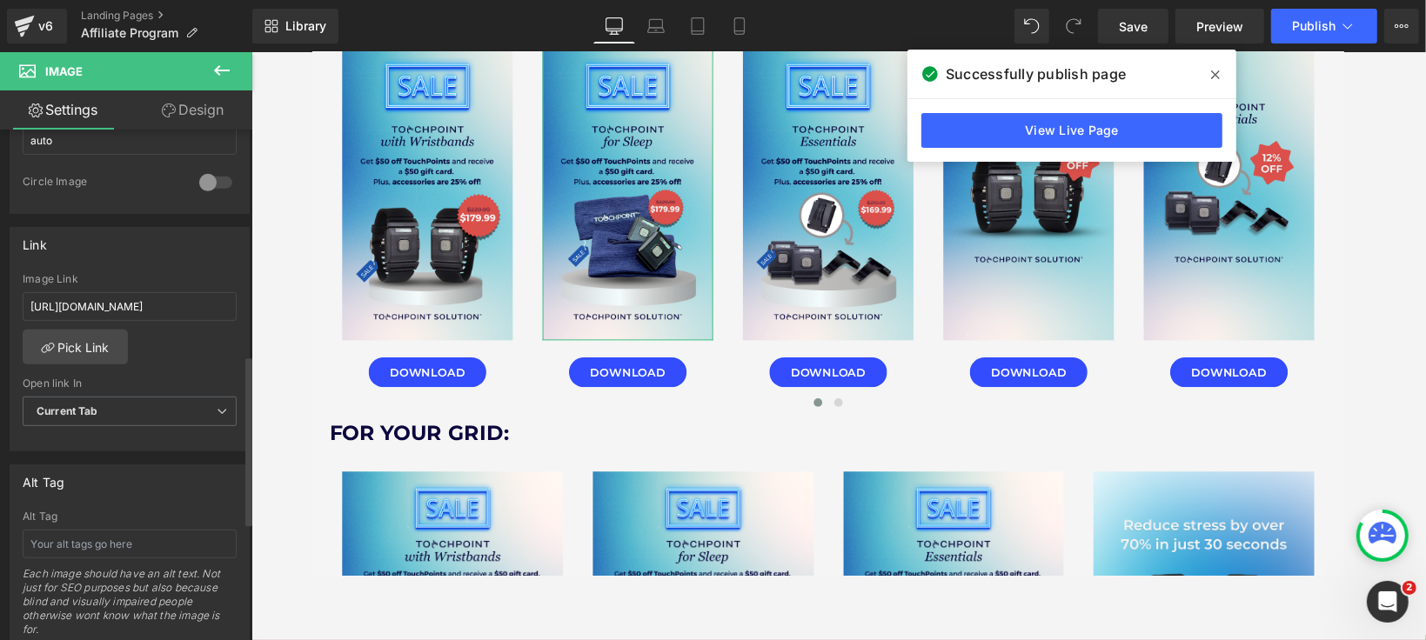
scroll to position [676, 0]
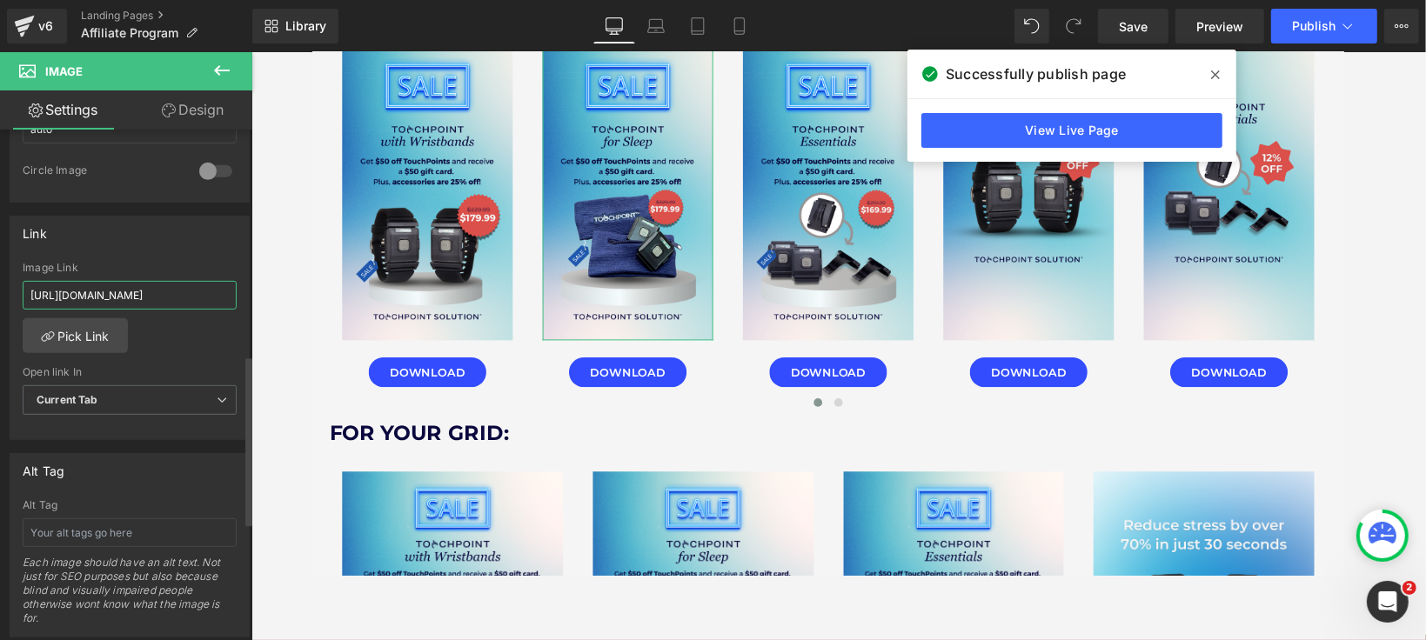
click at [139, 303] on input "[URL][DOMAIN_NAME]" at bounding box center [130, 295] width 214 height 29
paste input "3_c5cf0299-ad52-4352-827f-a946f887e0c8_3000x3000.png?v=1756507729"
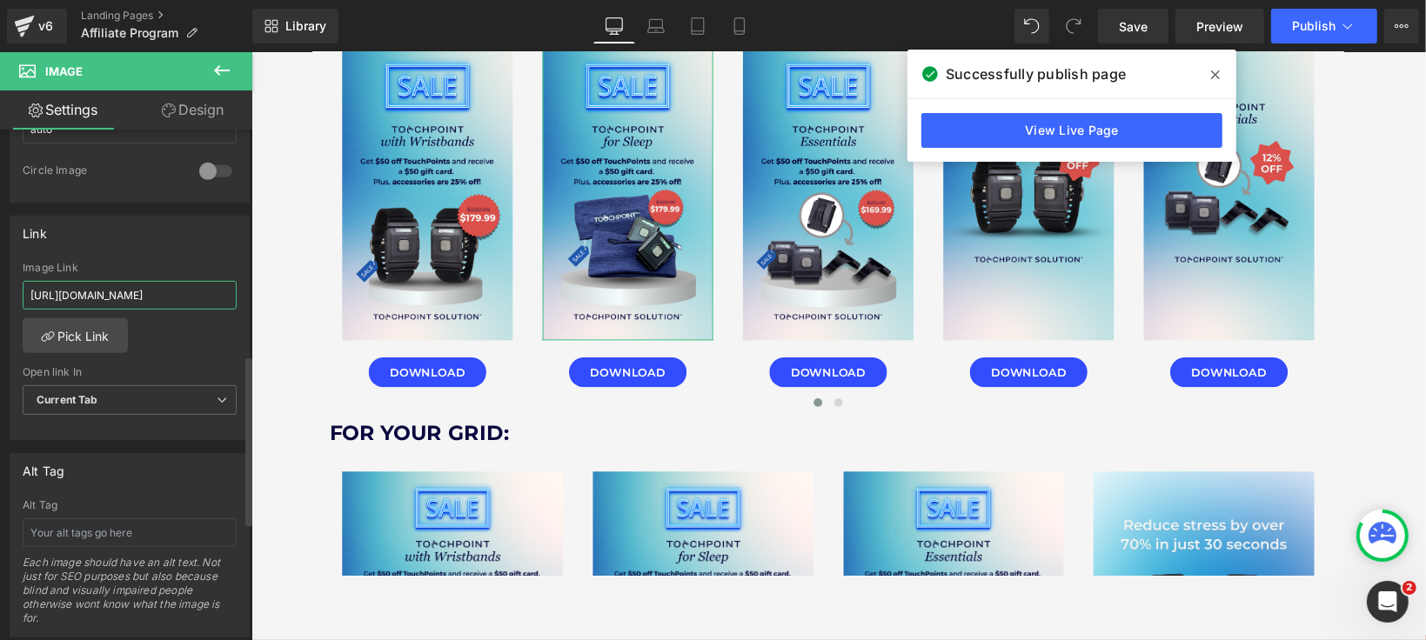
type input "[URL][DOMAIN_NAME]"
click at [168, 345] on div "[URL][DOMAIN_NAME] Image Link [URL][DOMAIN_NAME] Pick Link Current Tab New Tab …" at bounding box center [129, 351] width 238 height 178
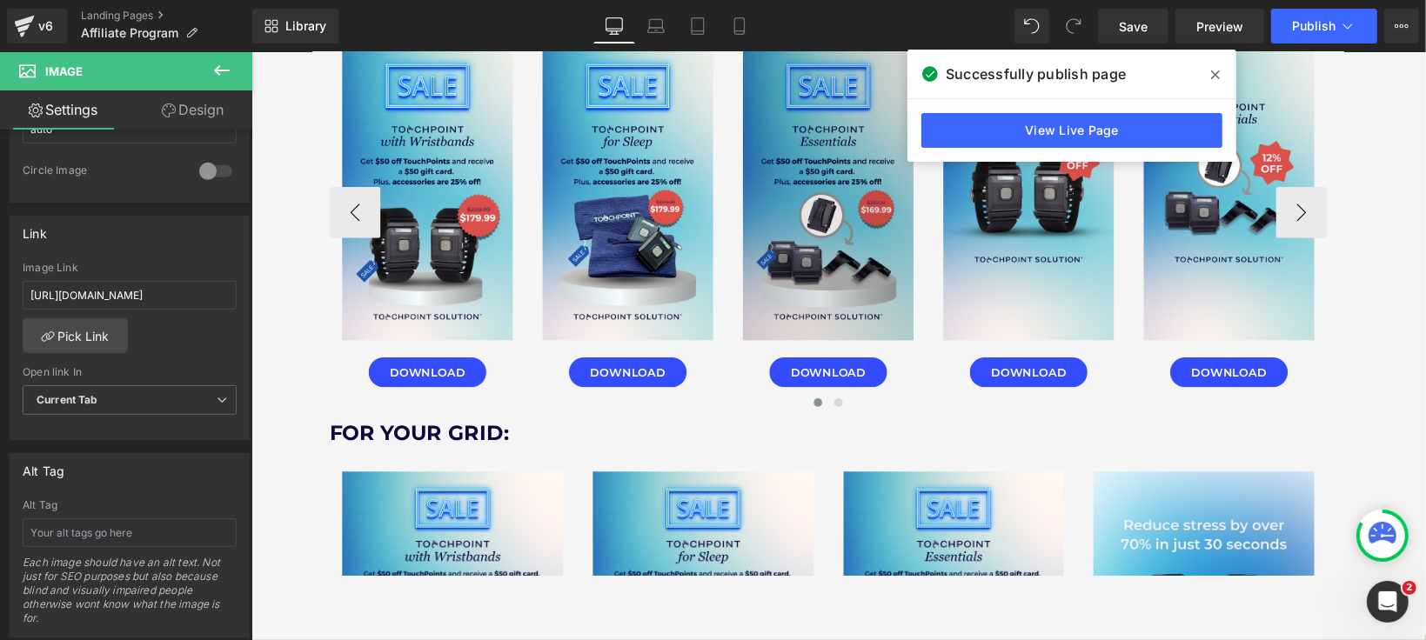
click at [775, 266] on img at bounding box center [838, 191] width 174 height 310
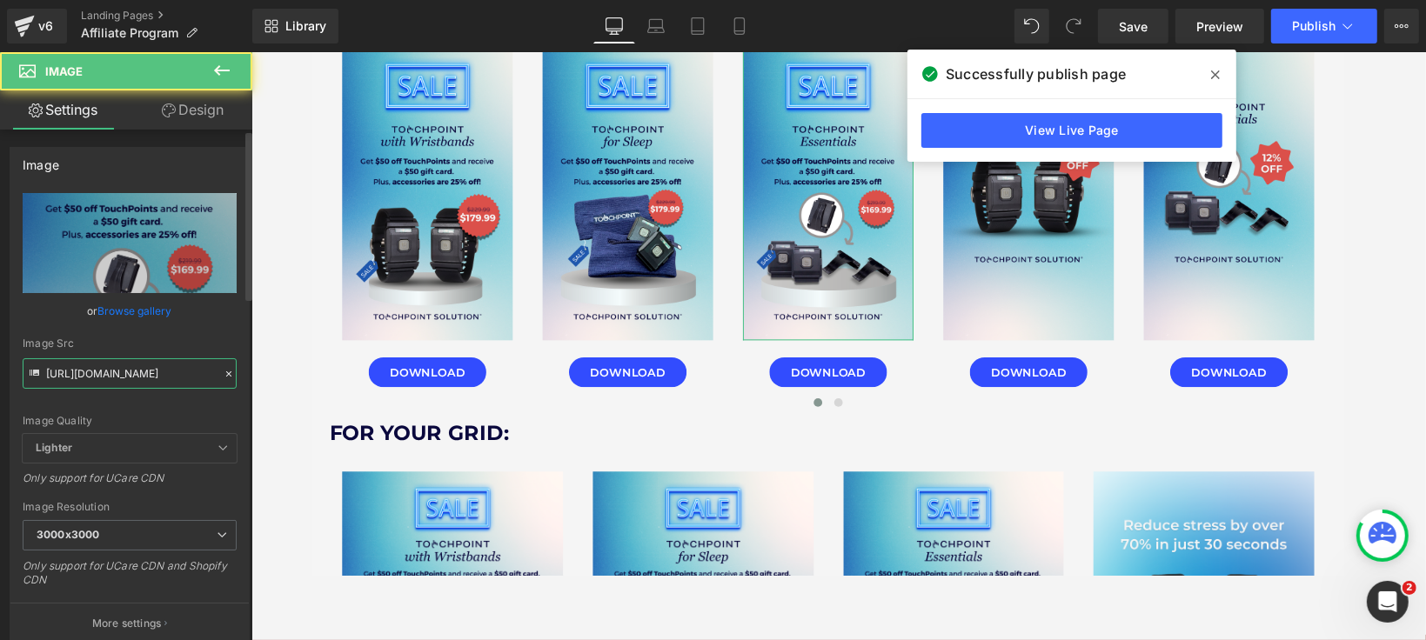
click at [123, 384] on input "[URL][DOMAIN_NAME]" at bounding box center [130, 373] width 214 height 30
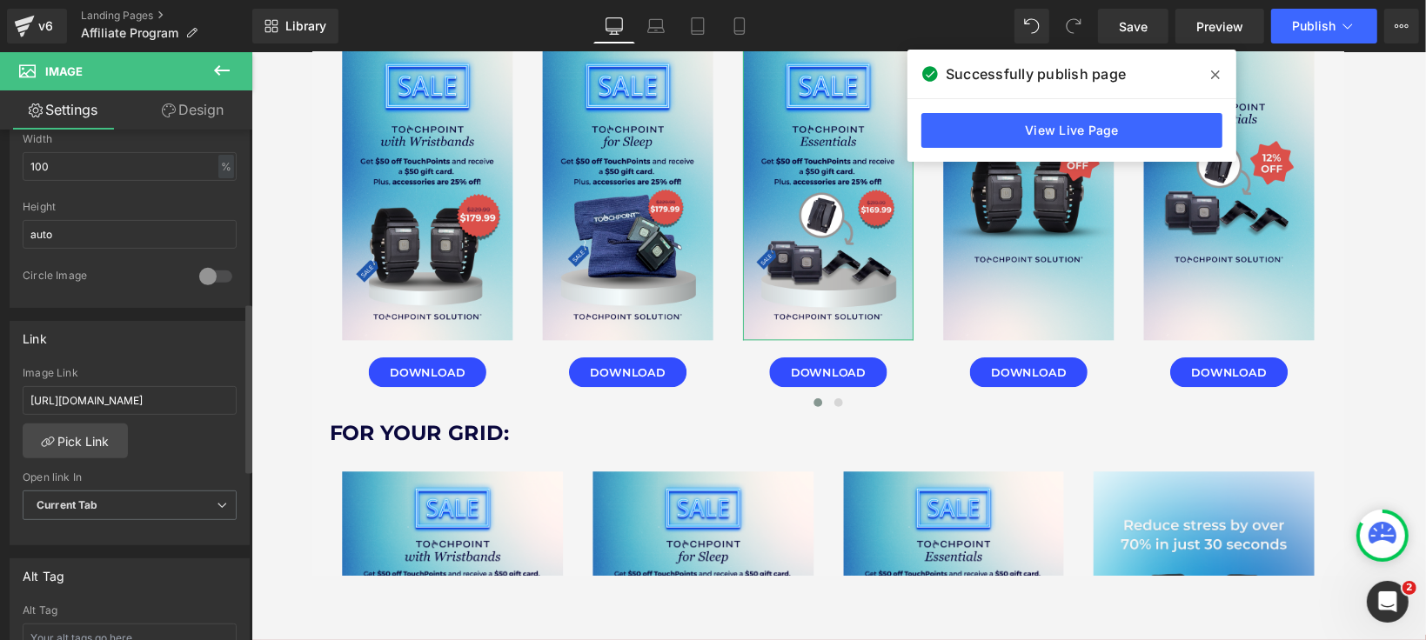
scroll to position [579, 0]
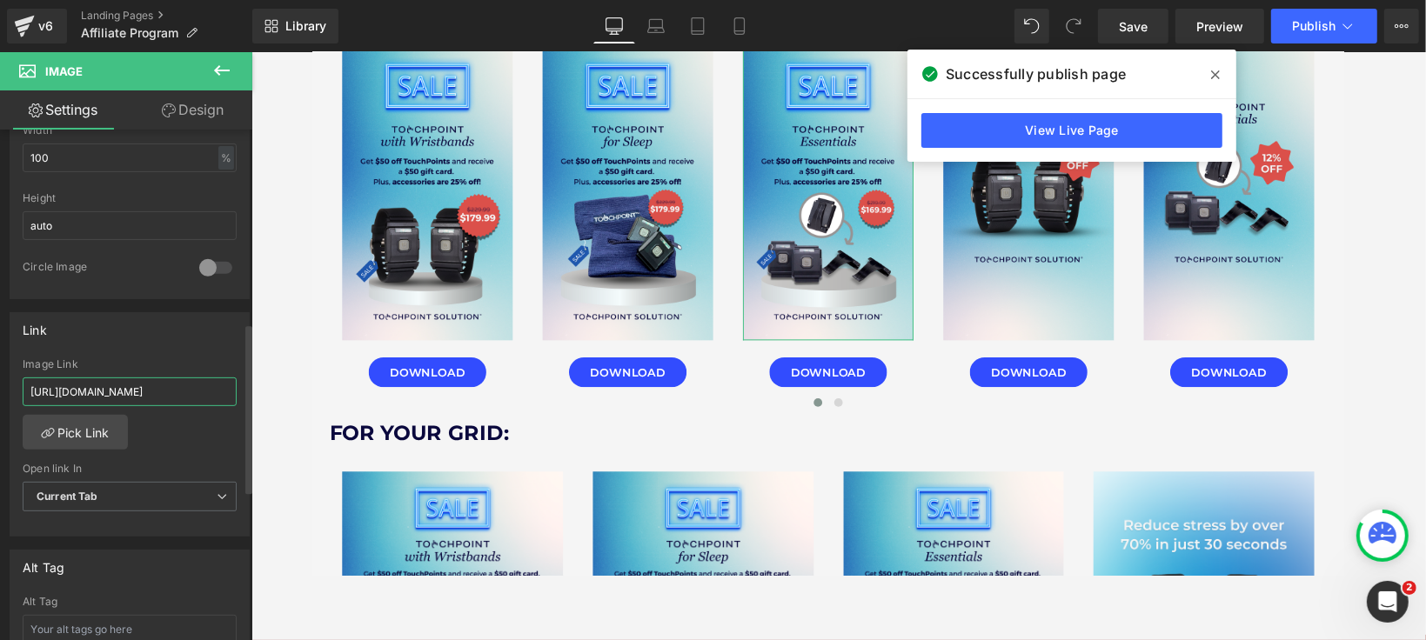
click at [126, 382] on input "[URL][DOMAIN_NAME]" at bounding box center [130, 392] width 214 height 29
paste input "2_a7d28ac1-88ae-4715-904e-518078ca4e7a_3000x3000.png?v=1756507729"
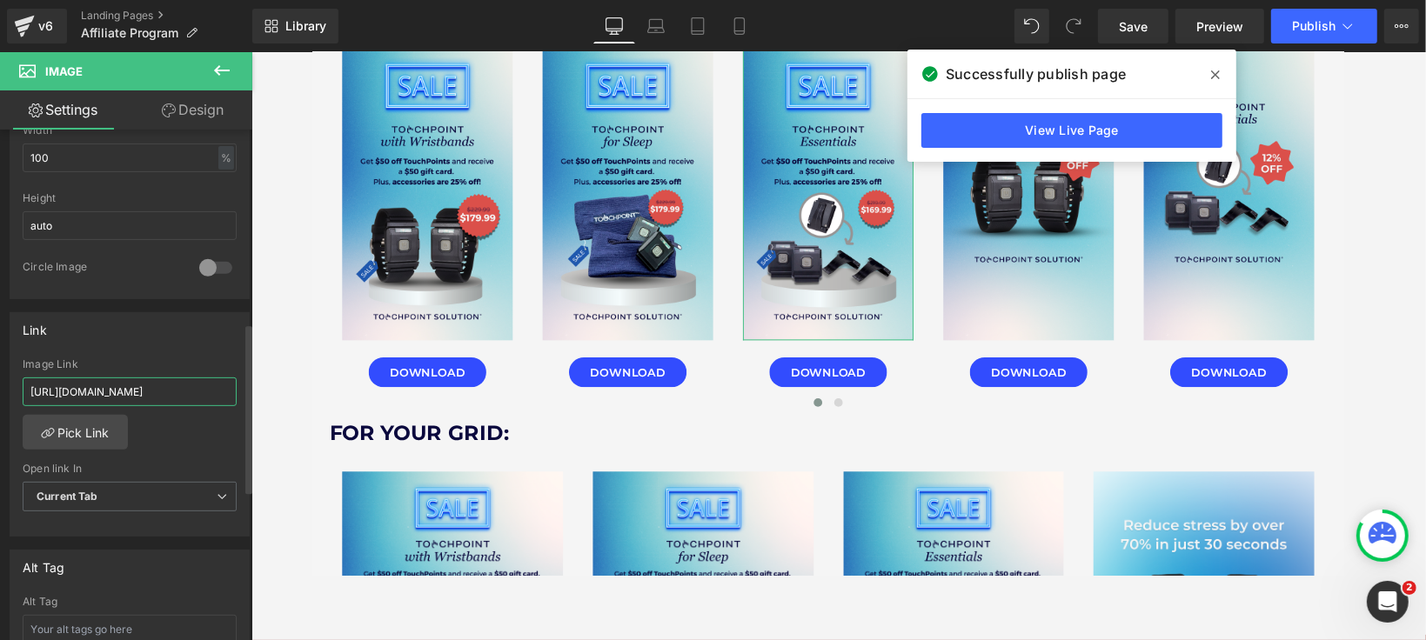
type input "[URL][DOMAIN_NAME]"
click at [158, 417] on div "[URL][DOMAIN_NAME] Image Link [URL][DOMAIN_NAME] Pick Link Current Tab New Tab …" at bounding box center [129, 447] width 238 height 178
click at [1141, 26] on span "Save" at bounding box center [1133, 26] width 29 height 18
click at [1215, 78] on icon at bounding box center [1215, 75] width 9 height 14
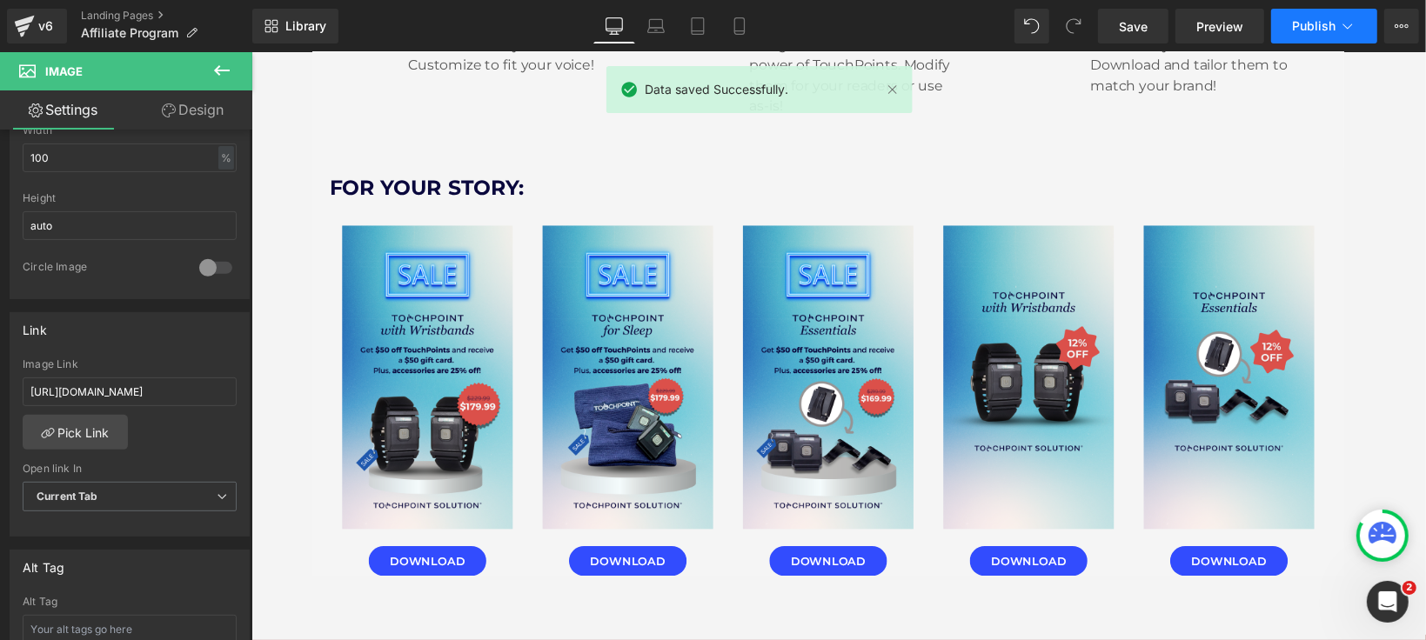
click at [1282, 27] on icon at bounding box center [1347, 25] width 17 height 17
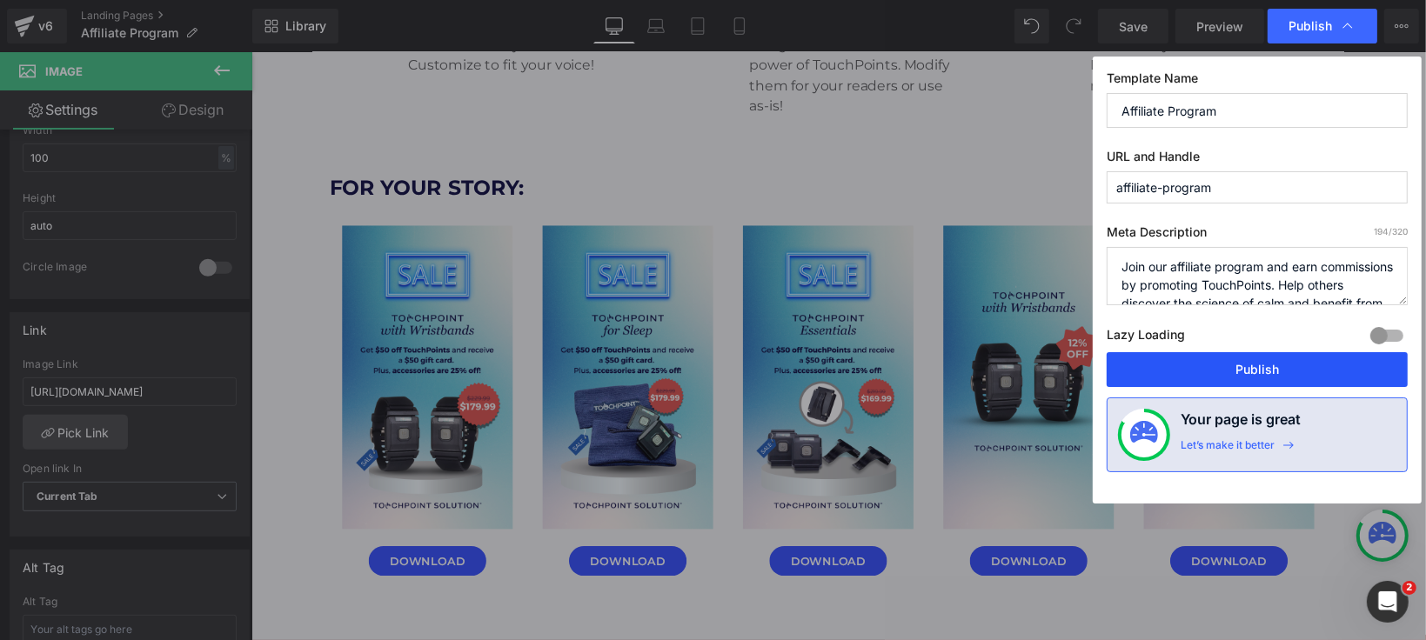
click at [1268, 356] on button "Publish" at bounding box center [1257, 369] width 301 height 35
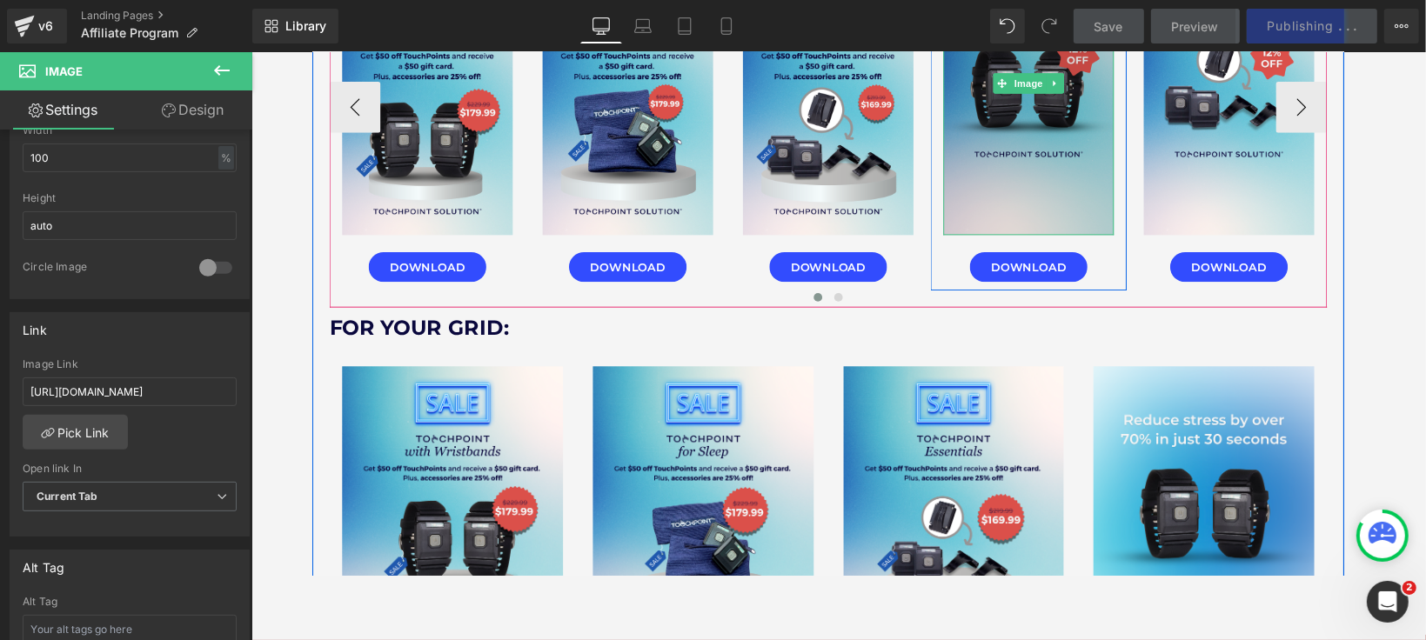
scroll to position [4465, 0]
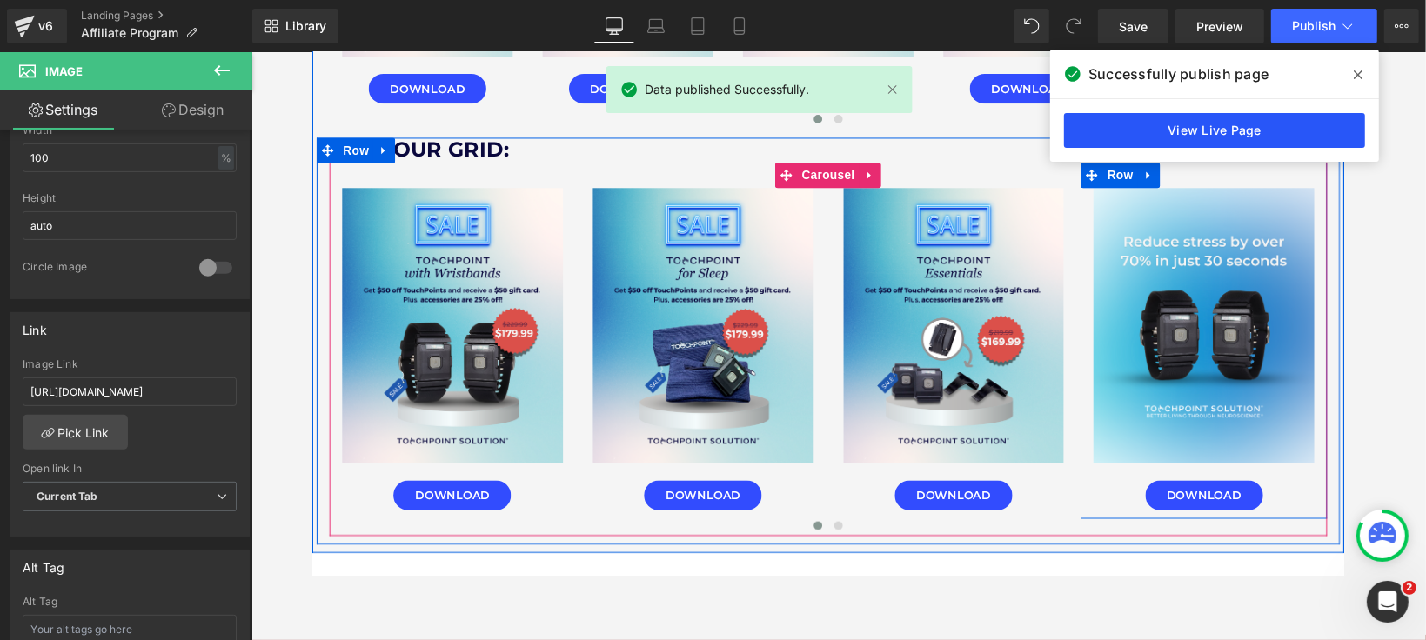
click at [1282, 144] on link "View Live Page" at bounding box center [1214, 130] width 301 height 35
